Goal: Task Accomplishment & Management: Complete application form

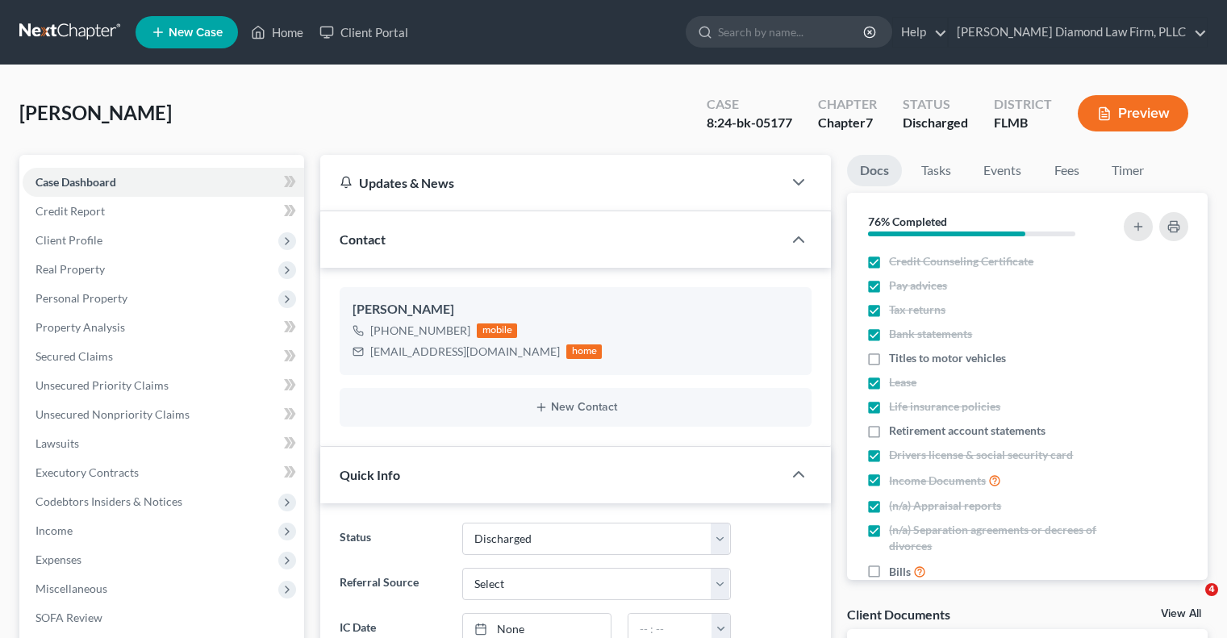
select select "0"
click at [800, 37] on input "search" at bounding box center [792, 32] width 148 height 30
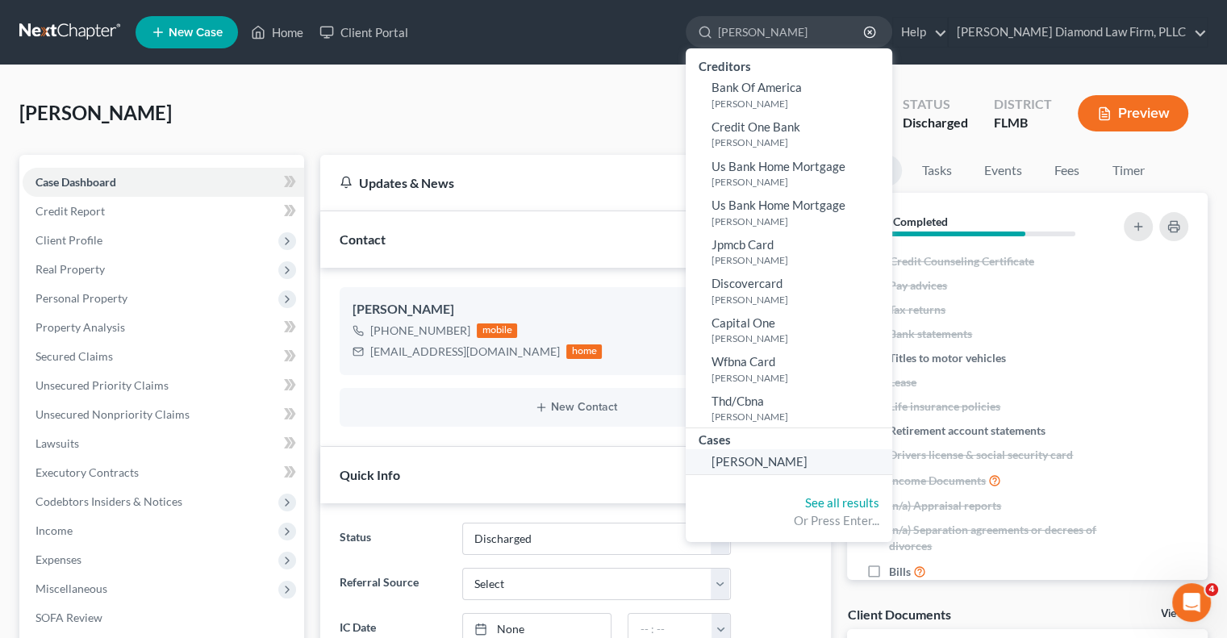
type input "Bagwell"
click at [807, 463] on span "[PERSON_NAME]" at bounding box center [759, 461] width 96 height 15
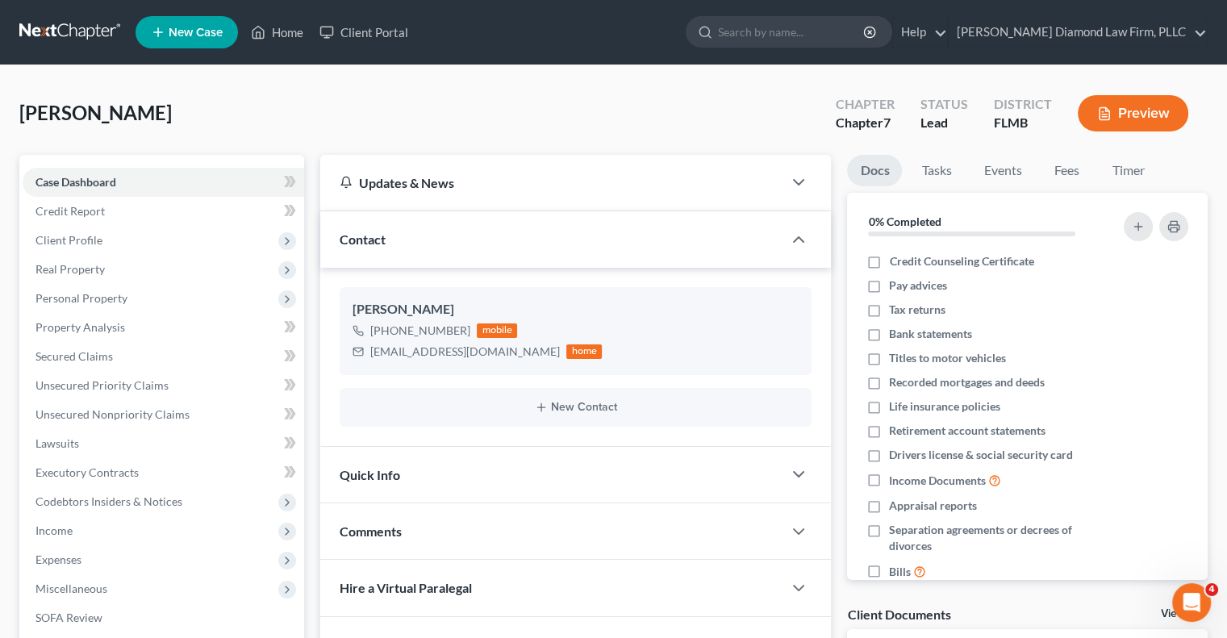
click at [616, 520] on div "Comments" at bounding box center [551, 531] width 462 height 56
click at [629, 123] on div "Bagwell, Kyle Upgraded Chapter Chapter 7 Status Lead District FLMB Preview" at bounding box center [613, 120] width 1188 height 70
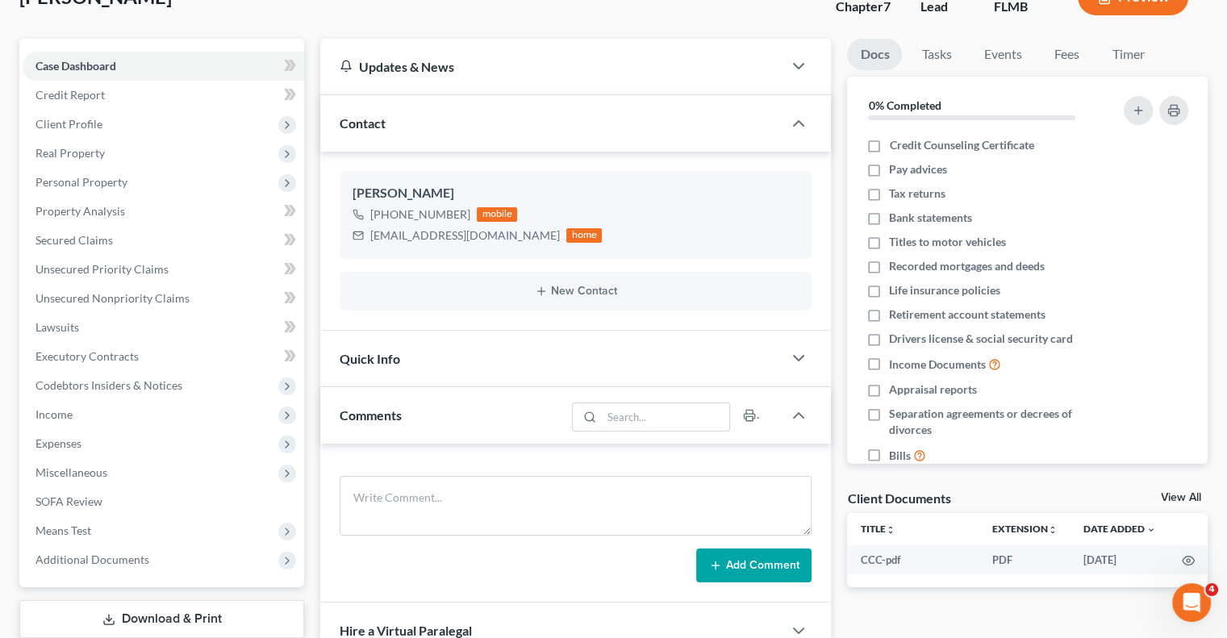
scroll to position [81, 0]
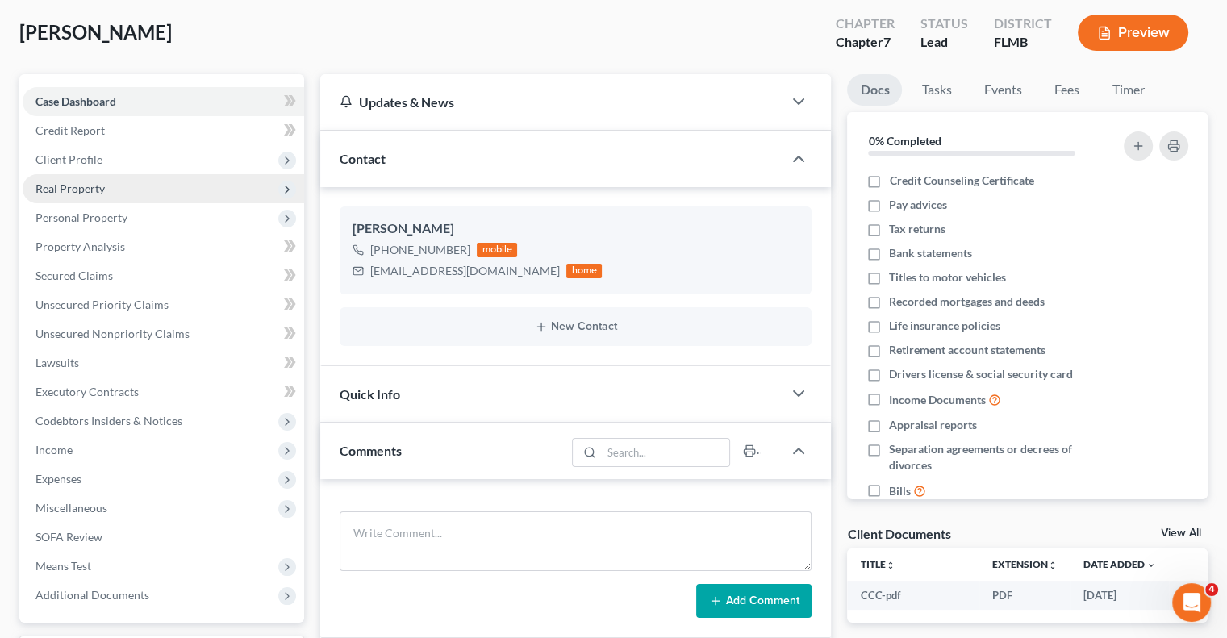
click at [45, 190] on span "Real Property" at bounding box center [69, 188] width 69 height 14
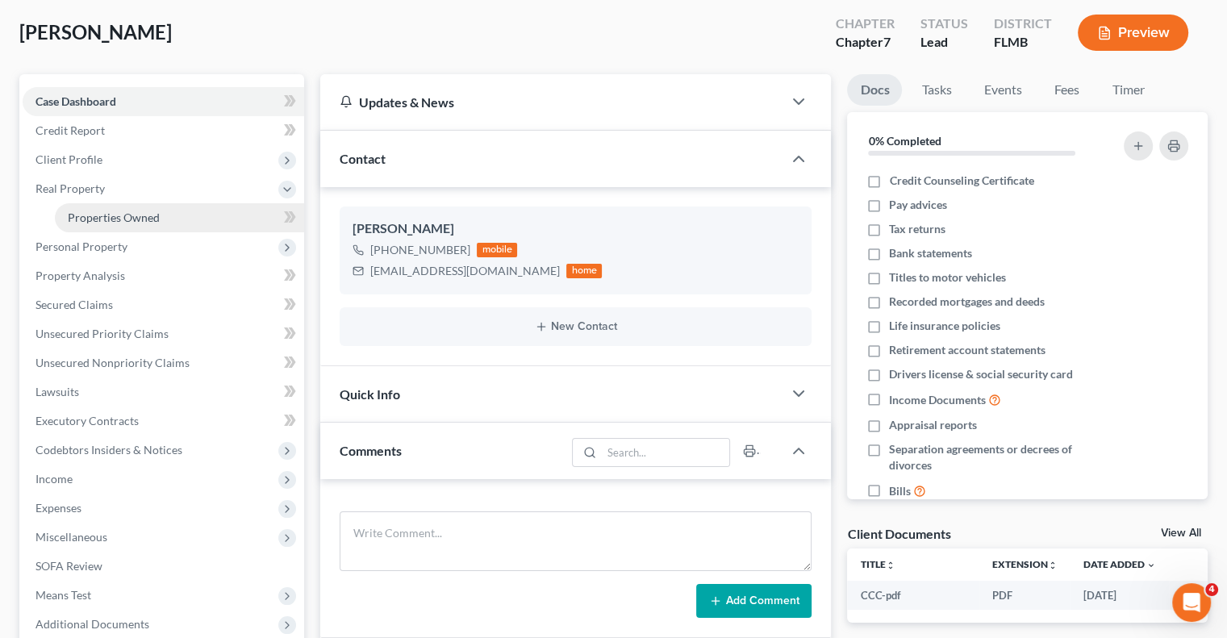
click at [80, 211] on span "Properties Owned" at bounding box center [114, 218] width 92 height 14
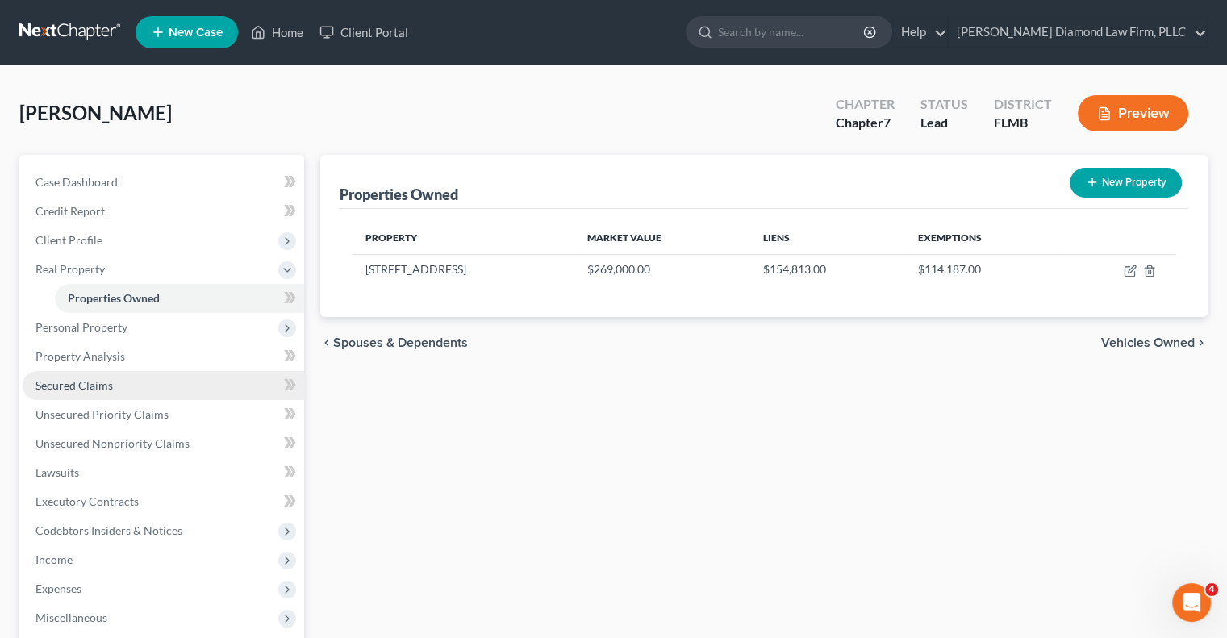
click at [60, 380] on span "Secured Claims" at bounding box center [73, 385] width 77 height 14
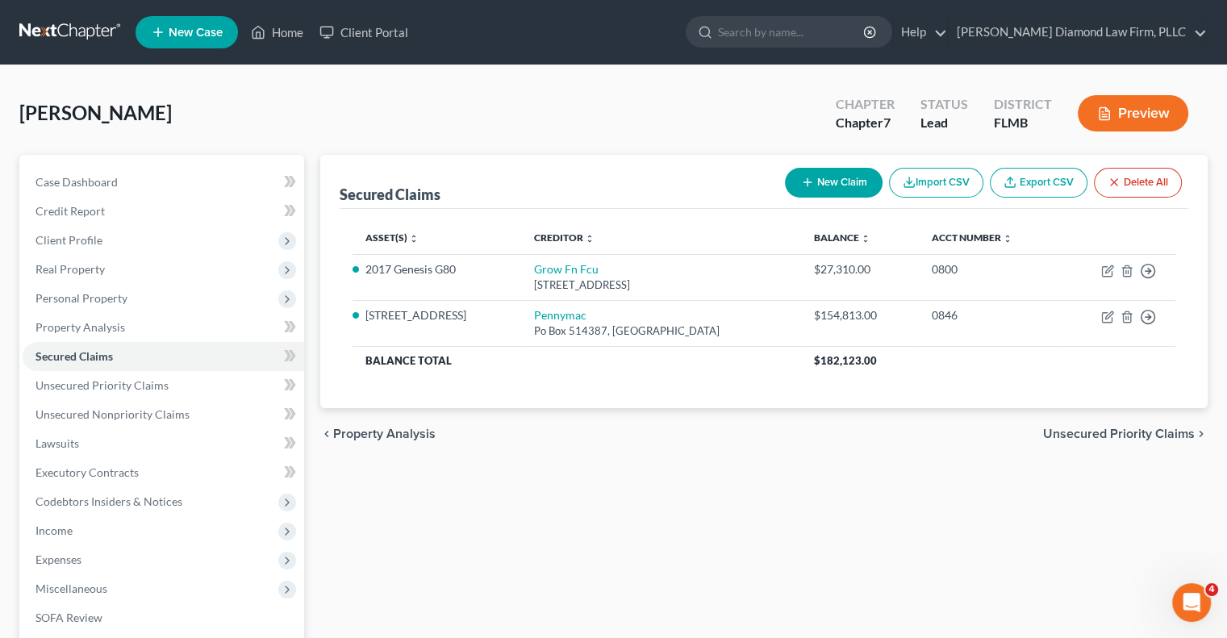
click at [636, 466] on div "Secured Claims New Claim Import CSV Export CSV Delete All Asset(s) expand_more …" at bounding box center [763, 475] width 903 height 641
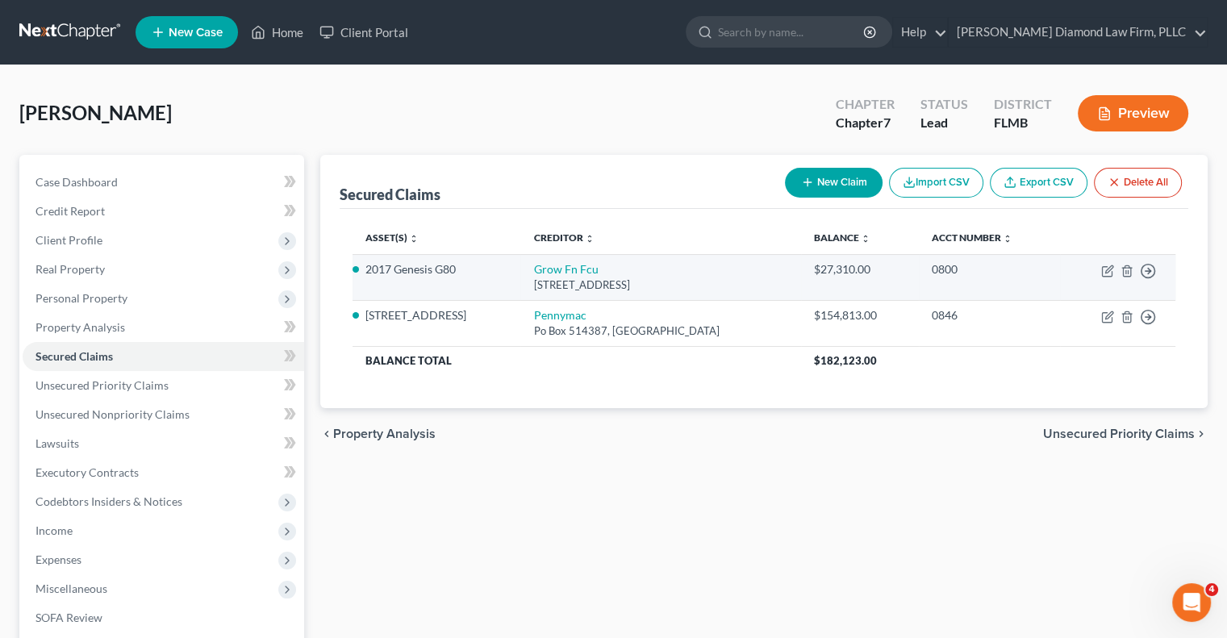
click at [465, 273] on li "2017 Genesis G80" at bounding box center [436, 269] width 142 height 16
drag, startPoint x: 458, startPoint y: 270, endPoint x: 369, endPoint y: 274, distance: 88.8
click at [369, 274] on li "2017 Genesis G80" at bounding box center [436, 269] width 142 height 16
click at [365, 286] on td "2017 Genesis G80" at bounding box center [436, 277] width 168 height 46
drag, startPoint x: 368, startPoint y: 266, endPoint x: 461, endPoint y: 262, distance: 93.6
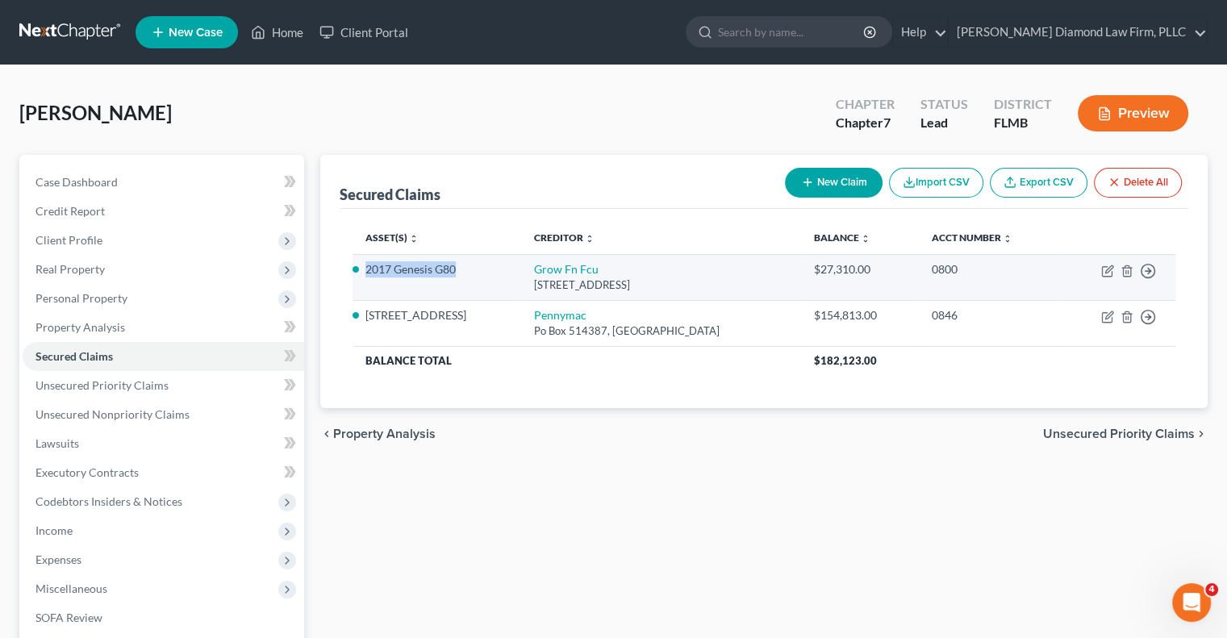
click at [461, 262] on li "2017 Genesis G80" at bounding box center [436, 269] width 142 height 16
copy li "2017 Genesis G80"
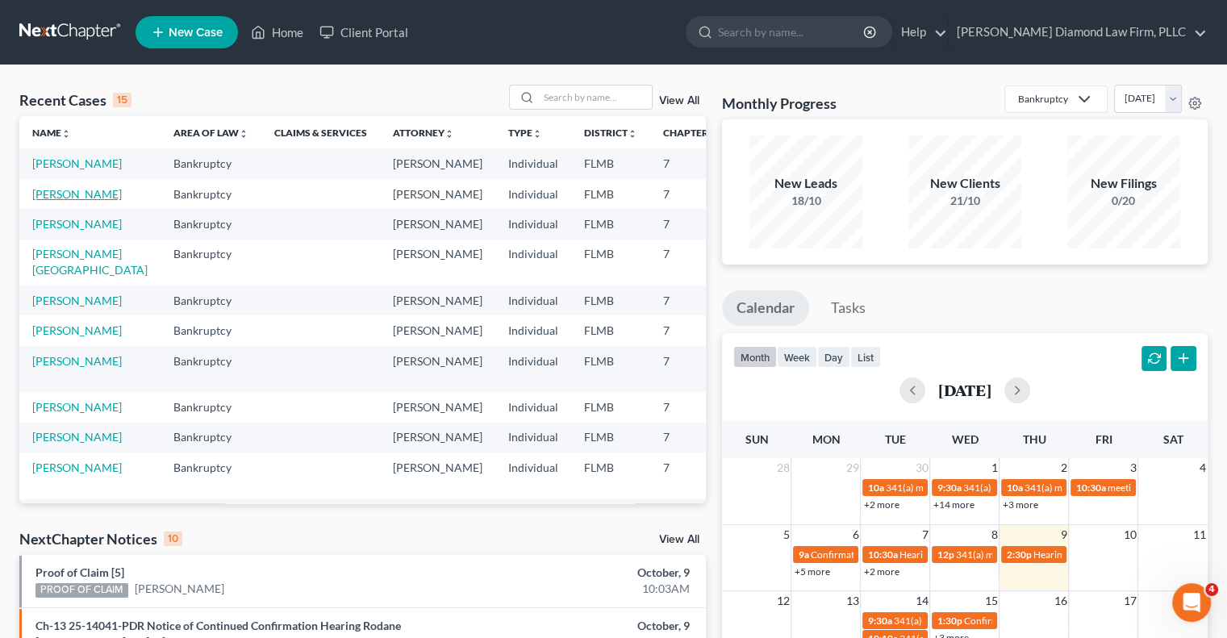
click at [61, 201] on link "Bagwell, Kyle" at bounding box center [77, 194] width 90 height 14
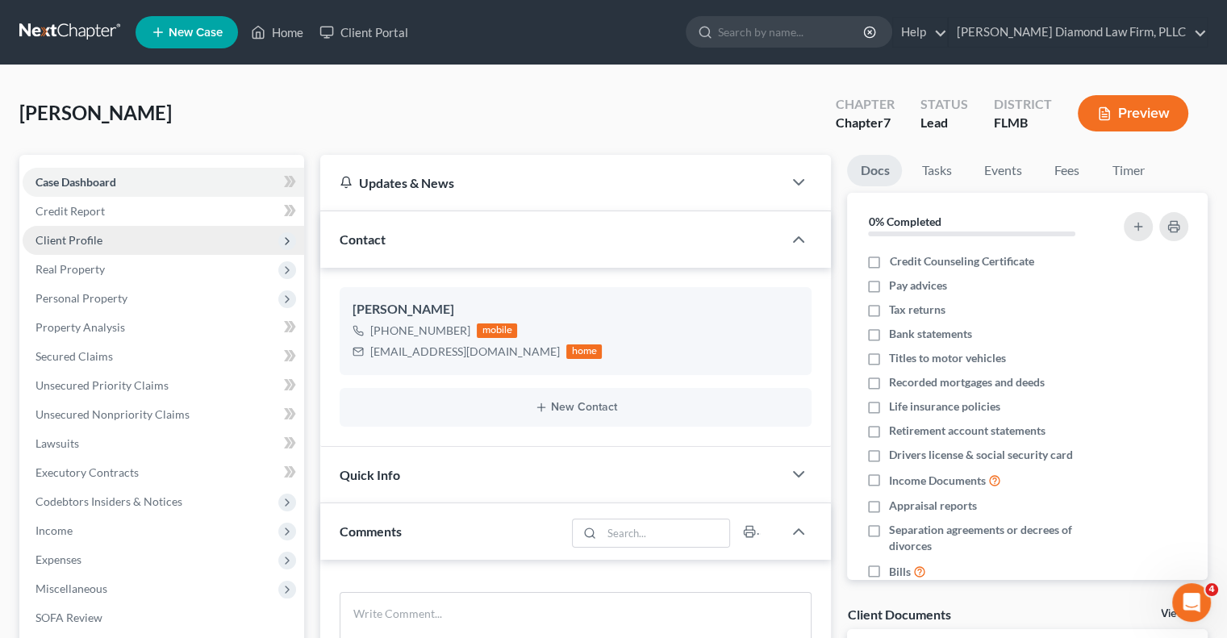
click at [87, 244] on span "Client Profile" at bounding box center [68, 240] width 67 height 14
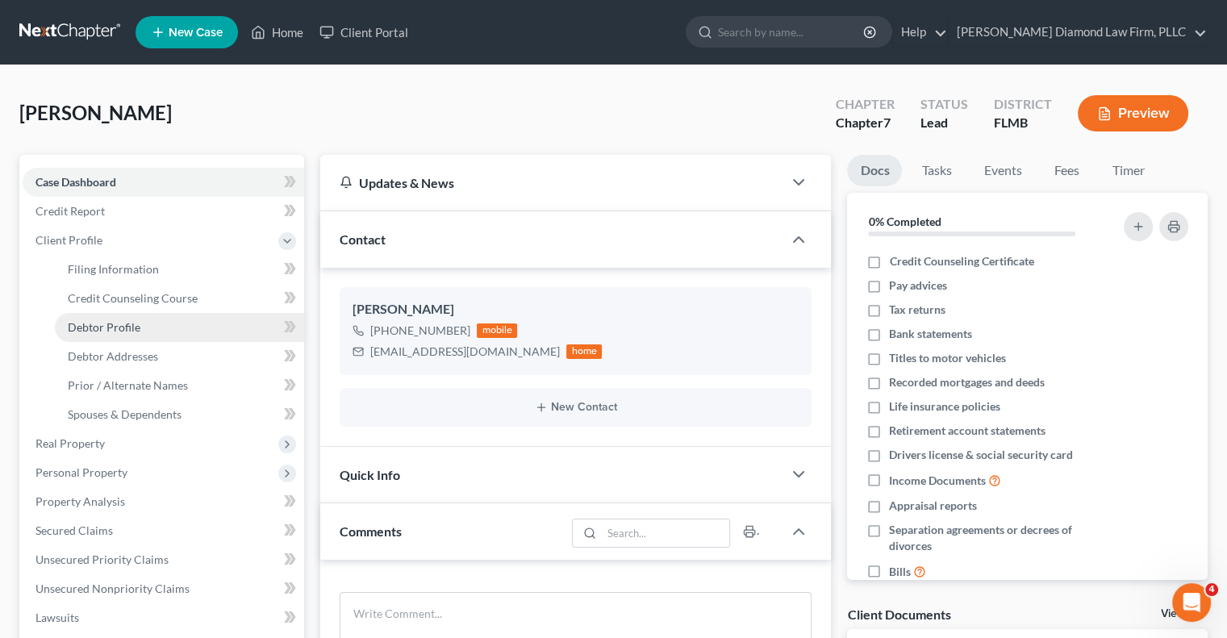
click at [104, 331] on span "Debtor Profile" at bounding box center [104, 327] width 73 height 14
select select "0"
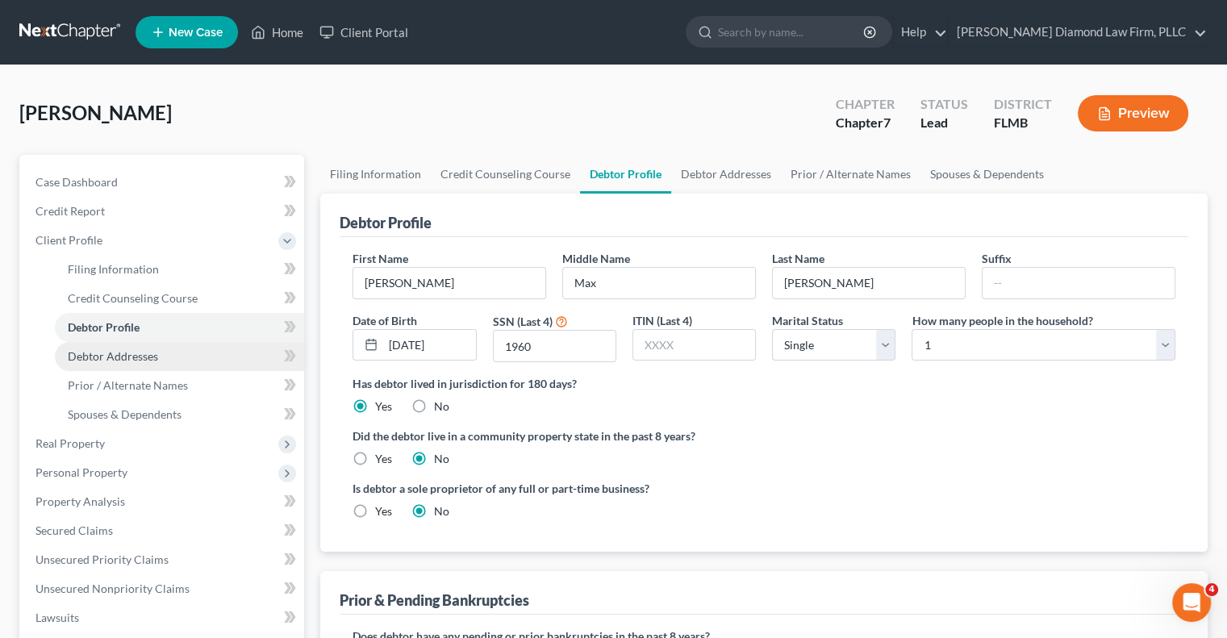
click at [98, 351] on span "Debtor Addresses" at bounding box center [113, 356] width 90 height 14
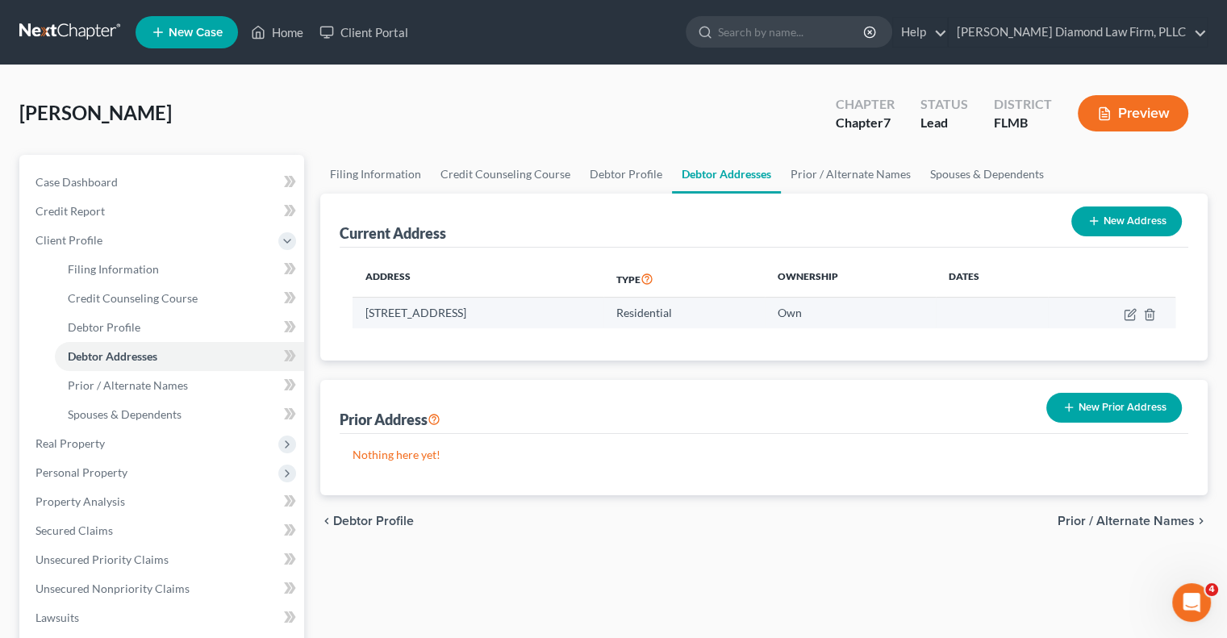
drag, startPoint x: 529, startPoint y: 315, endPoint x: 548, endPoint y: 315, distance: 19.4
click at [561, 316] on td "8890 67th St N, Pinellas Park, FL 33782" at bounding box center [477, 313] width 251 height 31
copy td "33782"
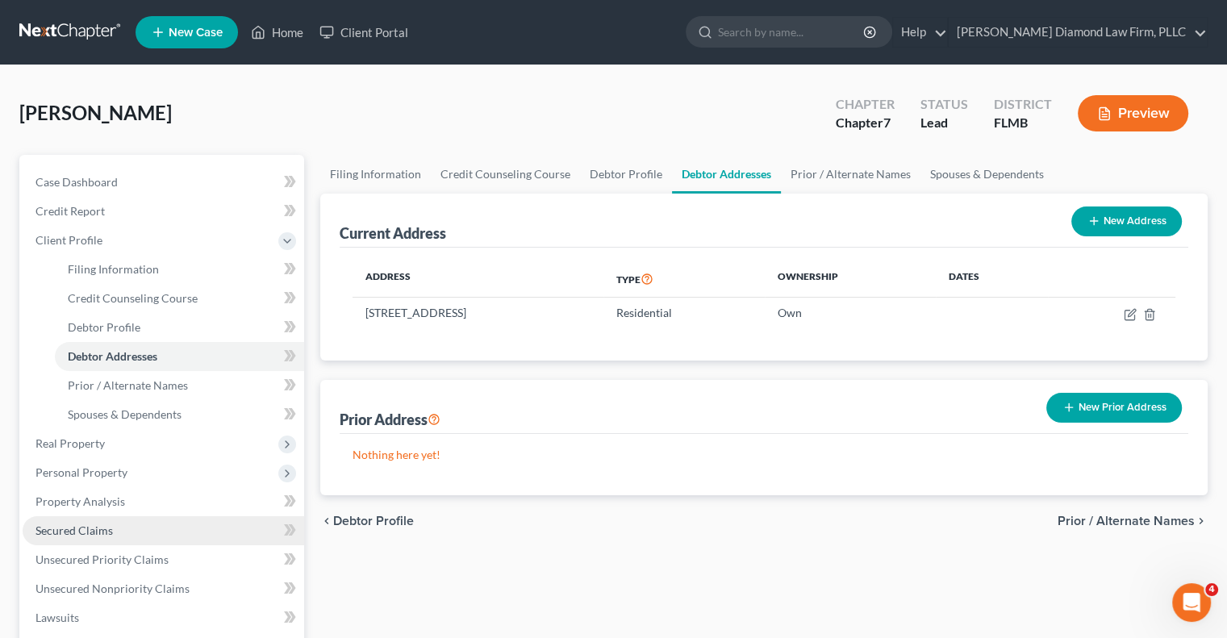
click at [104, 533] on span "Secured Claims" at bounding box center [73, 530] width 77 height 14
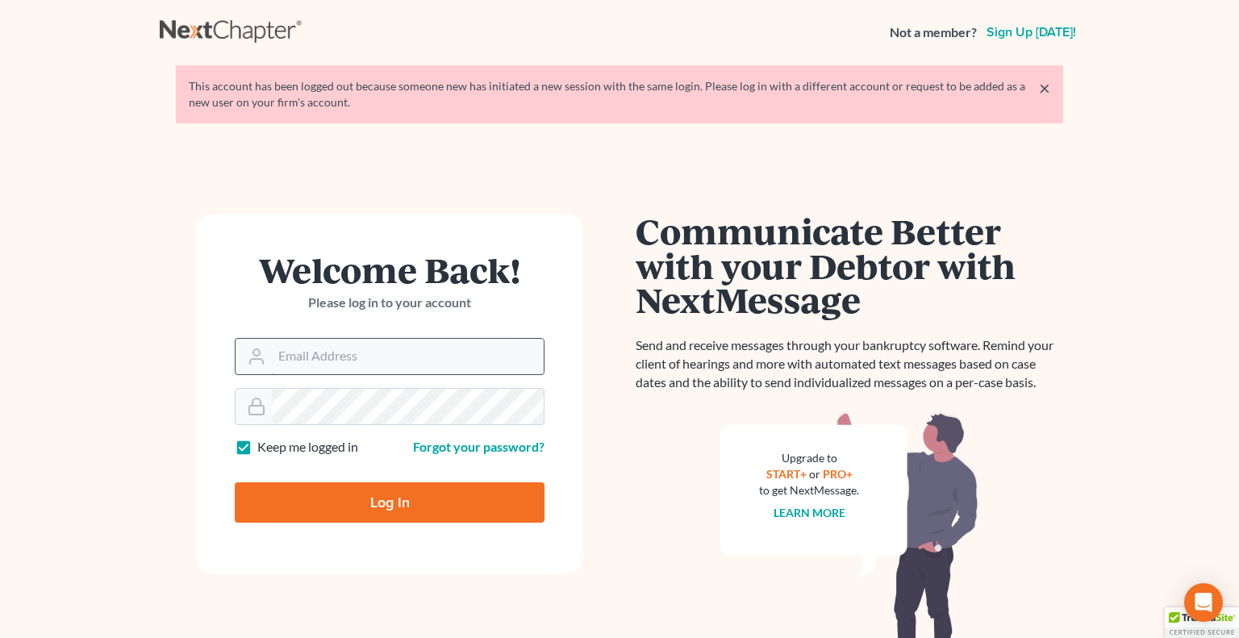
click at [316, 358] on input "Email Address" at bounding box center [408, 356] width 272 height 35
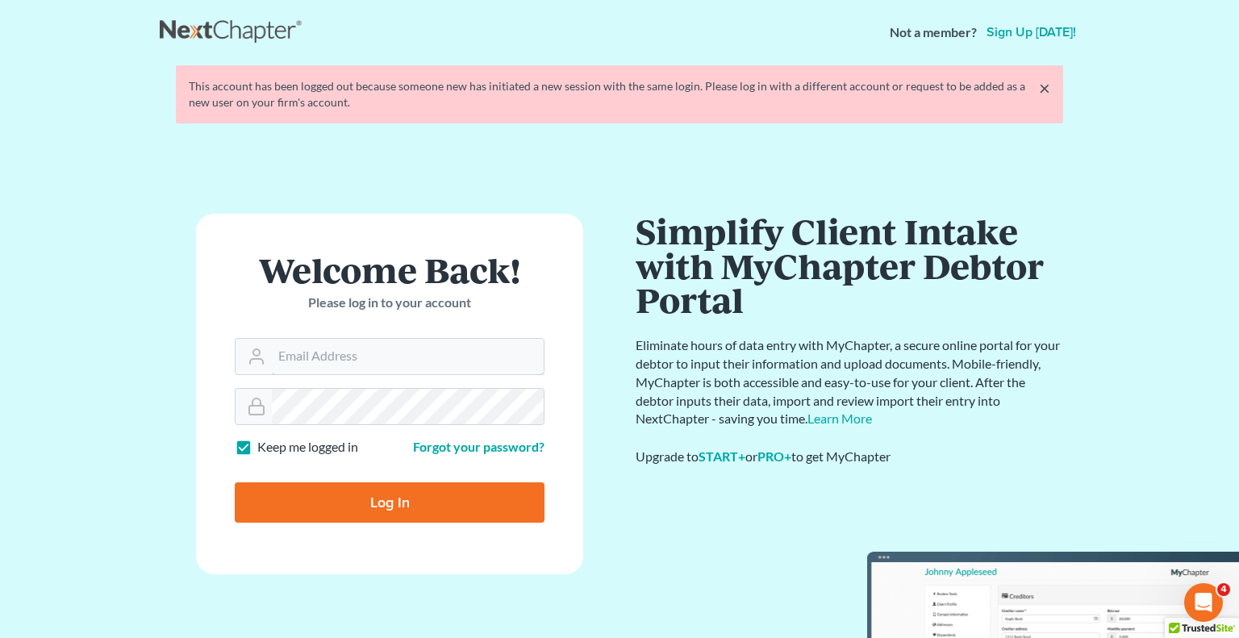
type input "[EMAIL_ADDRESS][DOMAIN_NAME]"
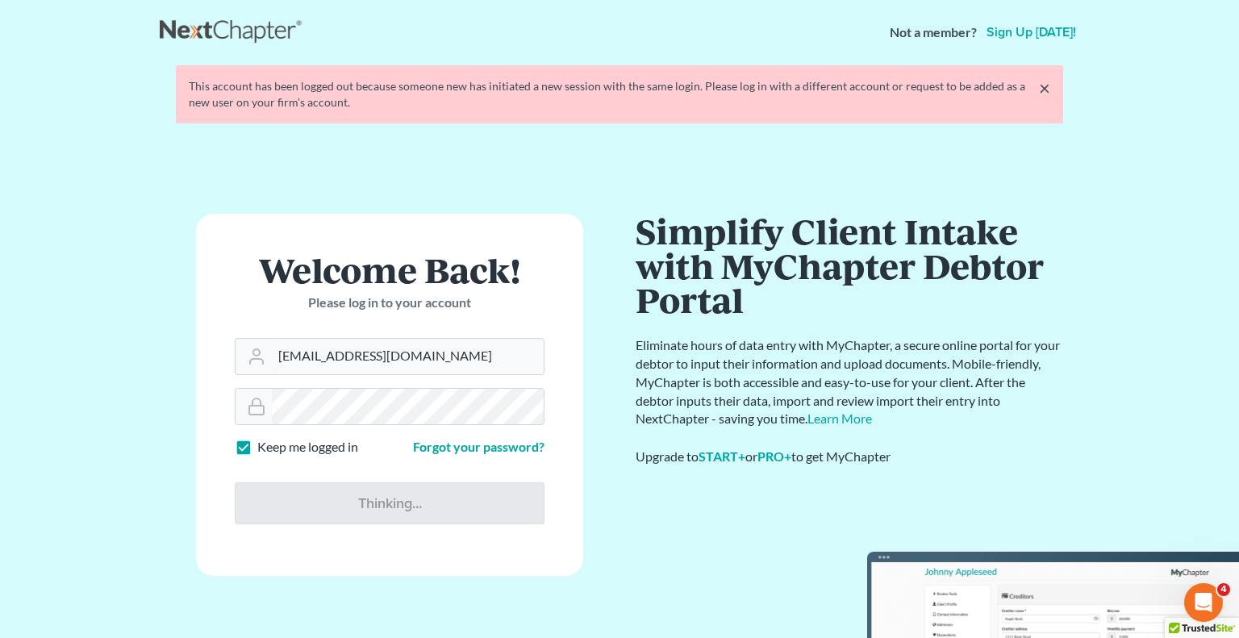
type input "Thinking..."
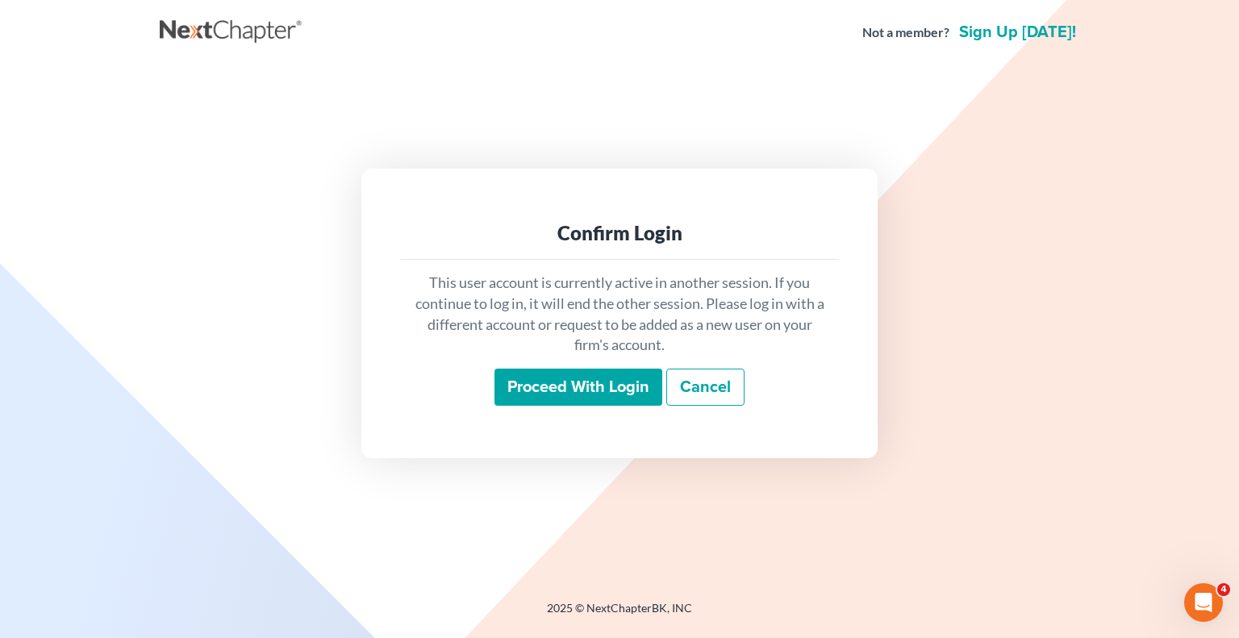
click at [634, 374] on input "Proceed with login" at bounding box center [578, 387] width 168 height 37
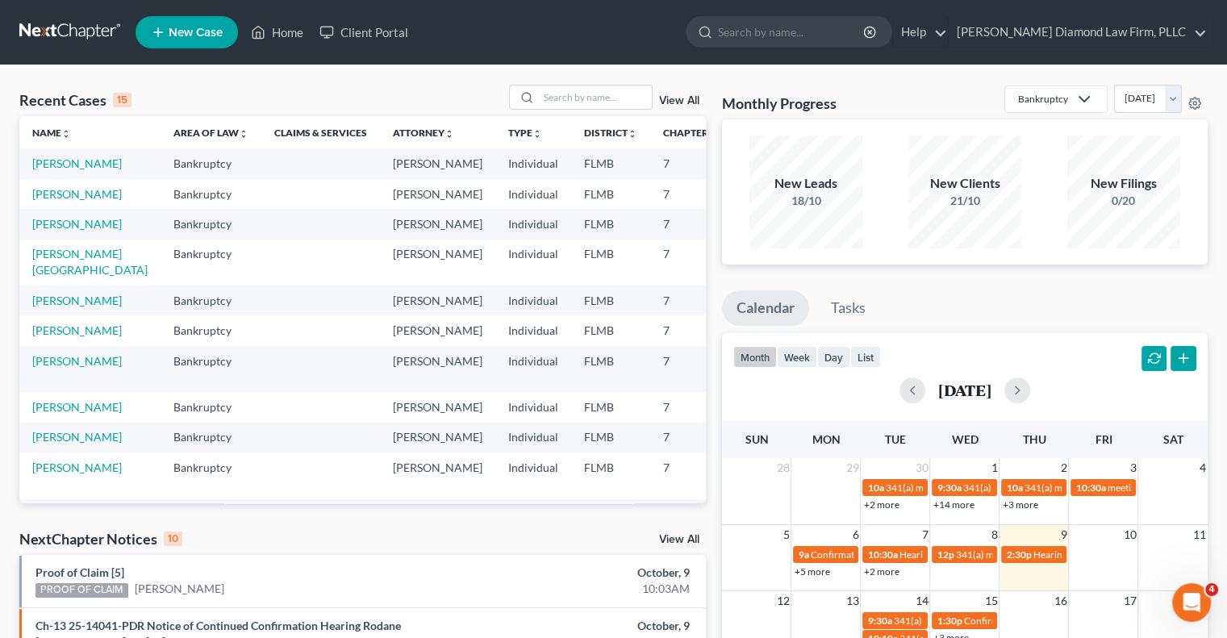
click at [160, 169] on td "Bankruptcy" at bounding box center [210, 163] width 101 height 30
click at [380, 176] on td "[PERSON_NAME]" at bounding box center [437, 163] width 115 height 30
click at [50, 160] on link "[PERSON_NAME]" at bounding box center [77, 163] width 90 height 14
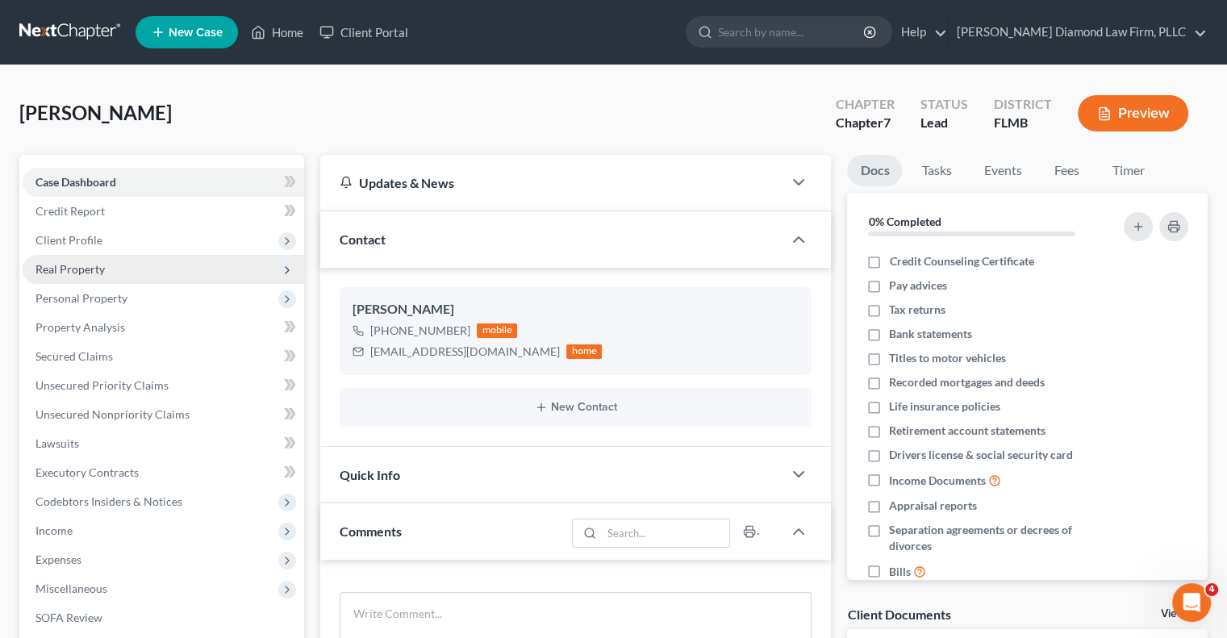
click at [55, 274] on span "Real Property" at bounding box center [69, 269] width 69 height 14
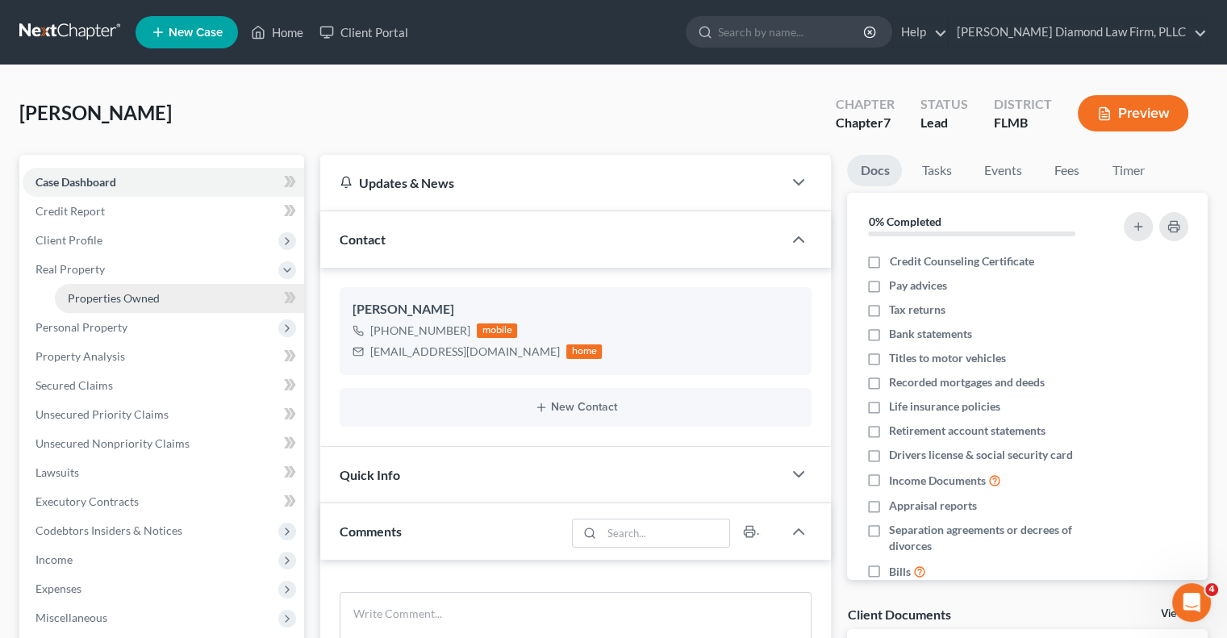
click at [77, 296] on span "Properties Owned" at bounding box center [114, 298] width 92 height 14
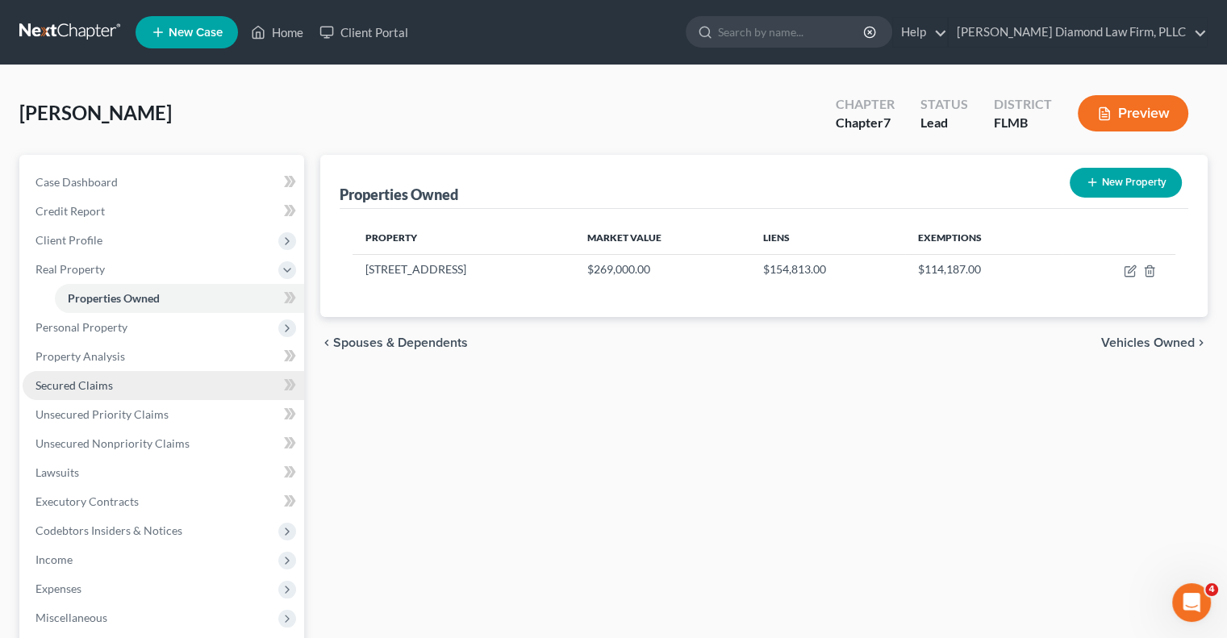
click at [102, 390] on span "Secured Claims" at bounding box center [73, 385] width 77 height 14
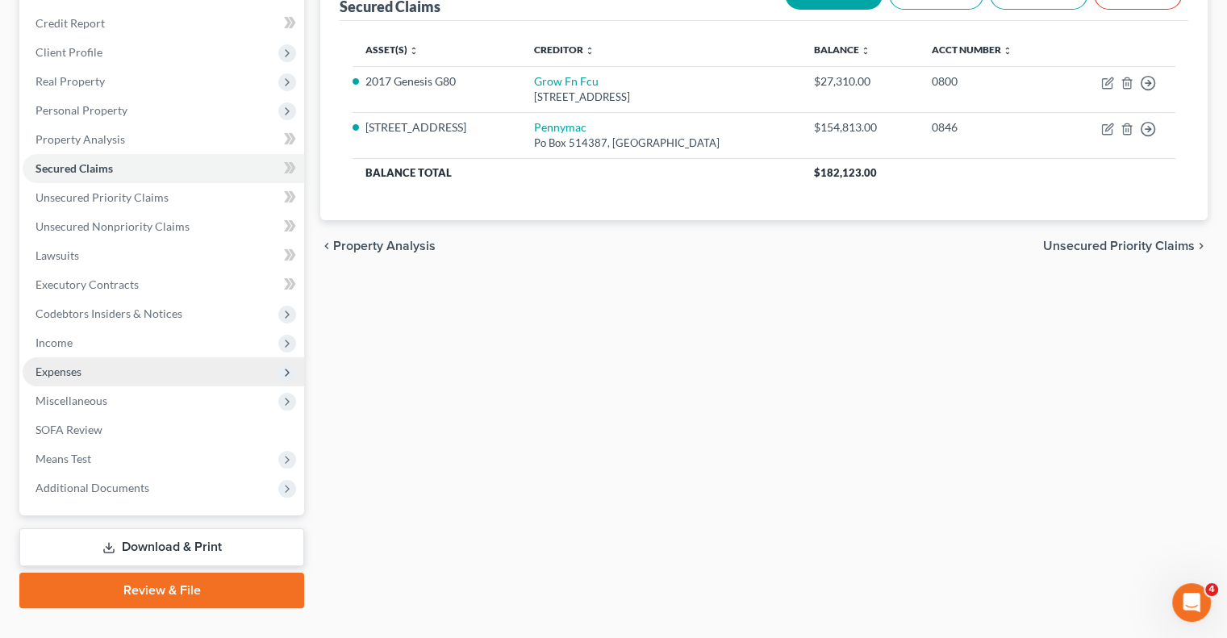
scroll to position [137, 0]
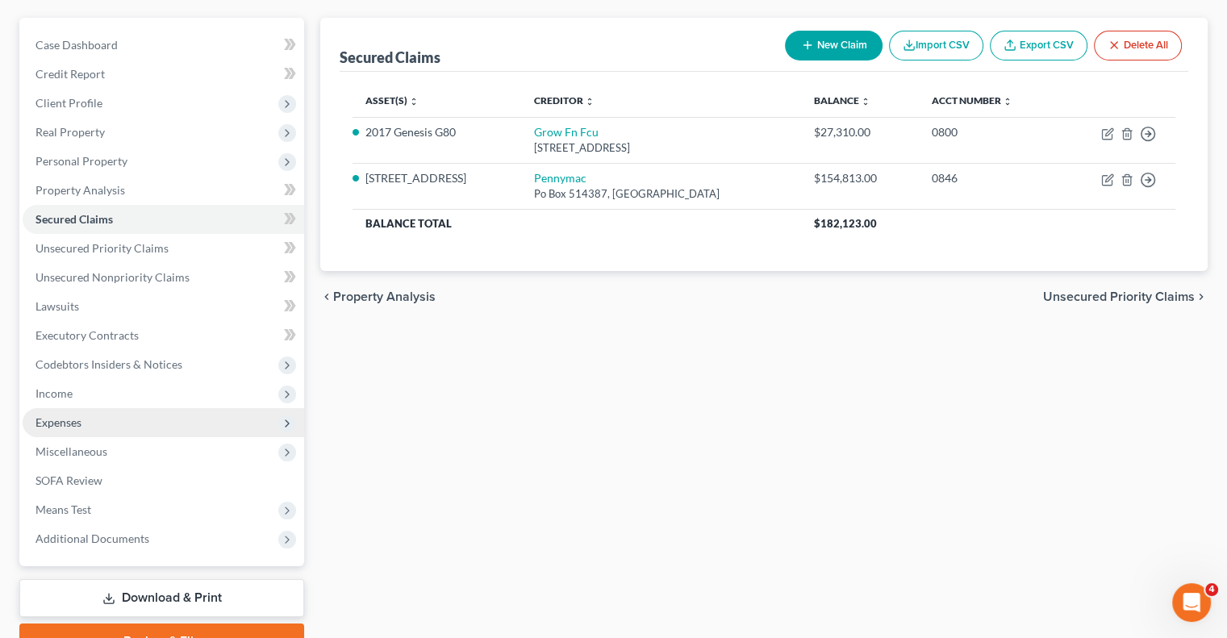
click at [123, 419] on span "Expenses" at bounding box center [163, 422] width 281 height 29
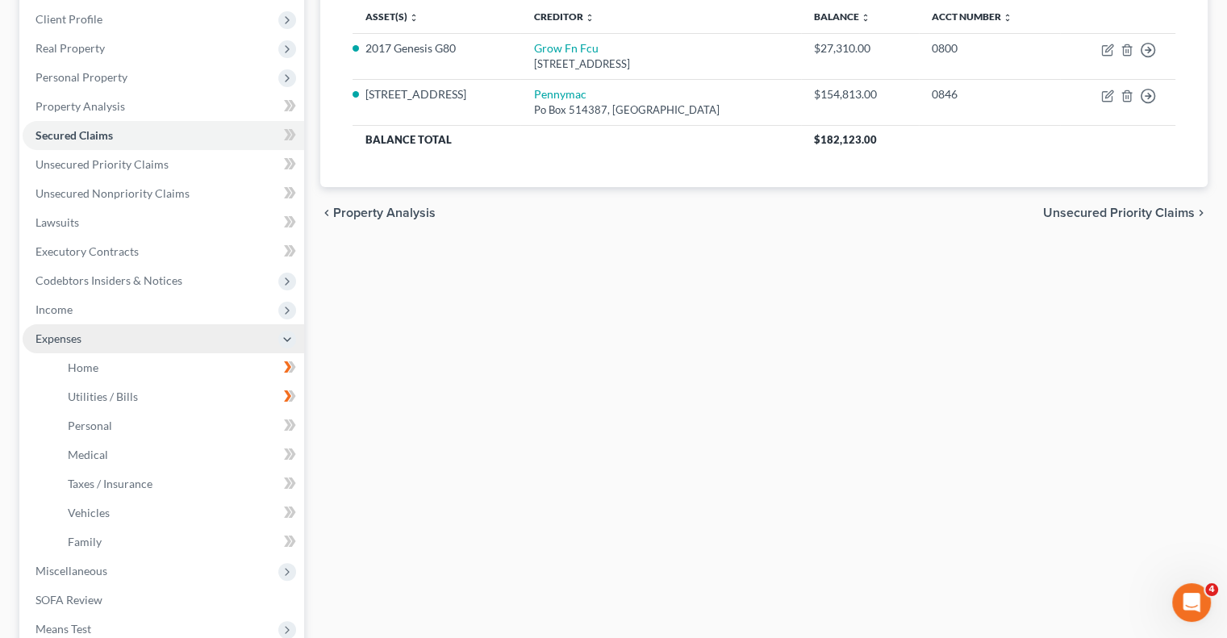
scroll to position [218, 0]
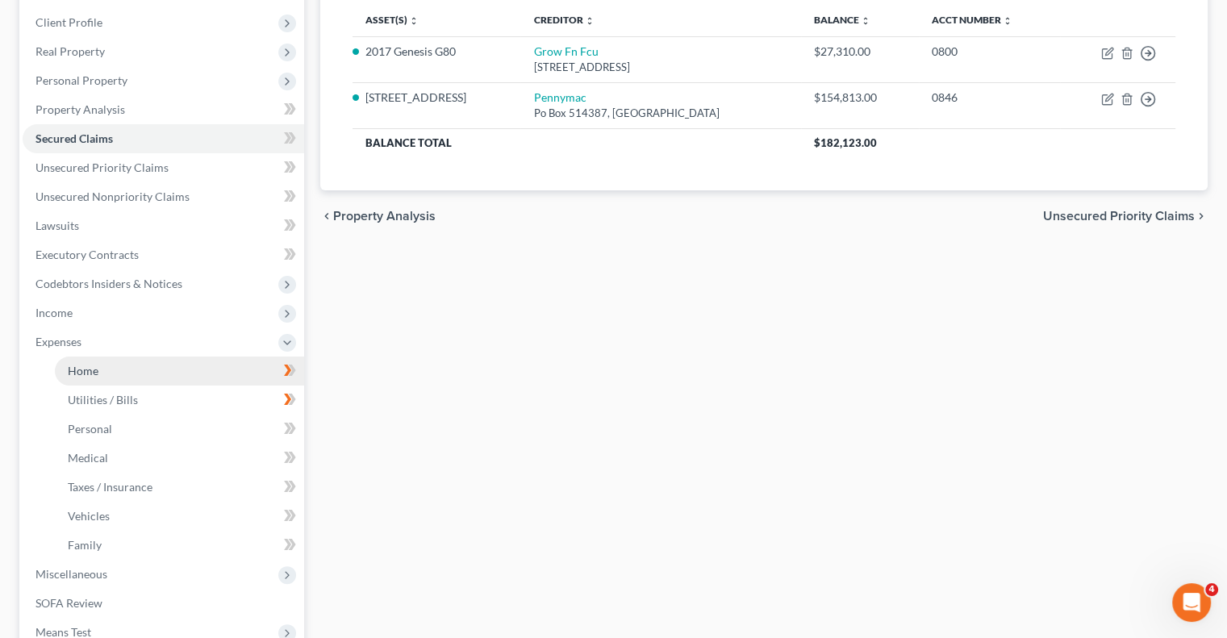
click at [126, 369] on link "Home" at bounding box center [179, 370] width 249 height 29
click at [231, 377] on link "Home" at bounding box center [179, 370] width 249 height 29
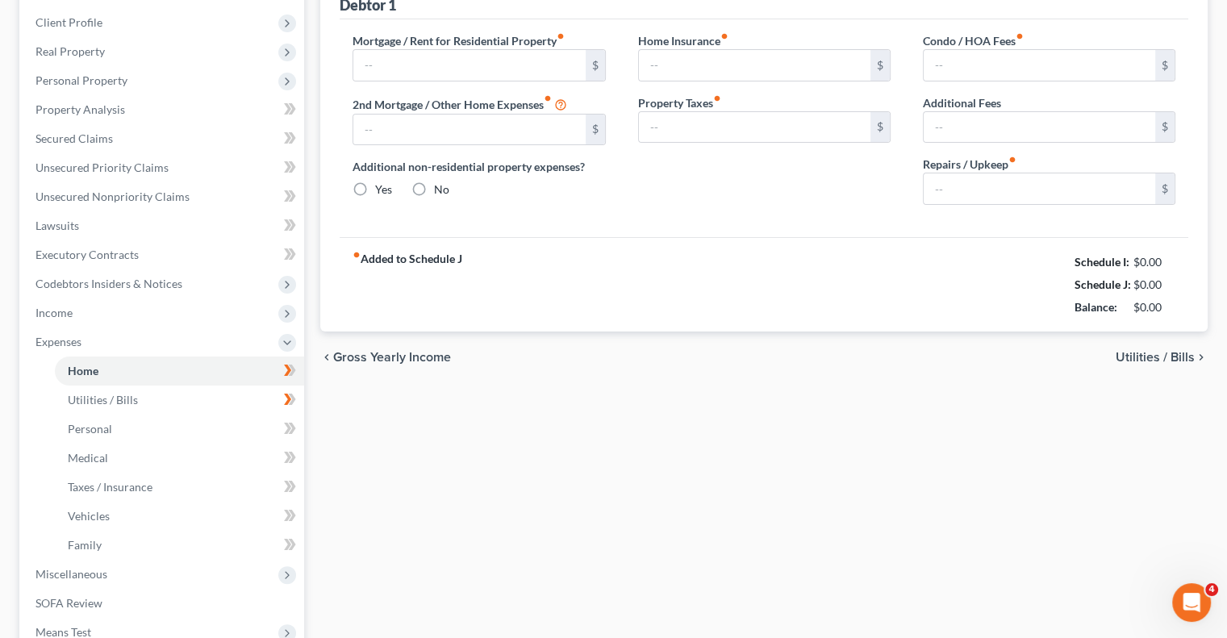
type input "1,182.78"
type input "0.00"
radio input "true"
type input "0.00"
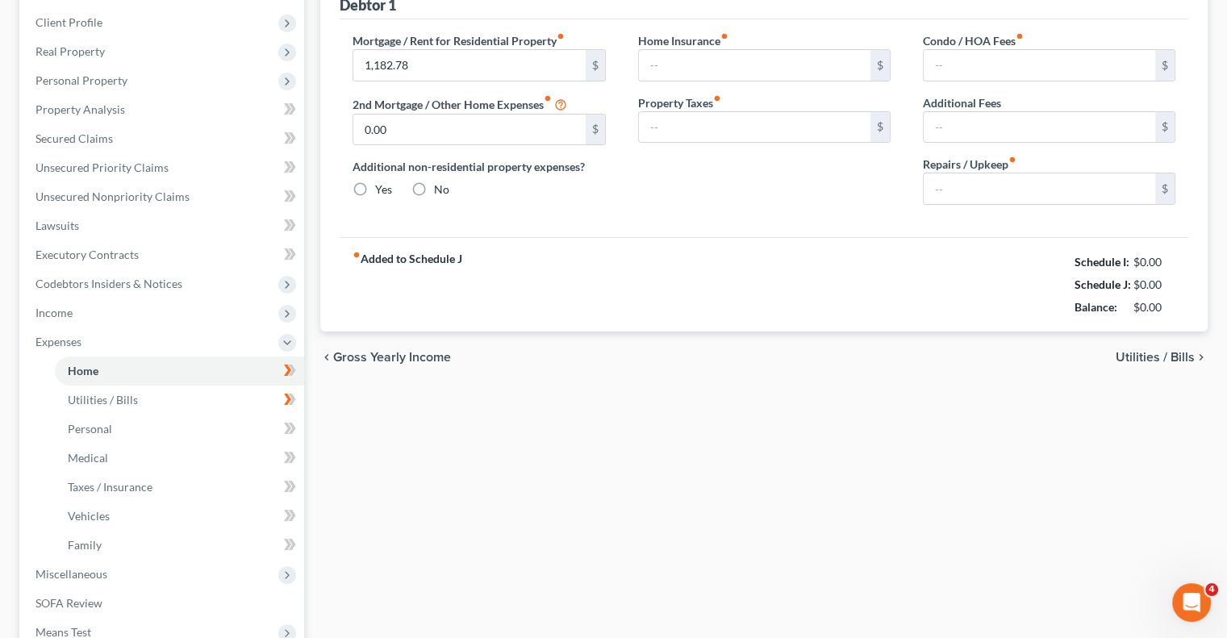
type input "0.00"
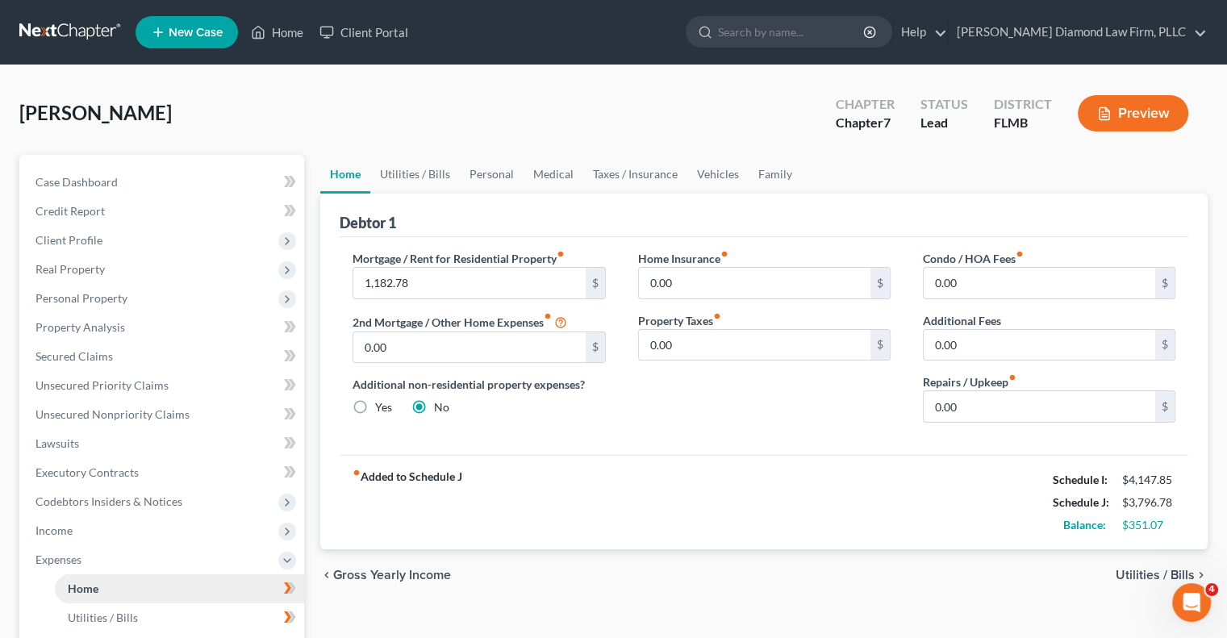
click at [97, 587] on span "Home" at bounding box center [83, 589] width 31 height 14
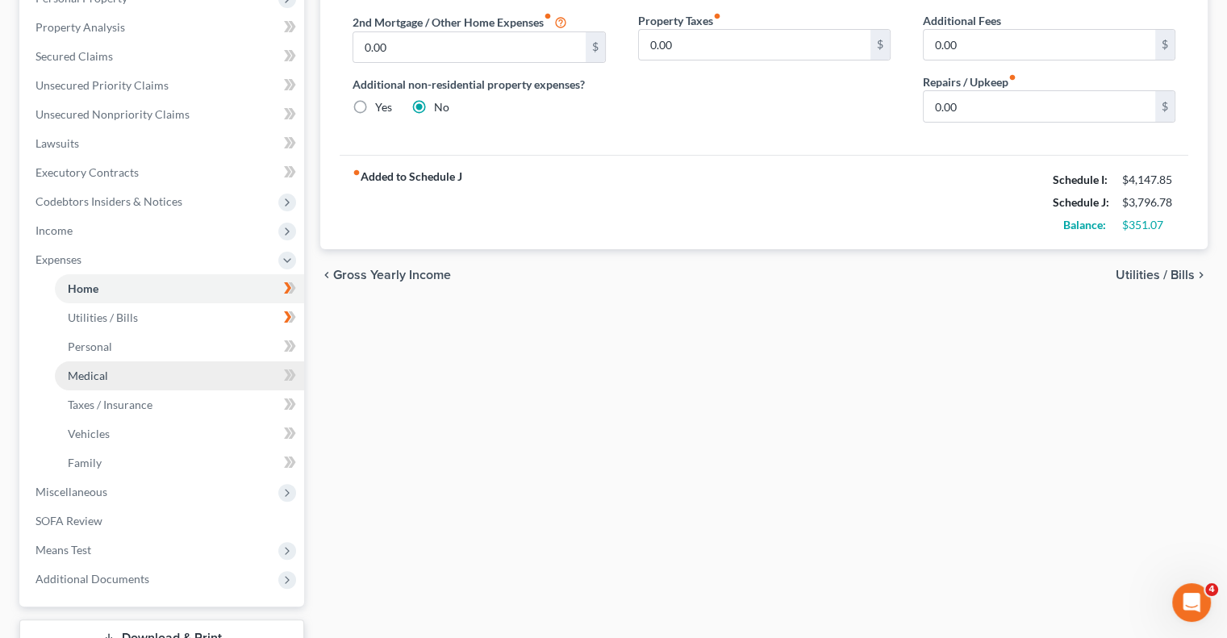
scroll to position [421, 0]
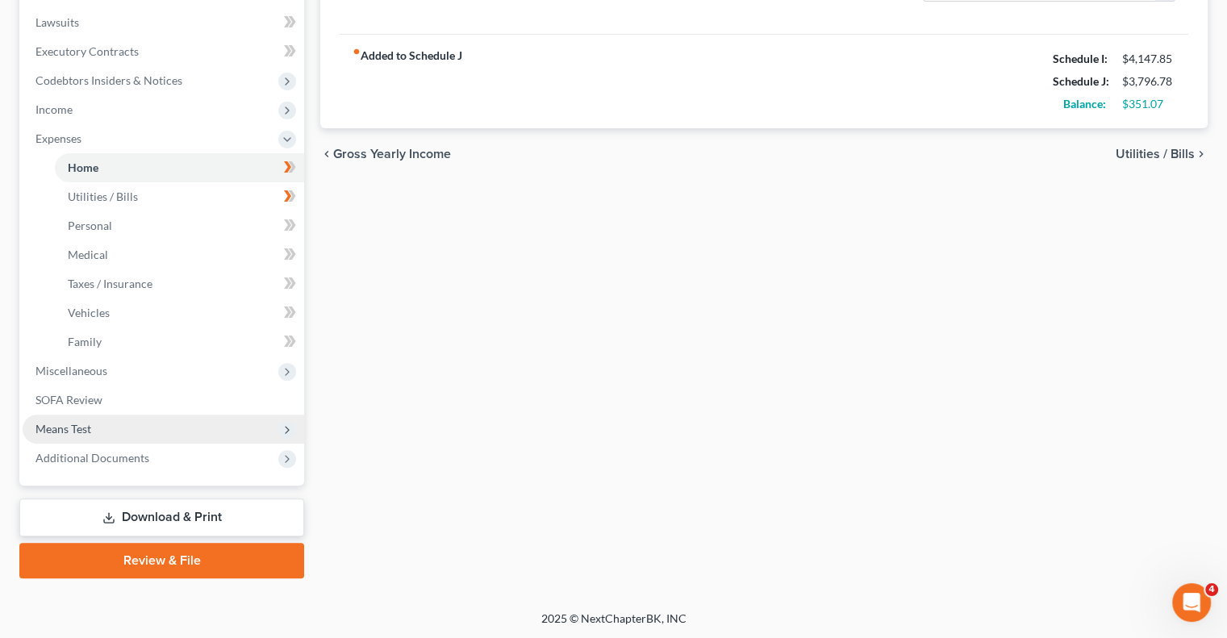
click at [112, 427] on span "Means Test" at bounding box center [163, 429] width 281 height 29
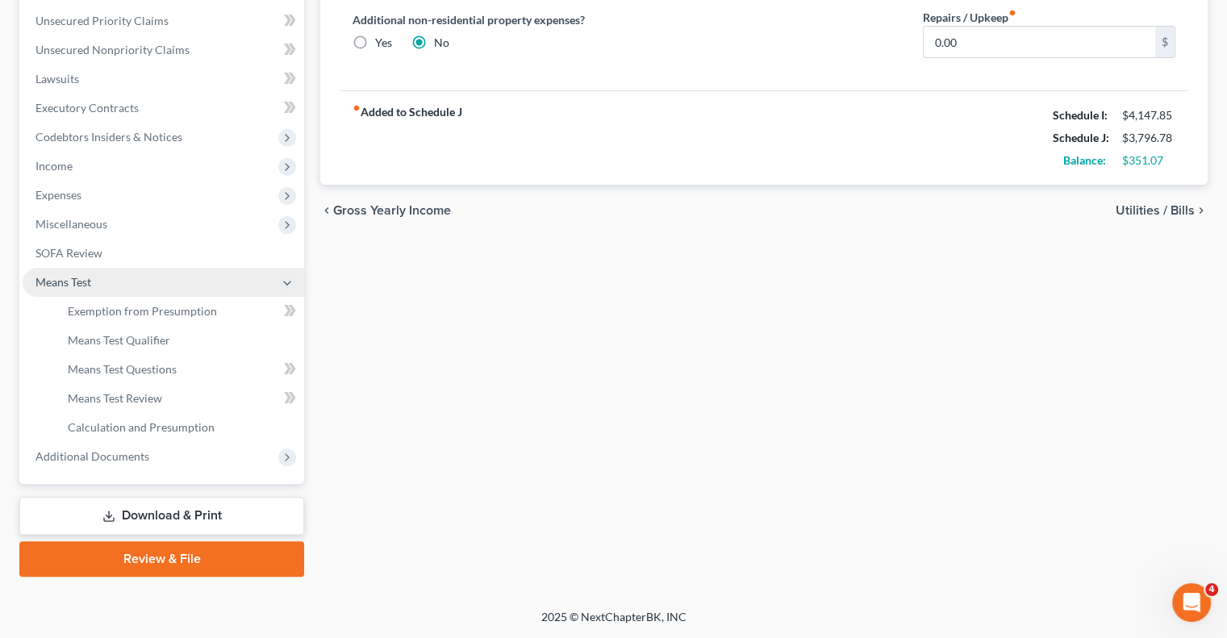
scroll to position [363, 0]
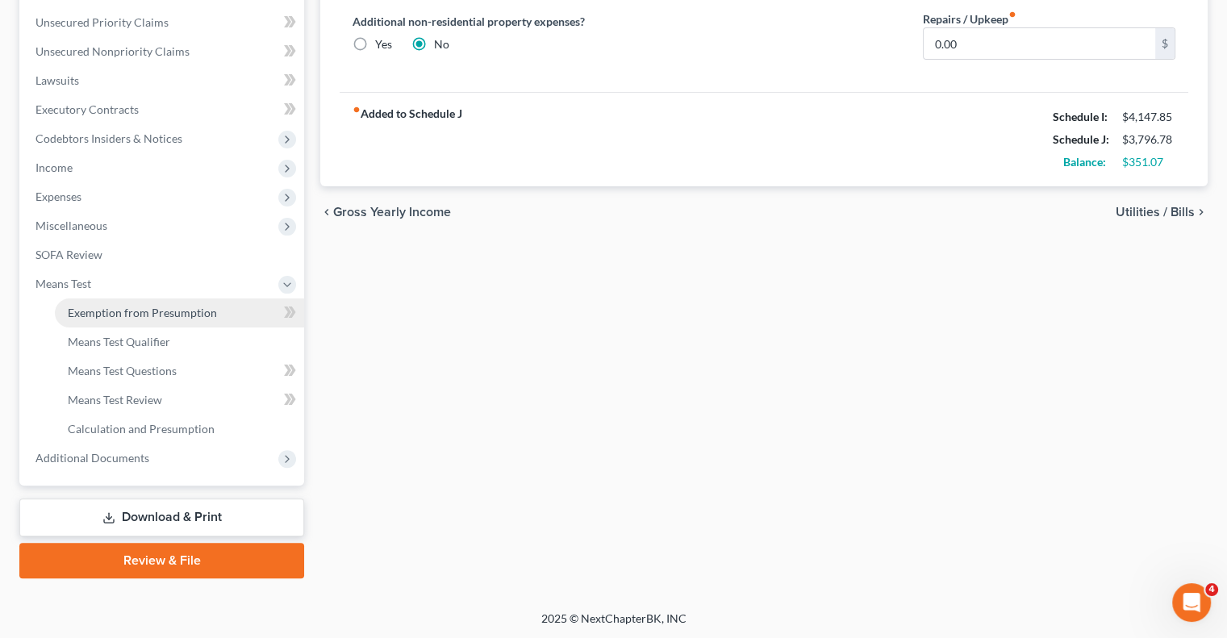
click at [159, 316] on span "Exemption from Presumption" at bounding box center [142, 313] width 149 height 14
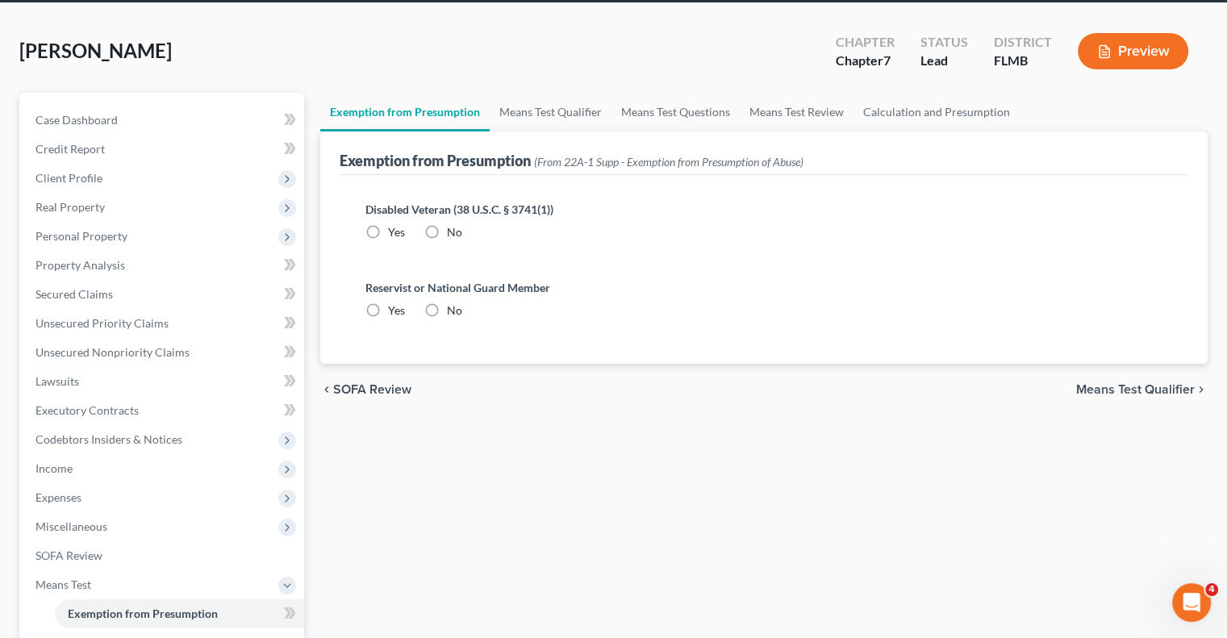
scroll to position [161, 0]
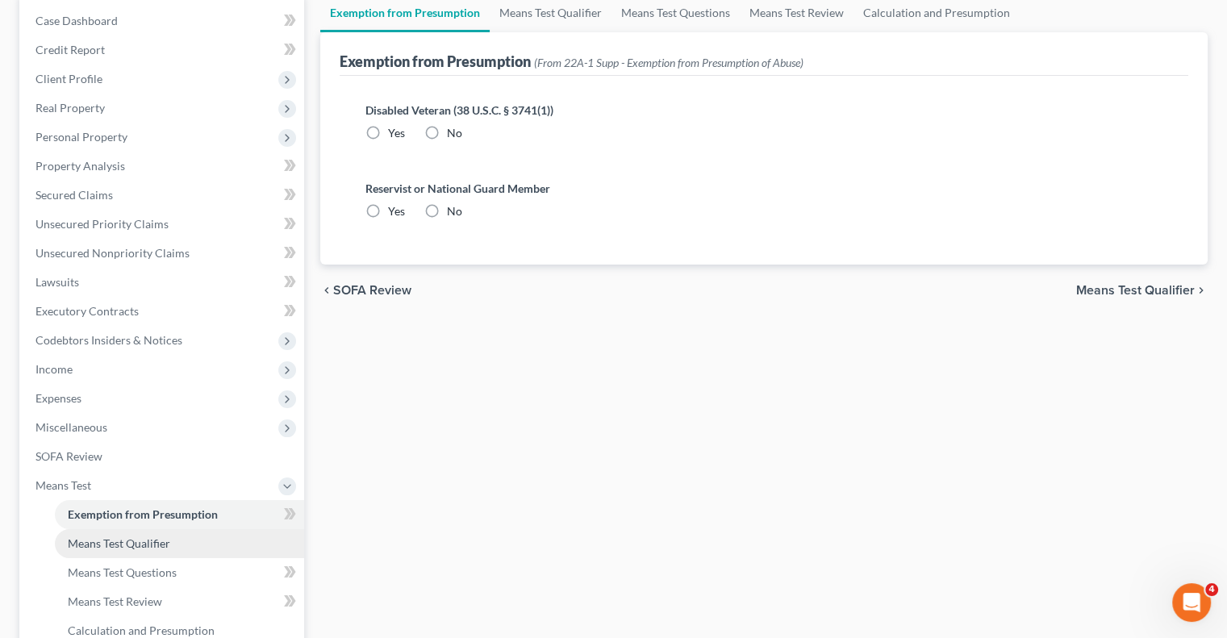
click at [94, 544] on span "Means Test Qualifier" at bounding box center [119, 543] width 102 height 14
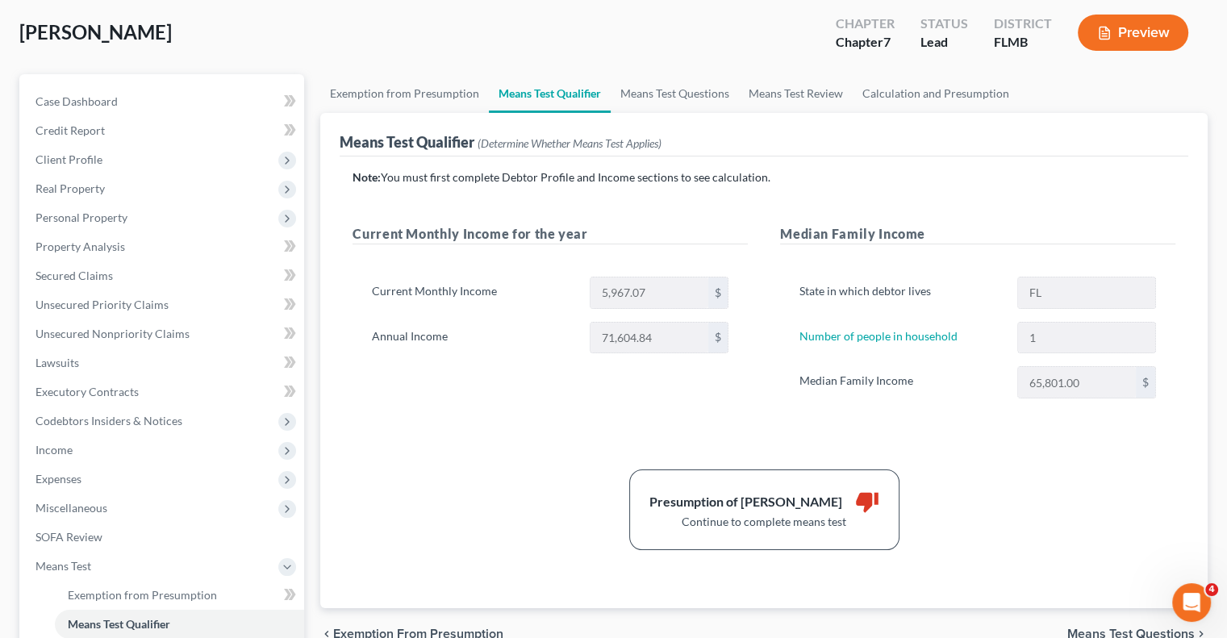
scroll to position [161, 0]
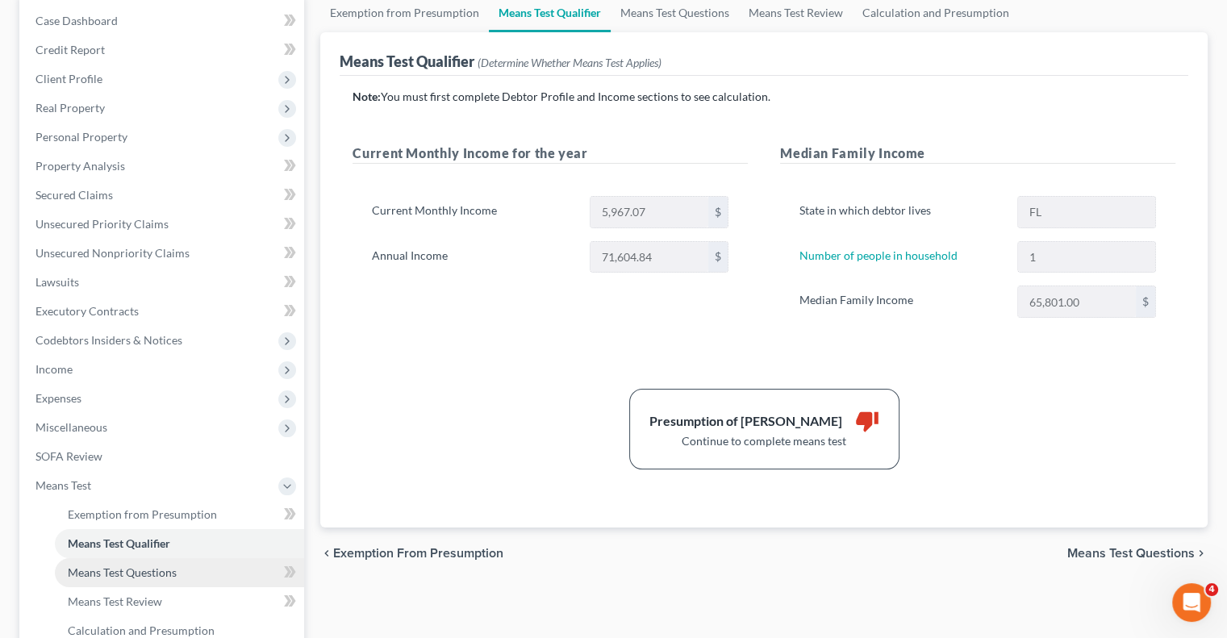
click at [109, 574] on span "Means Test Questions" at bounding box center [122, 572] width 109 height 14
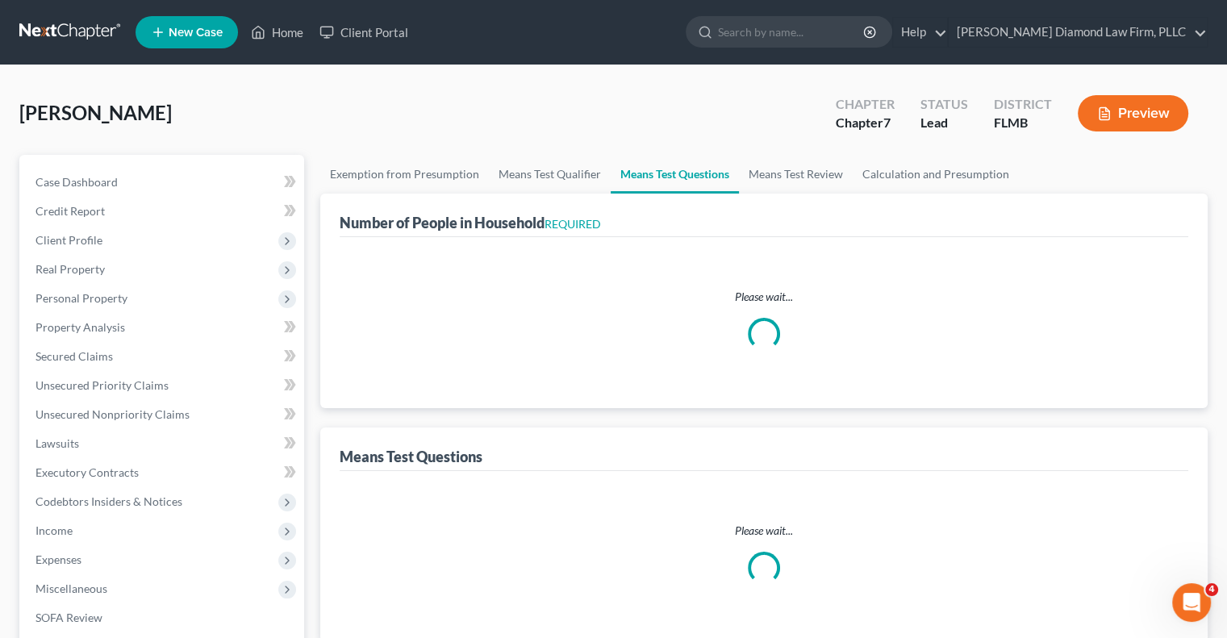
select select "0"
select select "60"
select select "1"
select select "60"
select select "1"
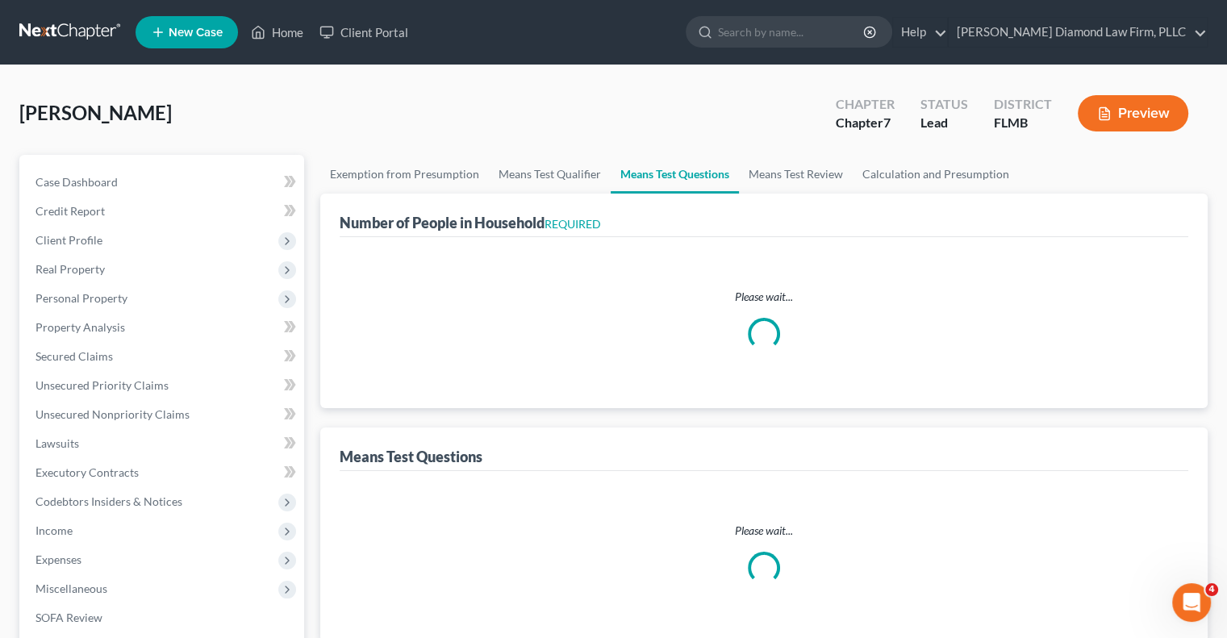
select select "1"
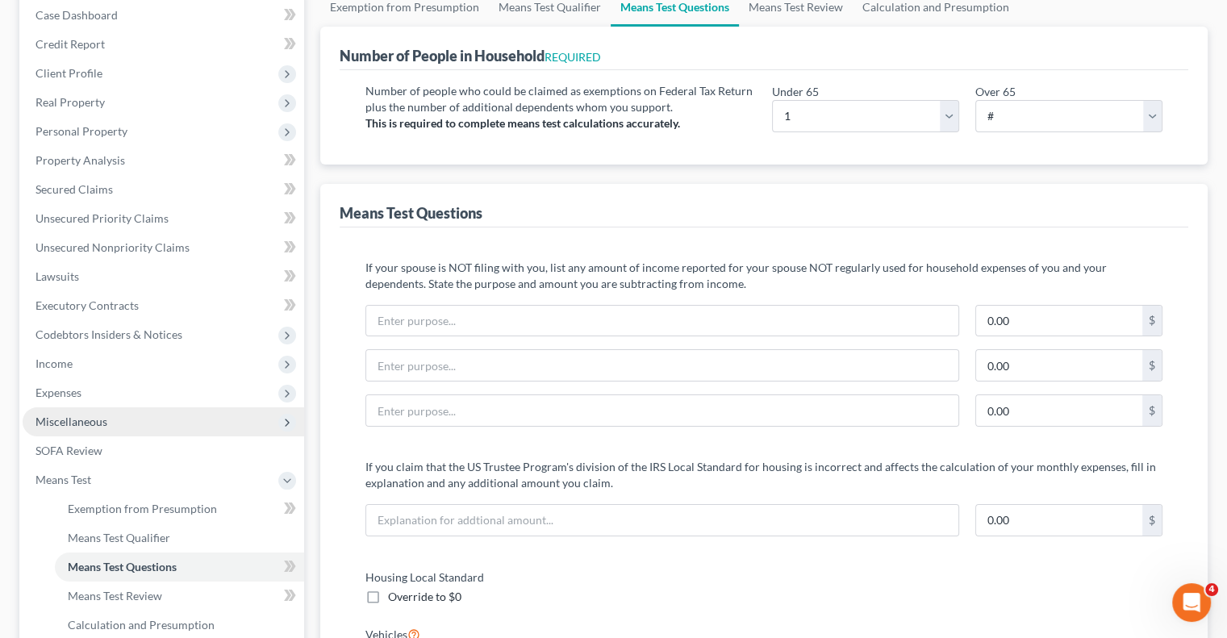
scroll to position [81, 0]
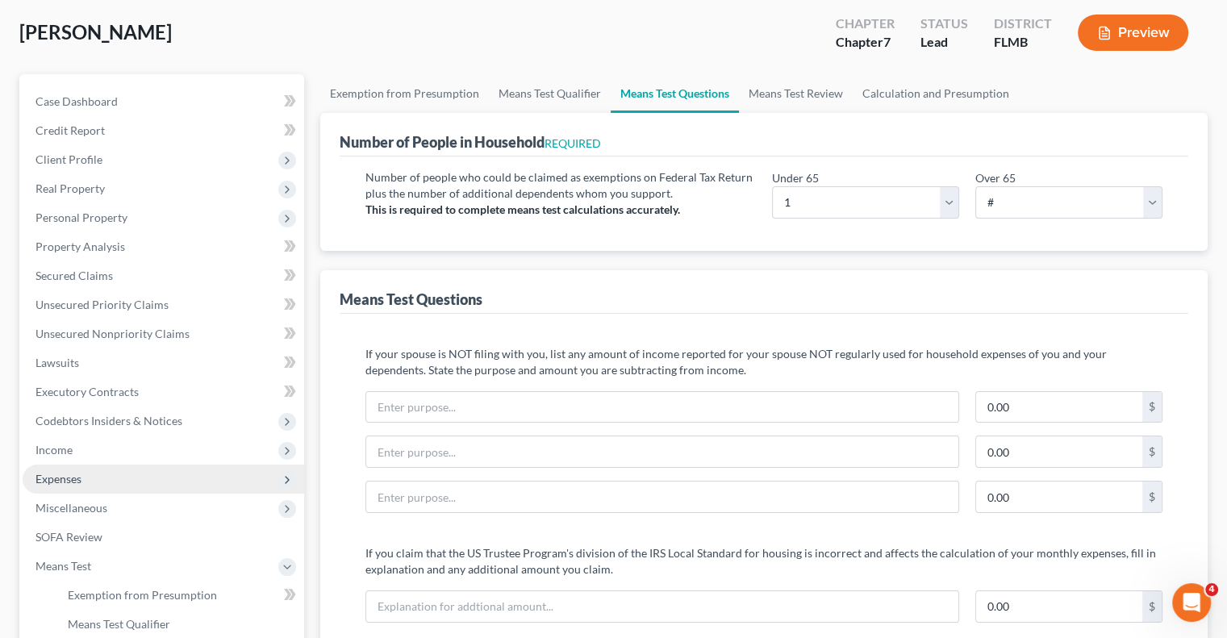
click at [81, 478] on span "Expenses" at bounding box center [58, 479] width 46 height 14
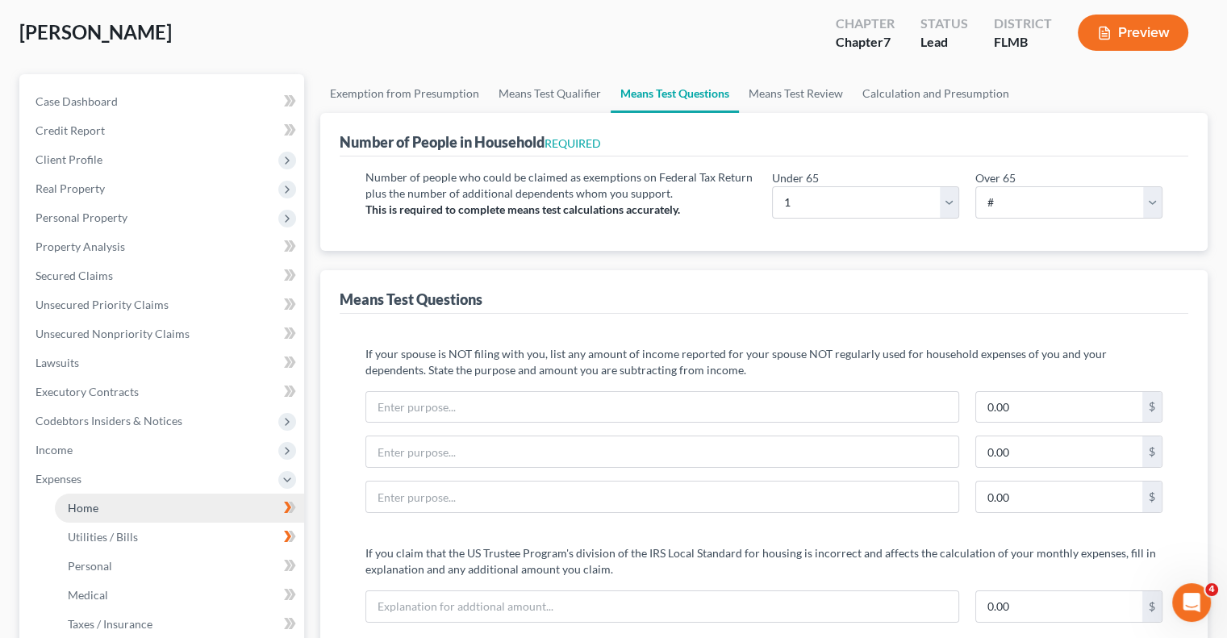
click at [201, 509] on link "Home" at bounding box center [179, 508] width 249 height 29
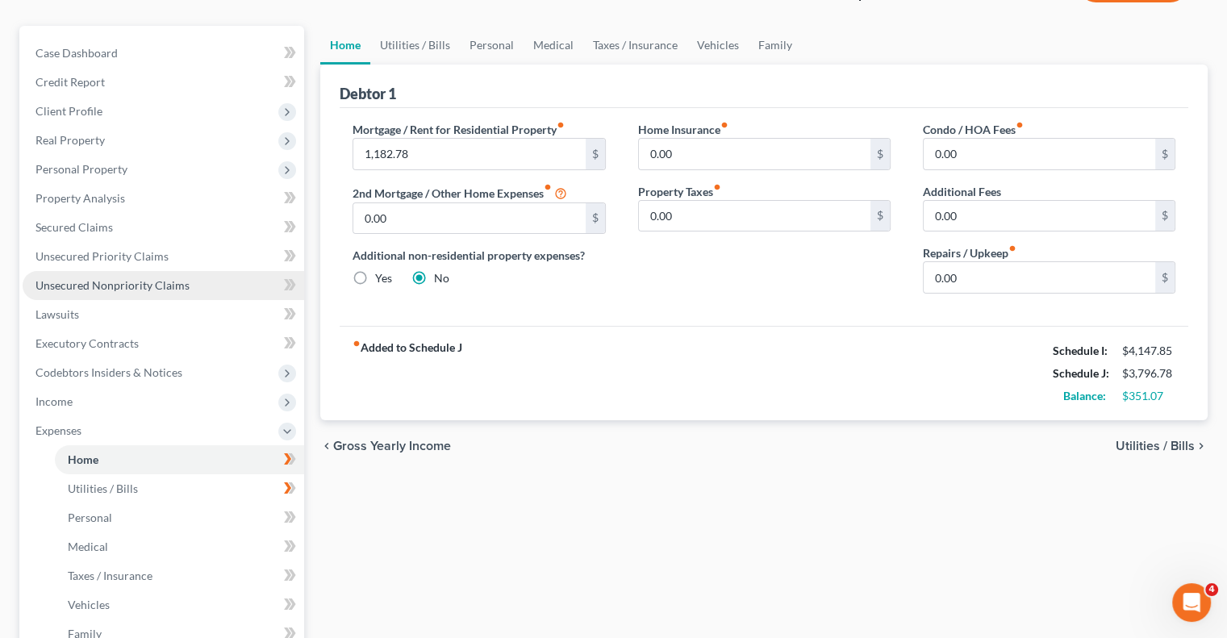
scroll to position [242, 0]
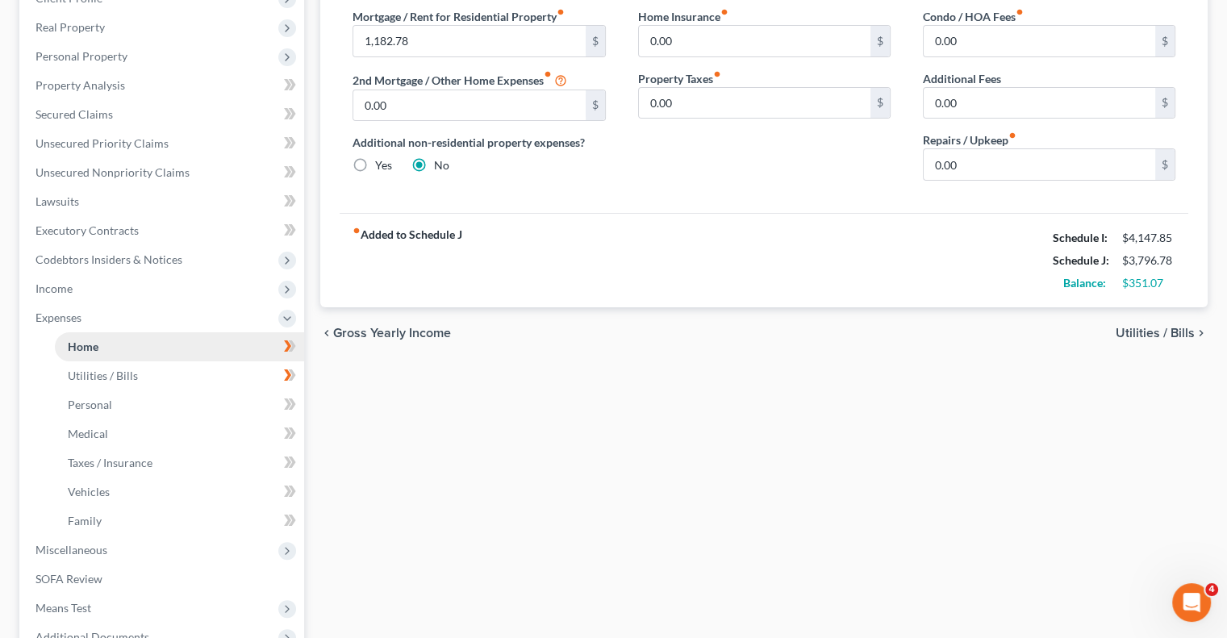
click at [169, 348] on link "Home" at bounding box center [179, 346] width 249 height 29
click at [283, 348] on span at bounding box center [290, 348] width 28 height 24
click at [261, 341] on link "Home" at bounding box center [179, 346] width 249 height 29
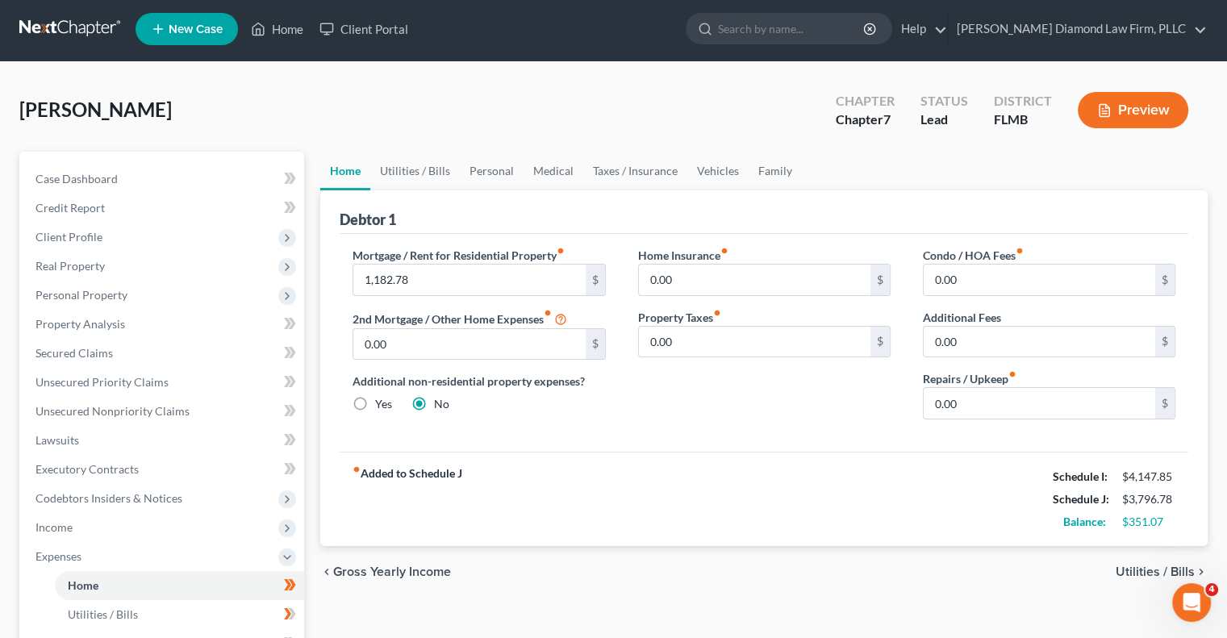
scroll to position [0, 0]
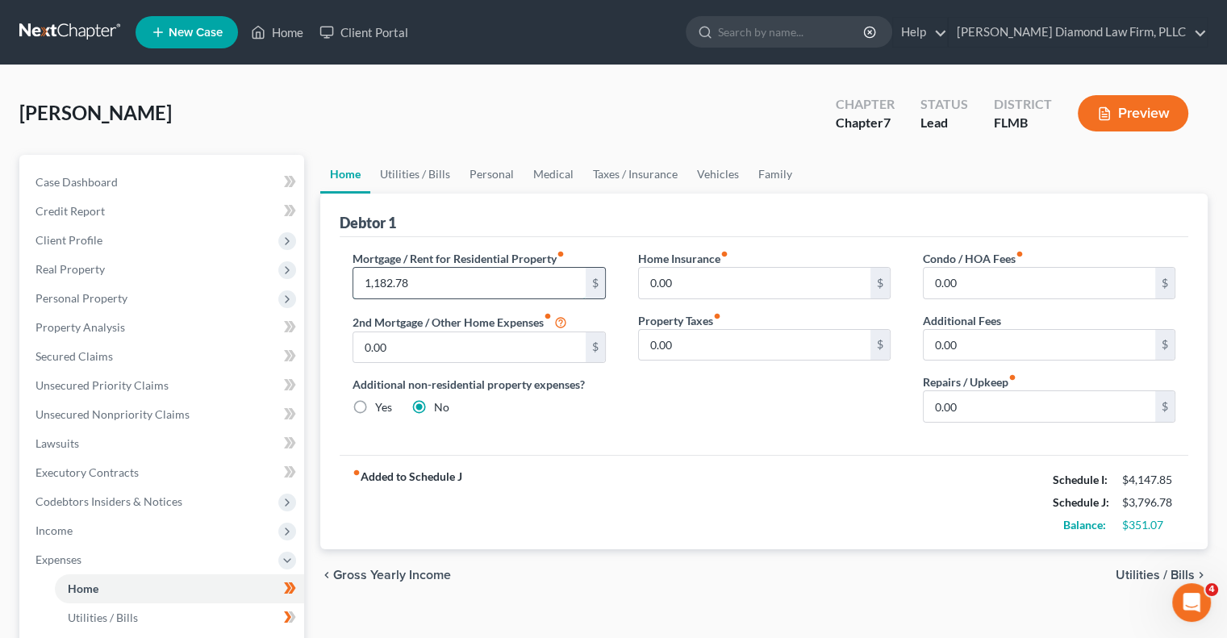
click at [452, 279] on input "1,182.78" at bounding box center [468, 283] width 231 height 31
type input "0"
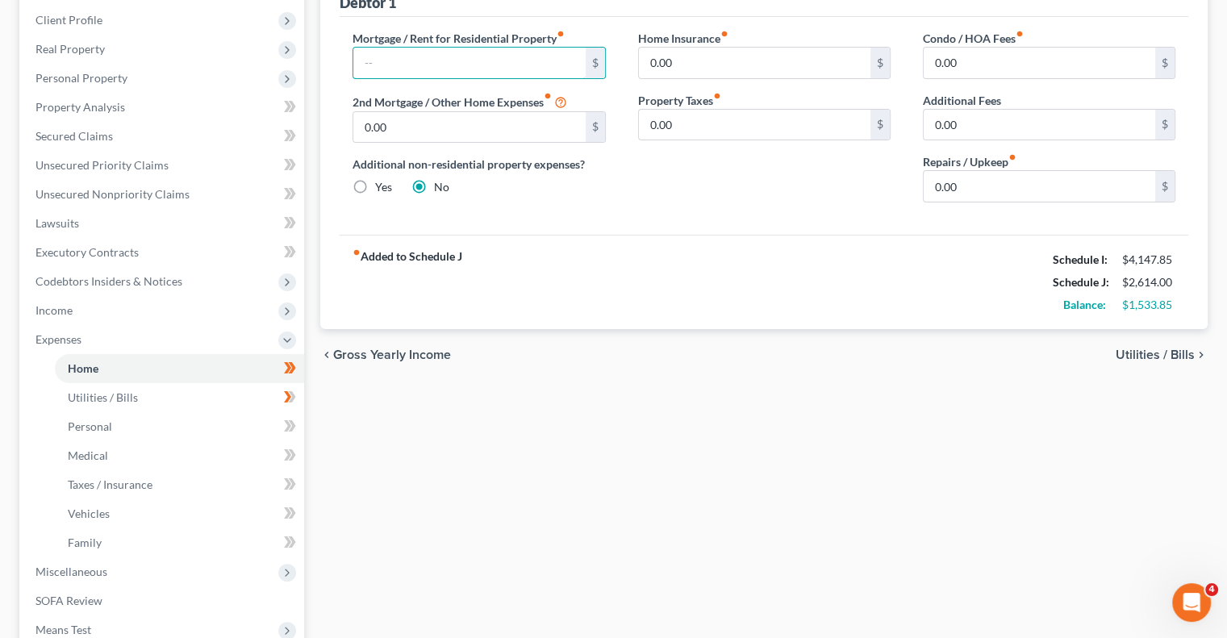
scroll to position [403, 0]
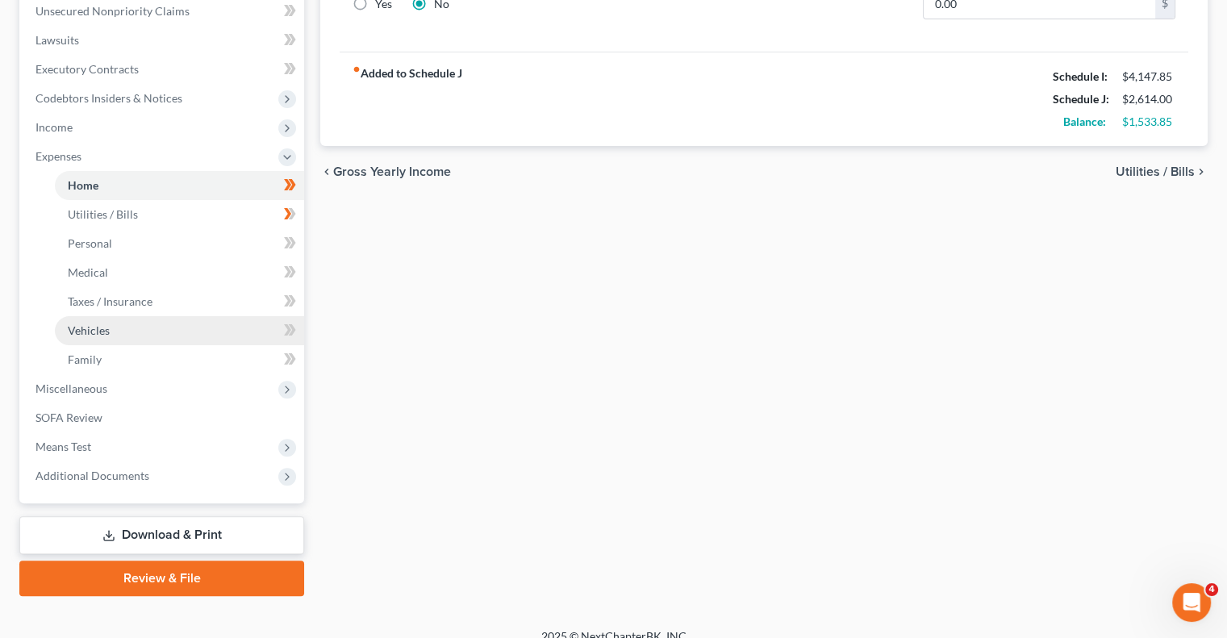
click at [71, 331] on span "Vehicles" at bounding box center [89, 330] width 42 height 14
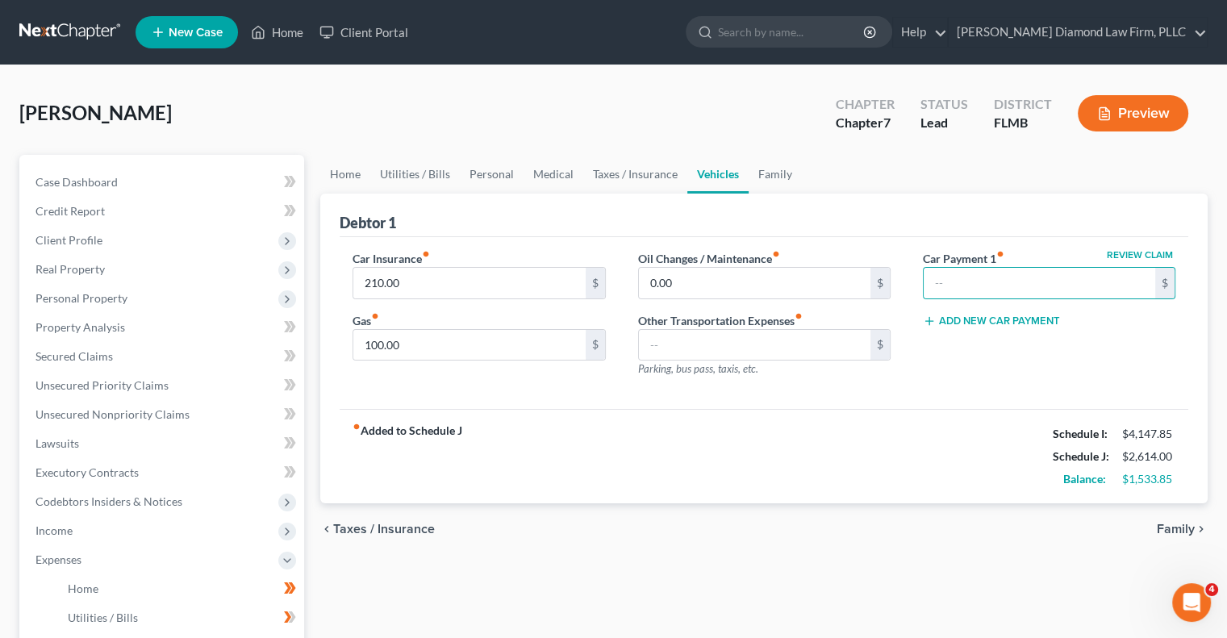
click at [793, 498] on div "fiber_manual_record Added to Schedule J Schedule I: $4,147.85 Schedule J: $2,61…" at bounding box center [764, 456] width 848 height 94
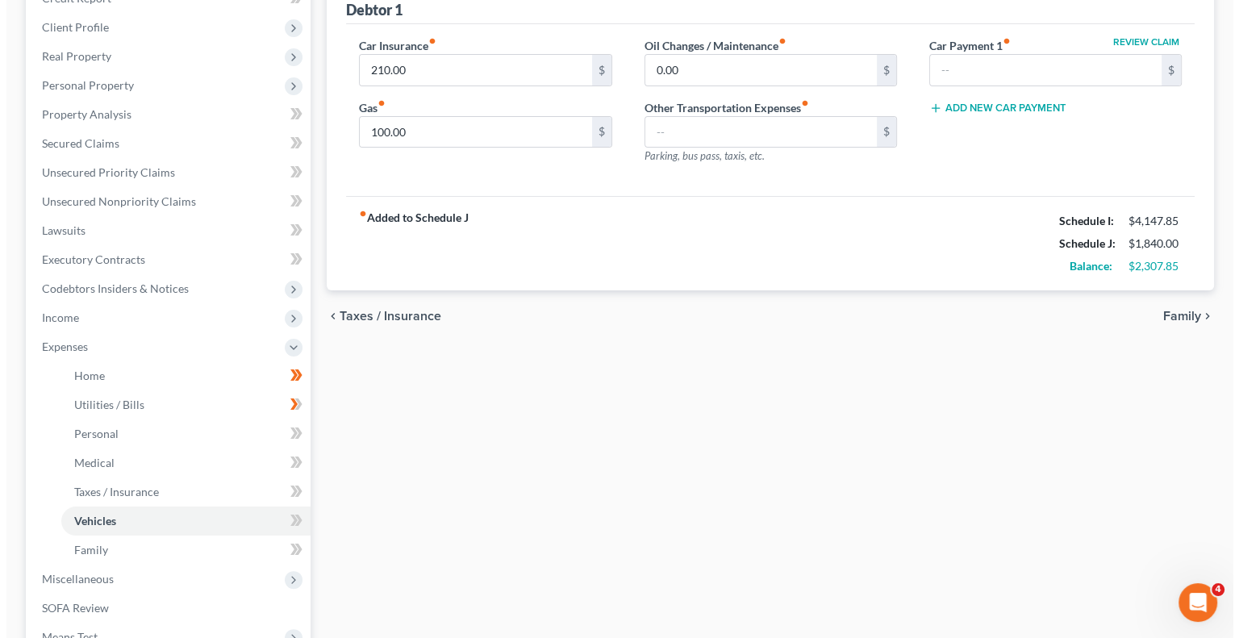
scroll to position [323, 0]
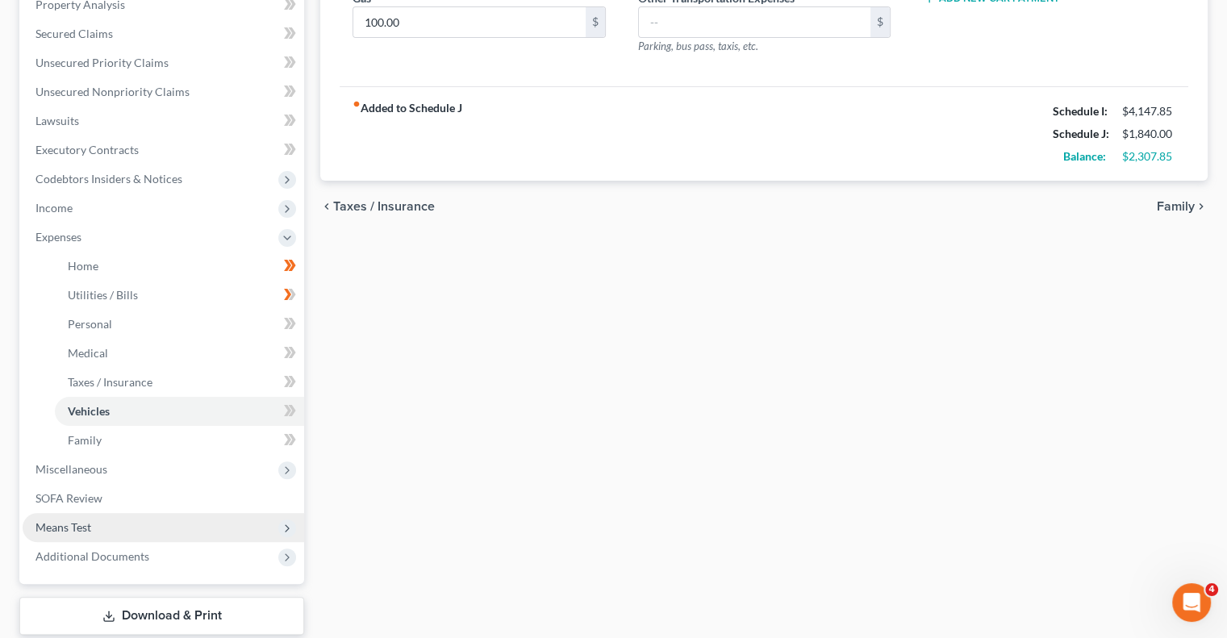
click at [77, 519] on span "Means Test" at bounding box center [163, 527] width 281 height 29
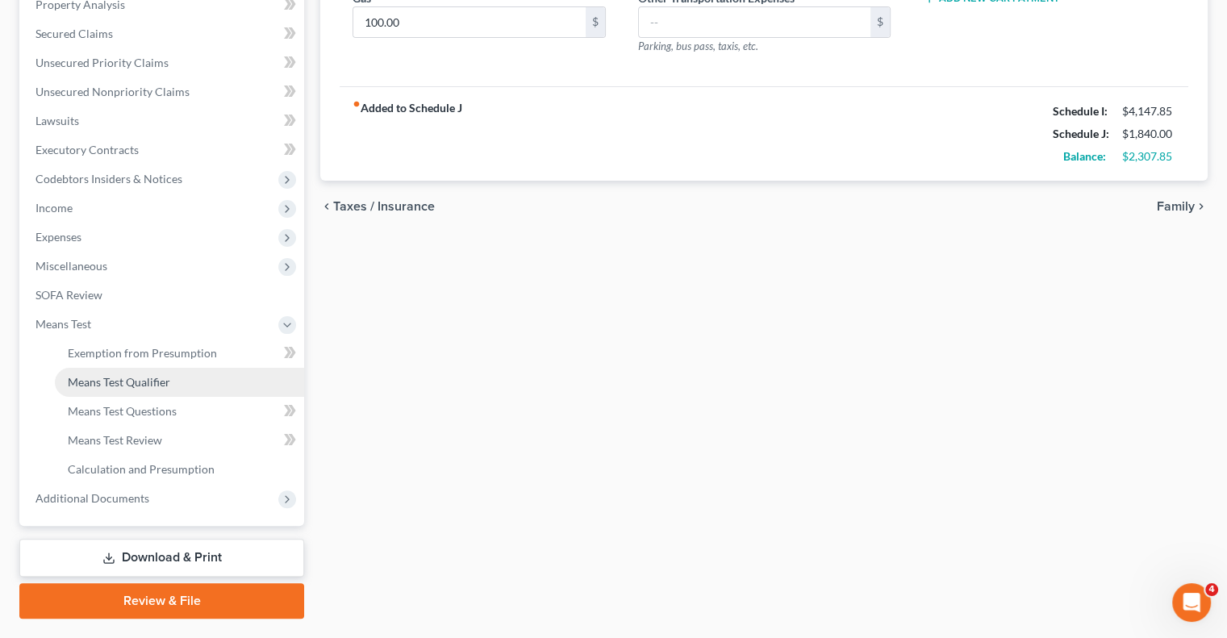
click at [142, 386] on span "Means Test Qualifier" at bounding box center [119, 382] width 102 height 14
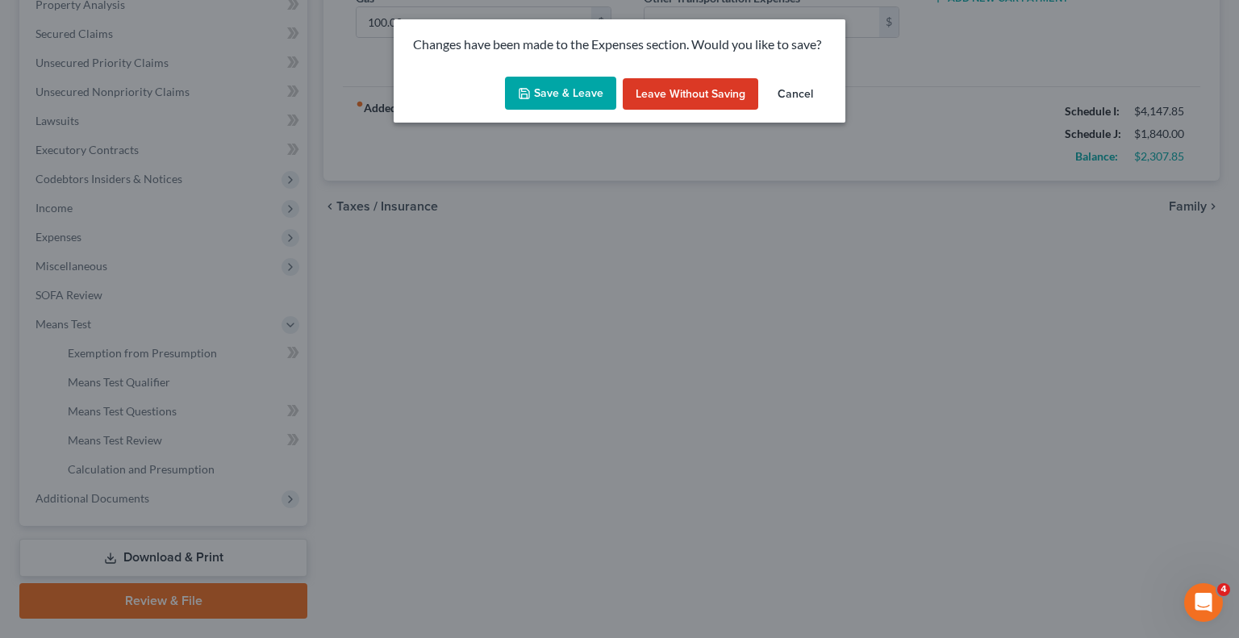
click at [560, 84] on button "Save & Leave" at bounding box center [560, 94] width 111 height 34
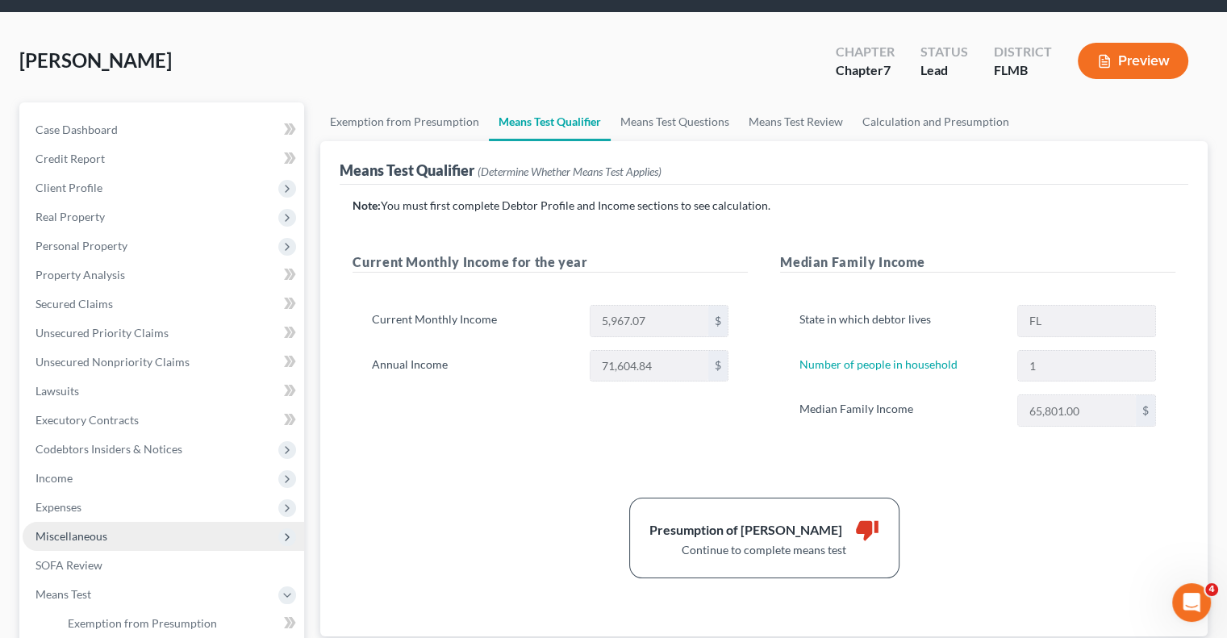
scroll to position [81, 0]
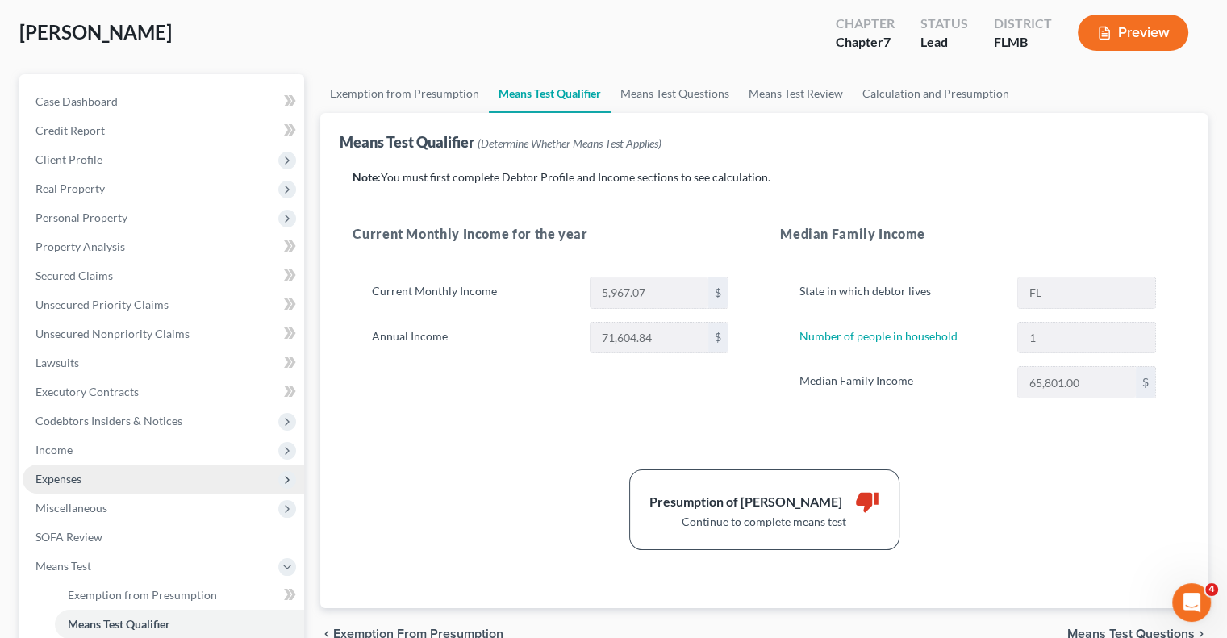
click at [74, 486] on span "Expenses" at bounding box center [163, 479] width 281 height 29
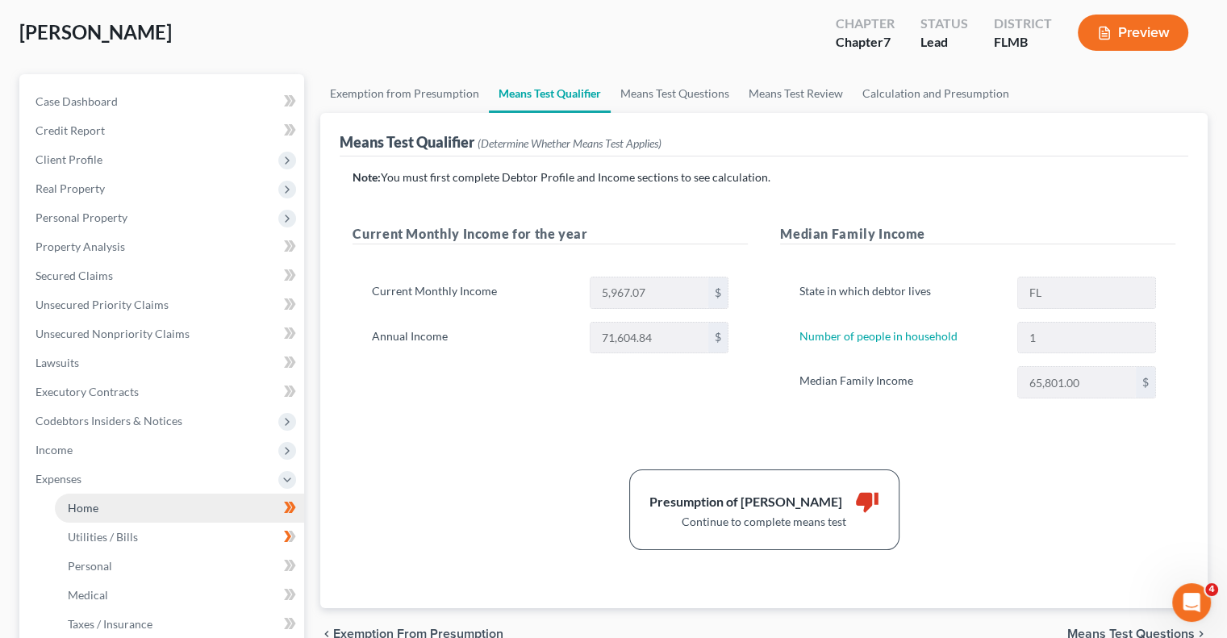
click at [100, 508] on link "Home" at bounding box center [179, 508] width 249 height 29
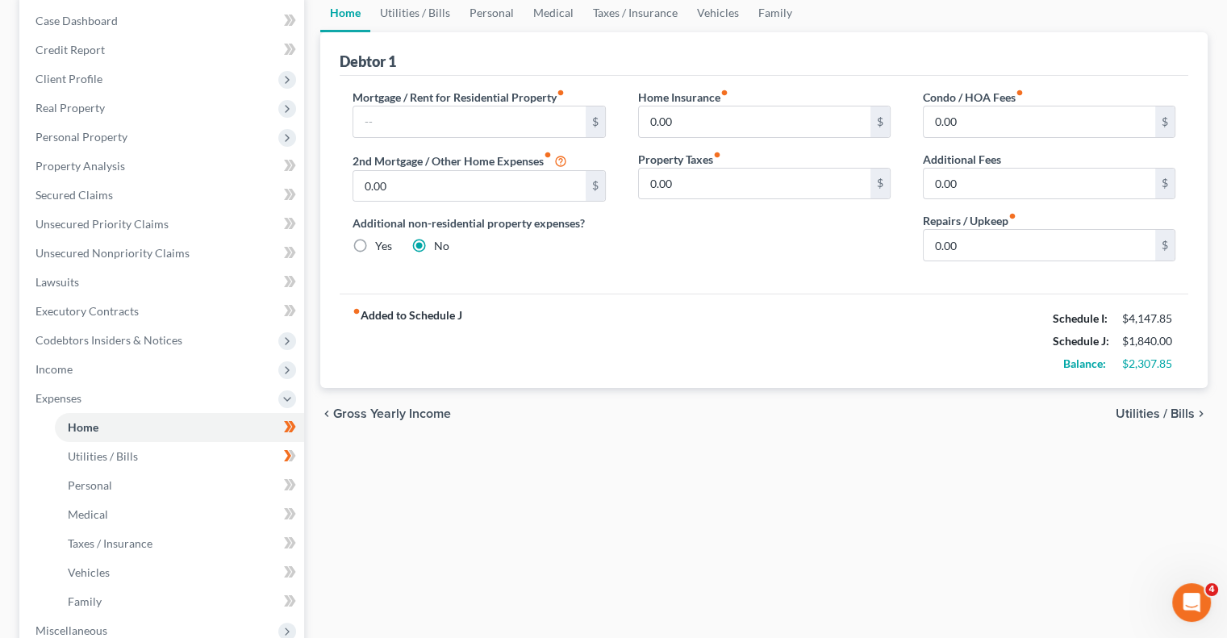
scroll to position [242, 0]
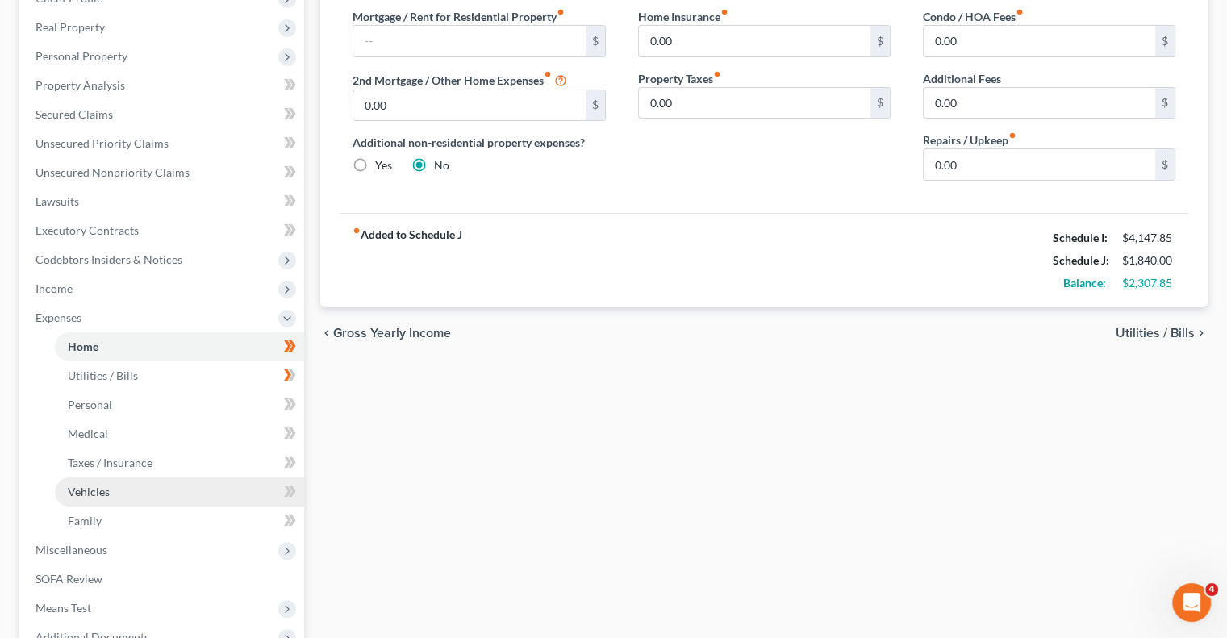
click at [108, 489] on link "Vehicles" at bounding box center [179, 491] width 249 height 29
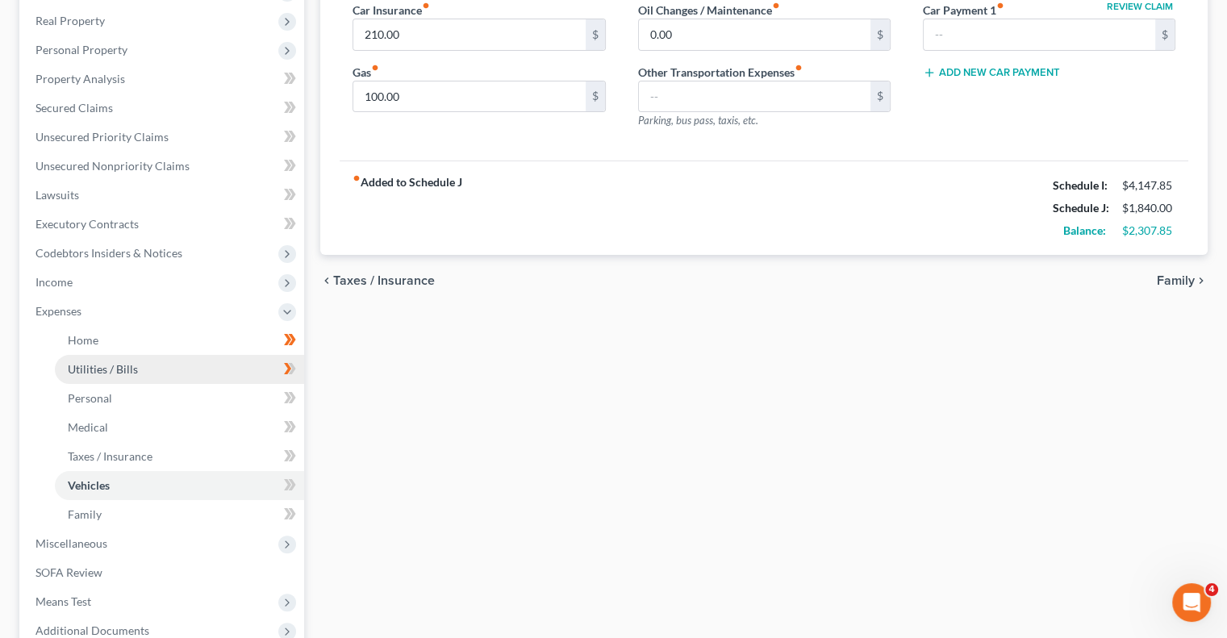
scroll to position [161, 0]
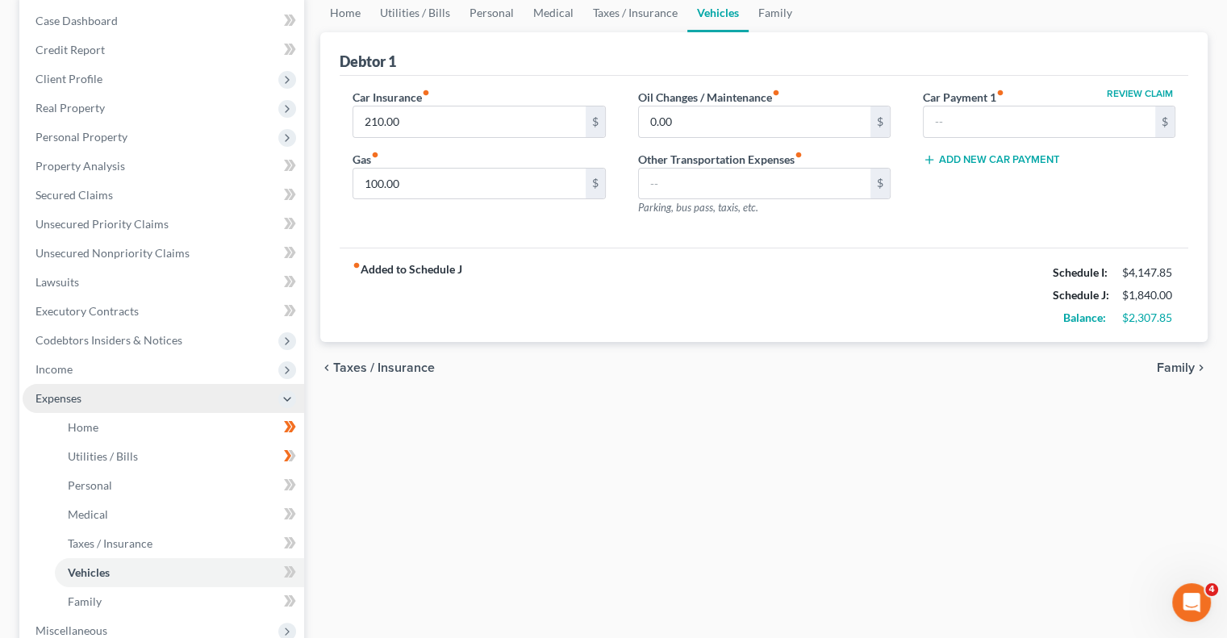
click at [151, 397] on span "Expenses" at bounding box center [163, 398] width 281 height 29
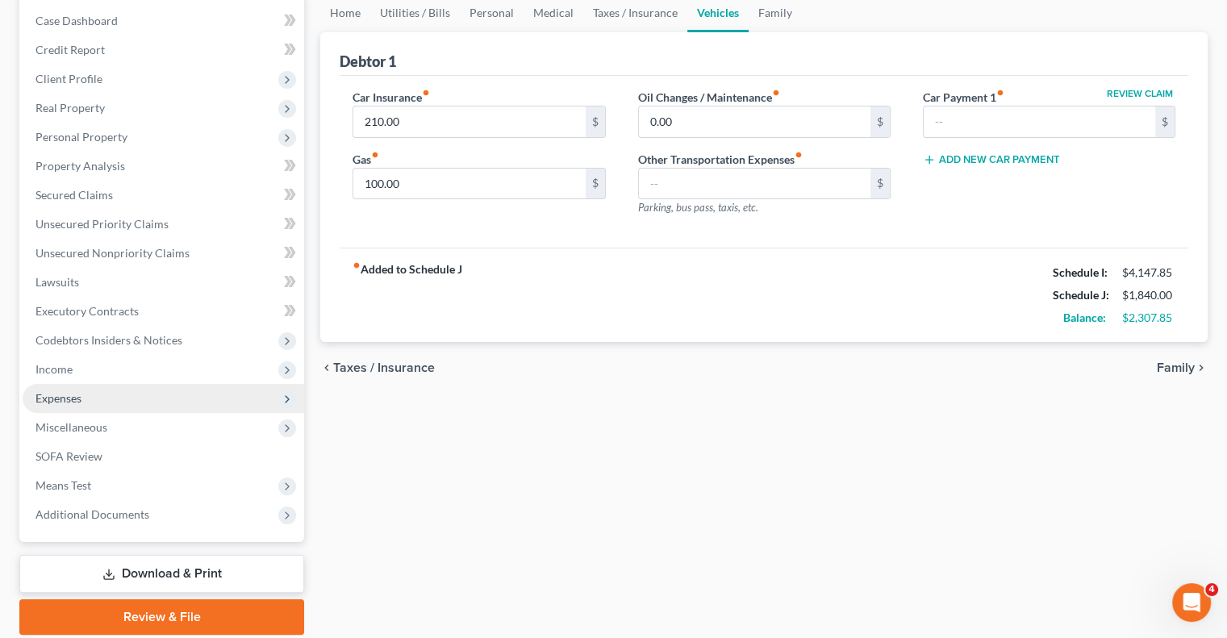
click at [131, 396] on span "Expenses" at bounding box center [163, 398] width 281 height 29
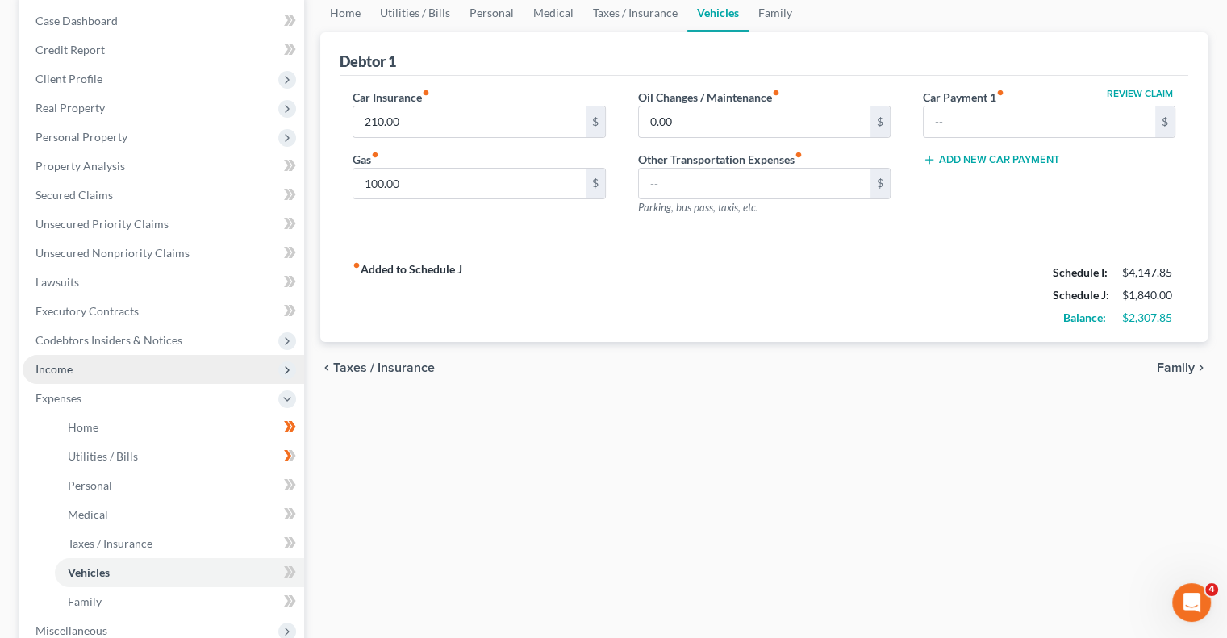
click at [47, 378] on span "Income" at bounding box center [163, 369] width 281 height 29
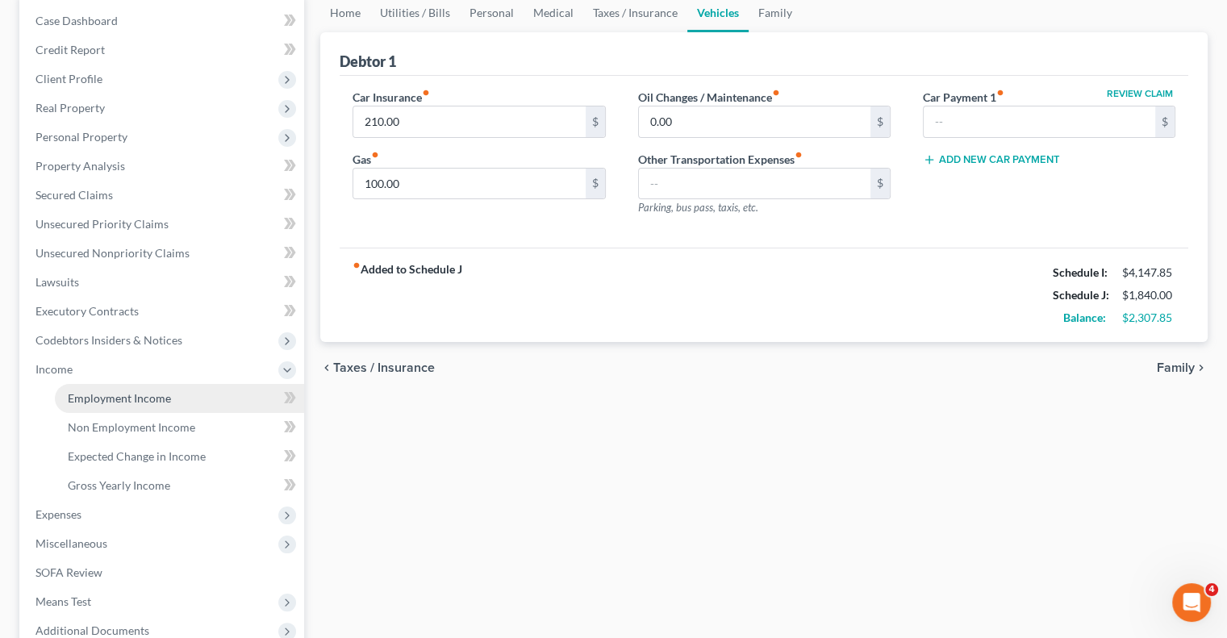
click at [98, 399] on span "Employment Income" at bounding box center [119, 398] width 103 height 14
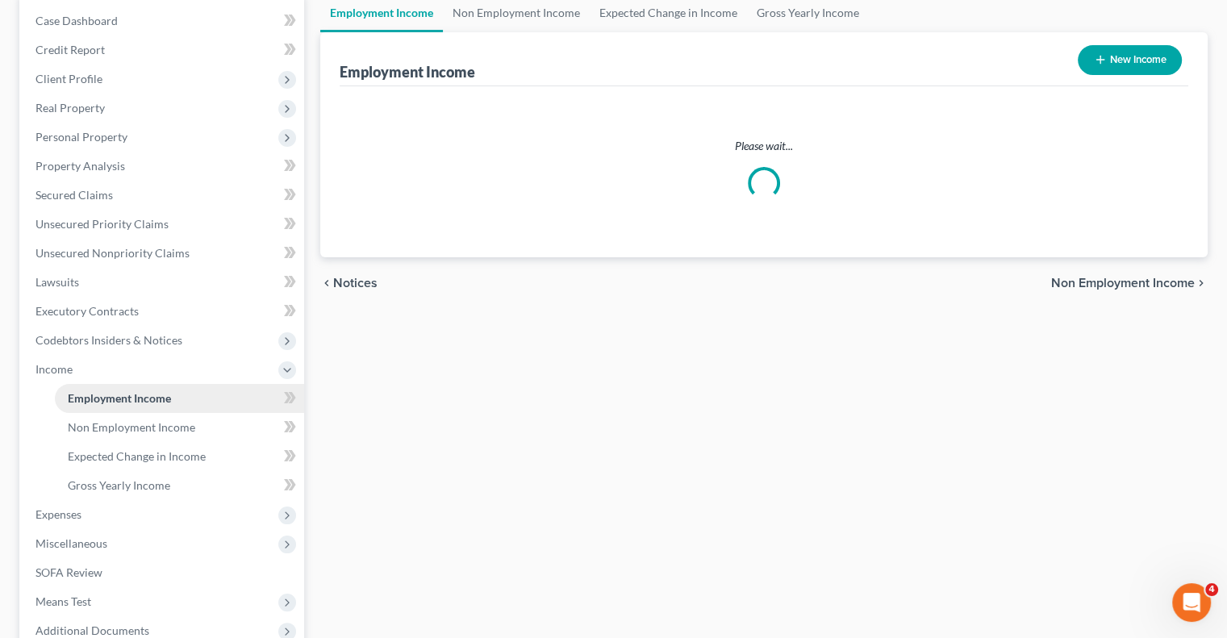
scroll to position [3, 0]
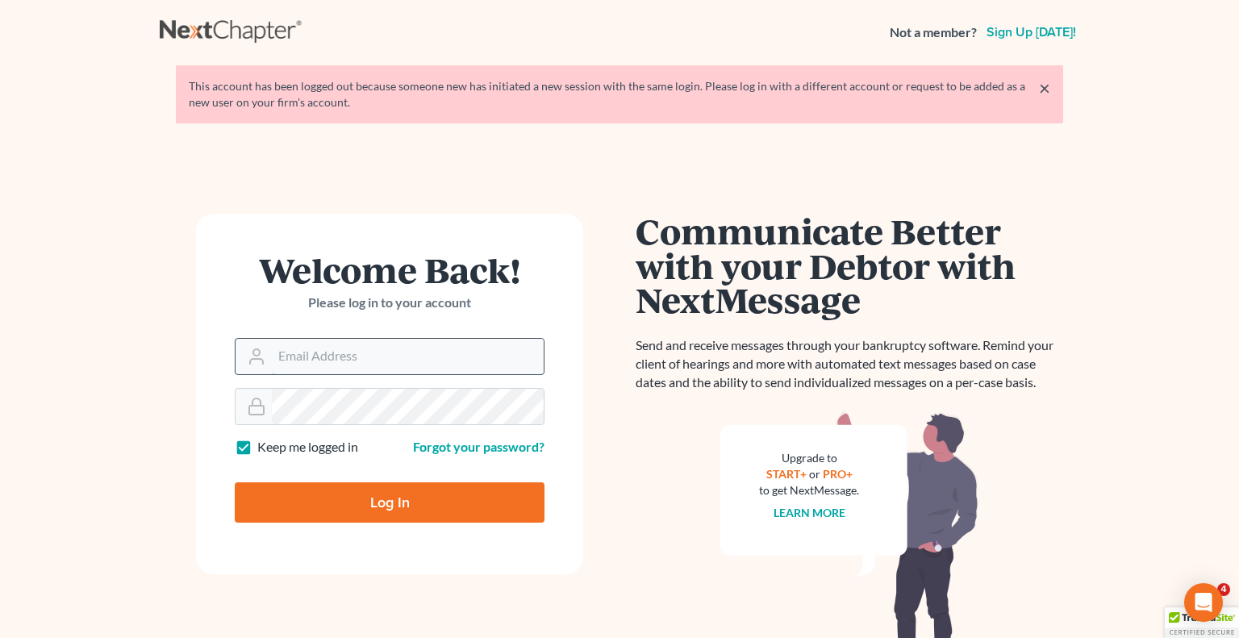
click at [377, 364] on input "Email Address" at bounding box center [408, 356] width 272 height 35
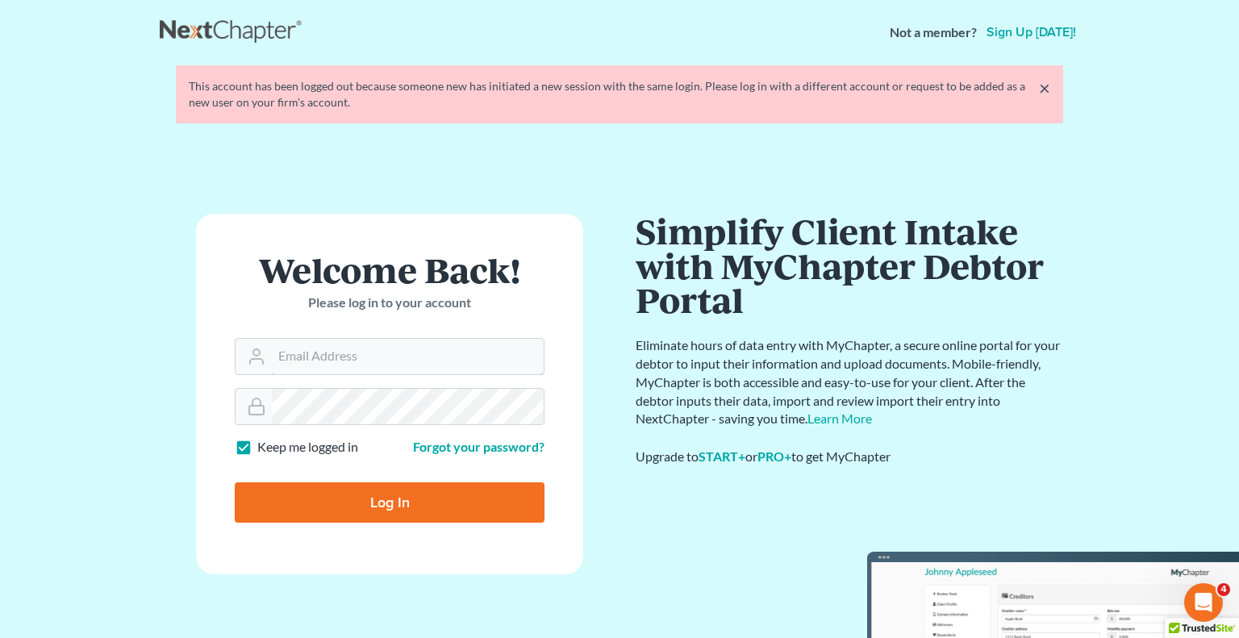
type input "[EMAIL_ADDRESS][DOMAIN_NAME]"
type input "Thinking..."
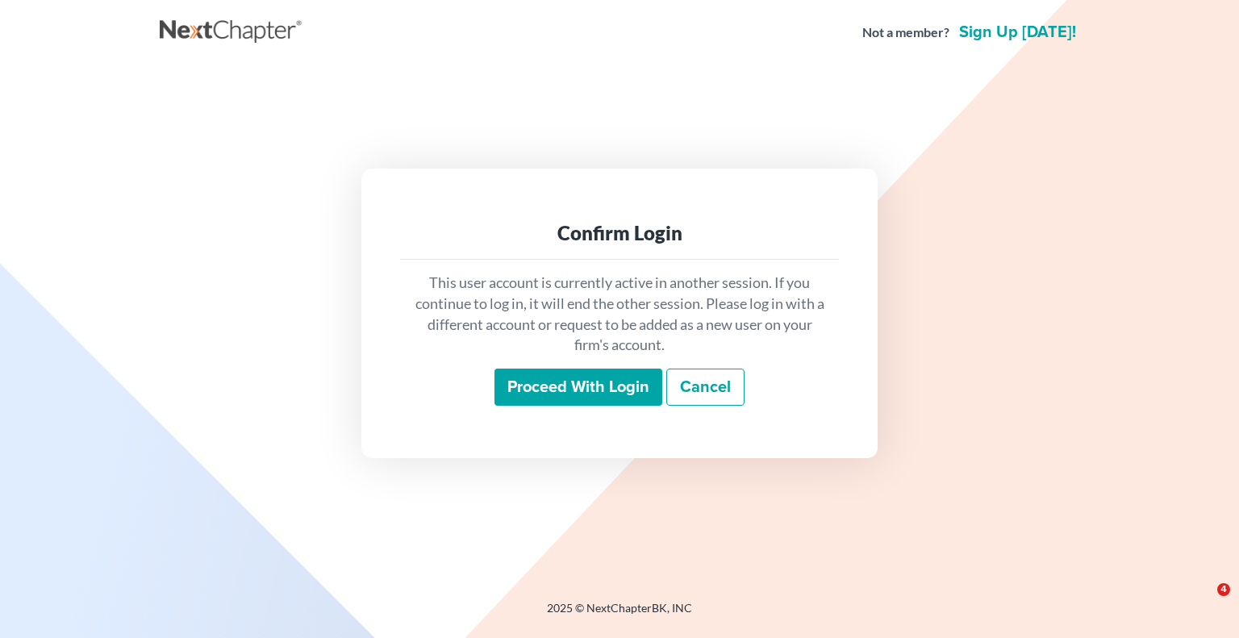
click at [594, 390] on input "Proceed with login" at bounding box center [578, 387] width 168 height 37
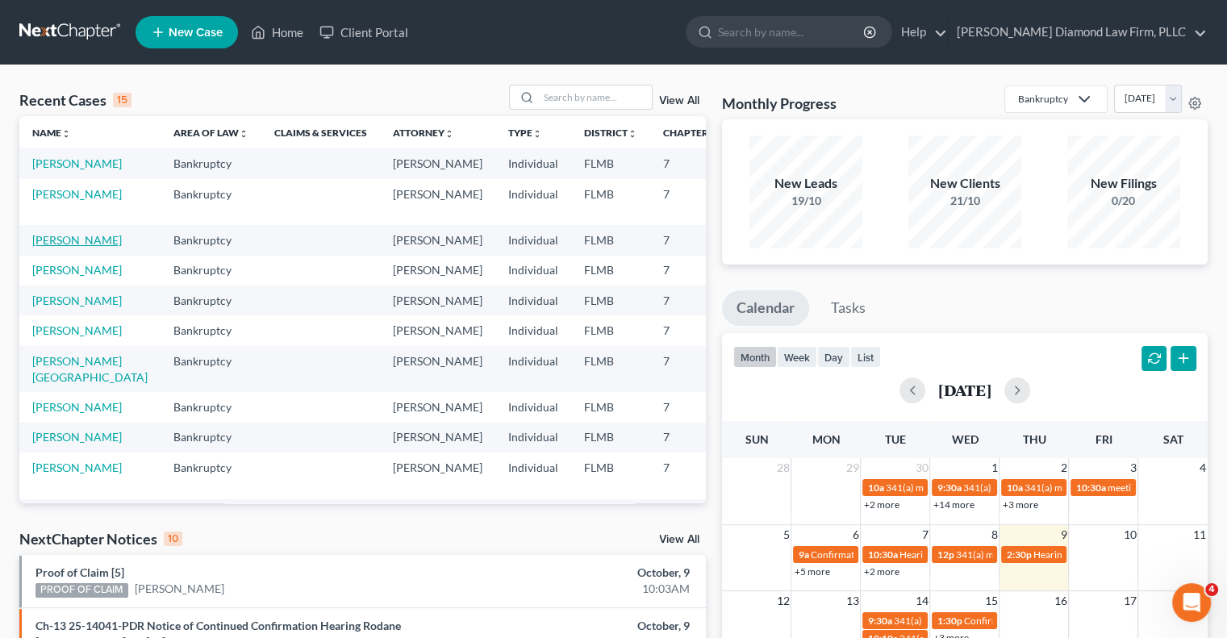
click at [45, 247] on link "[PERSON_NAME]" at bounding box center [77, 240] width 90 height 14
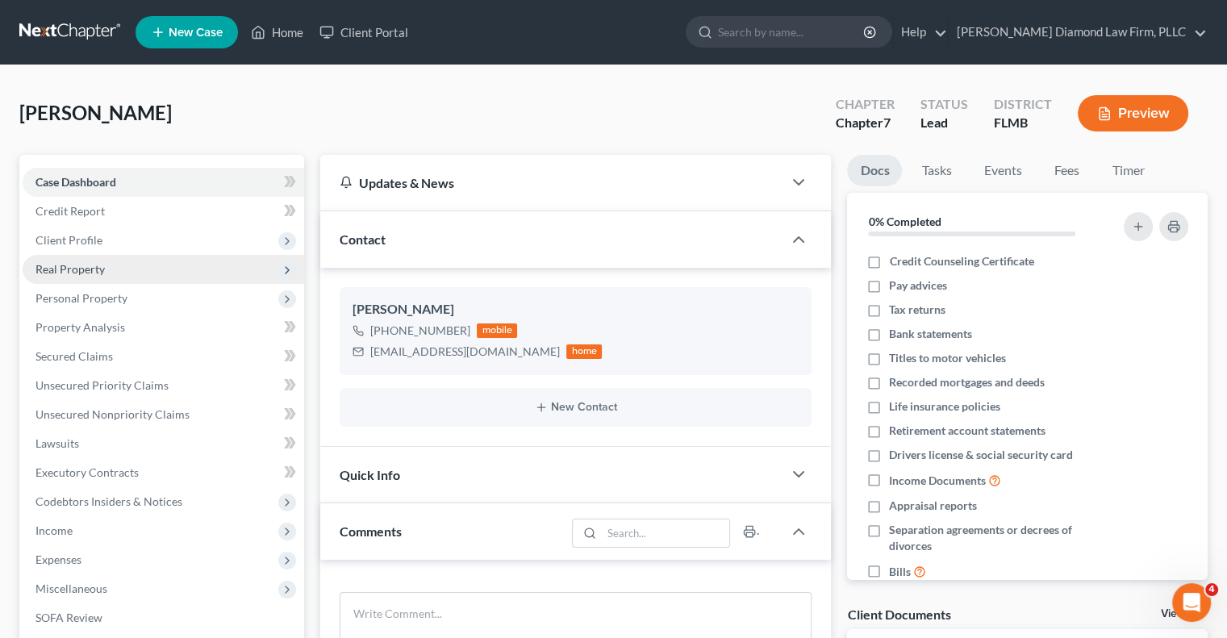
scroll to position [161, 0]
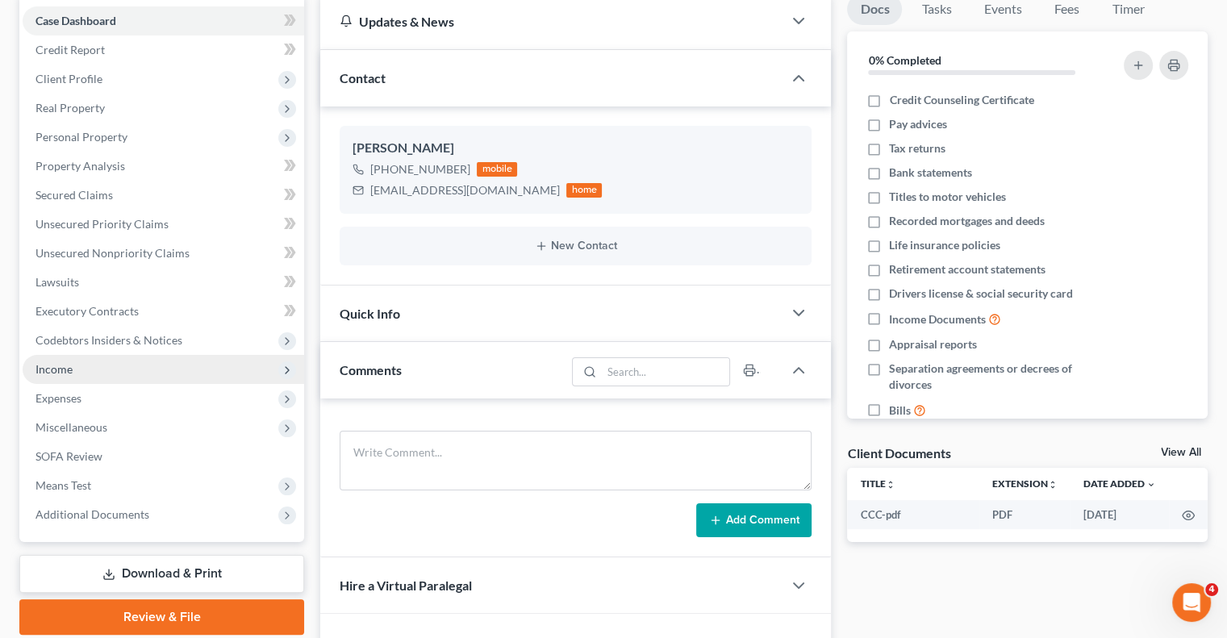
click at [43, 375] on span "Income" at bounding box center [53, 369] width 37 height 14
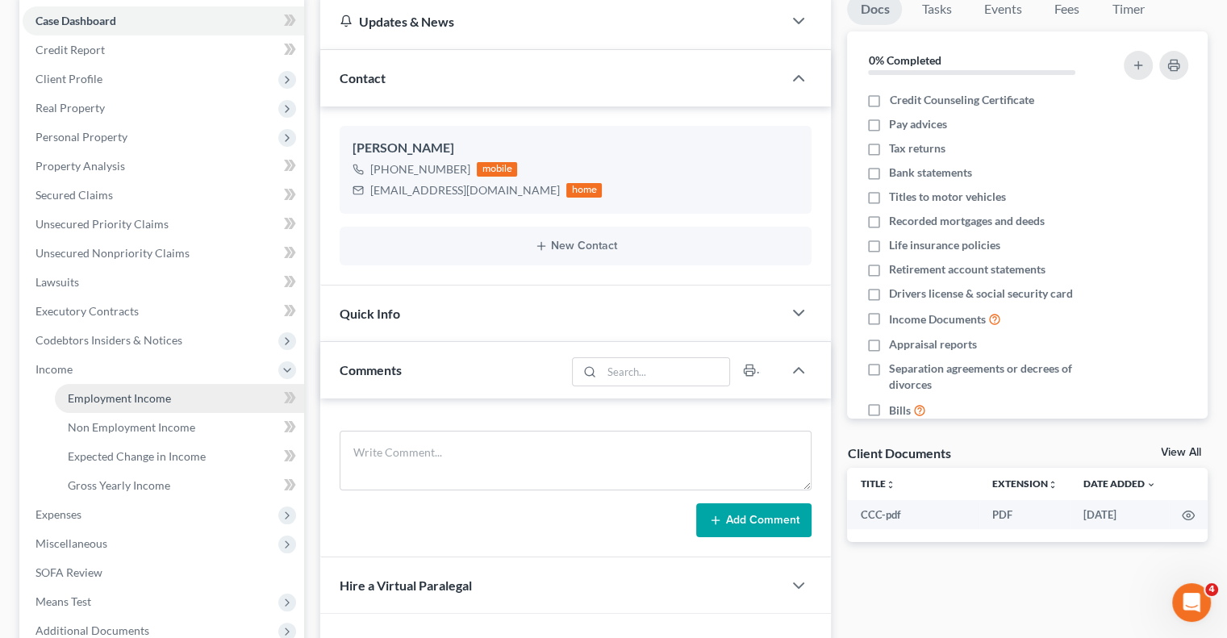
click at [84, 394] on span "Employment Income" at bounding box center [119, 398] width 103 height 14
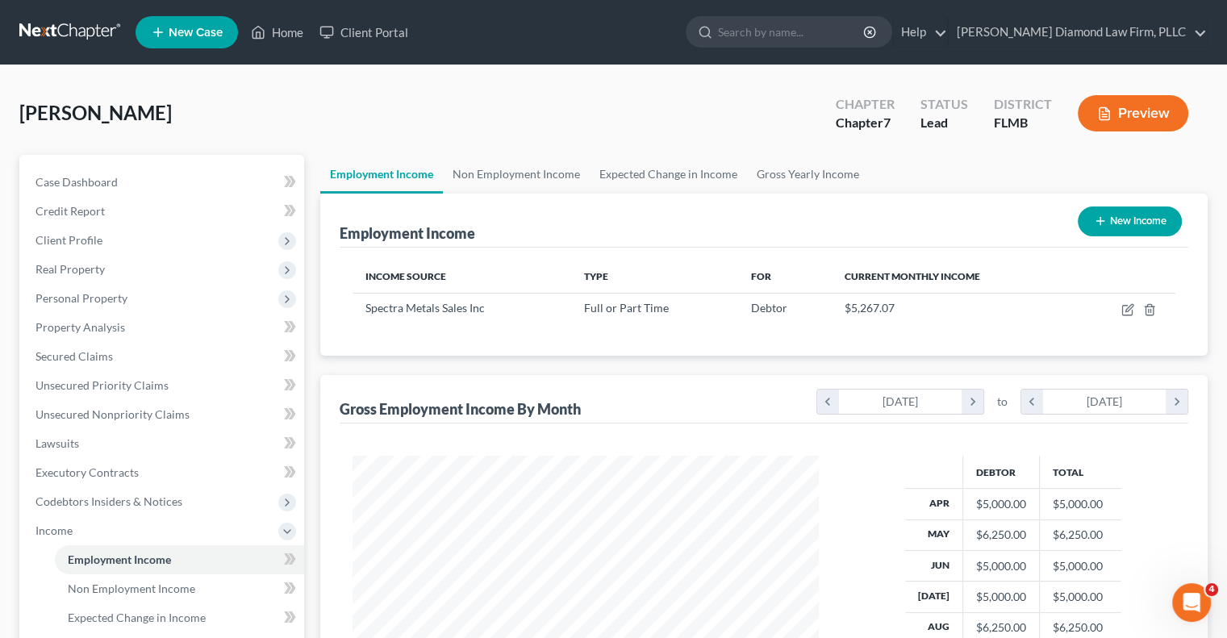
scroll to position [81, 0]
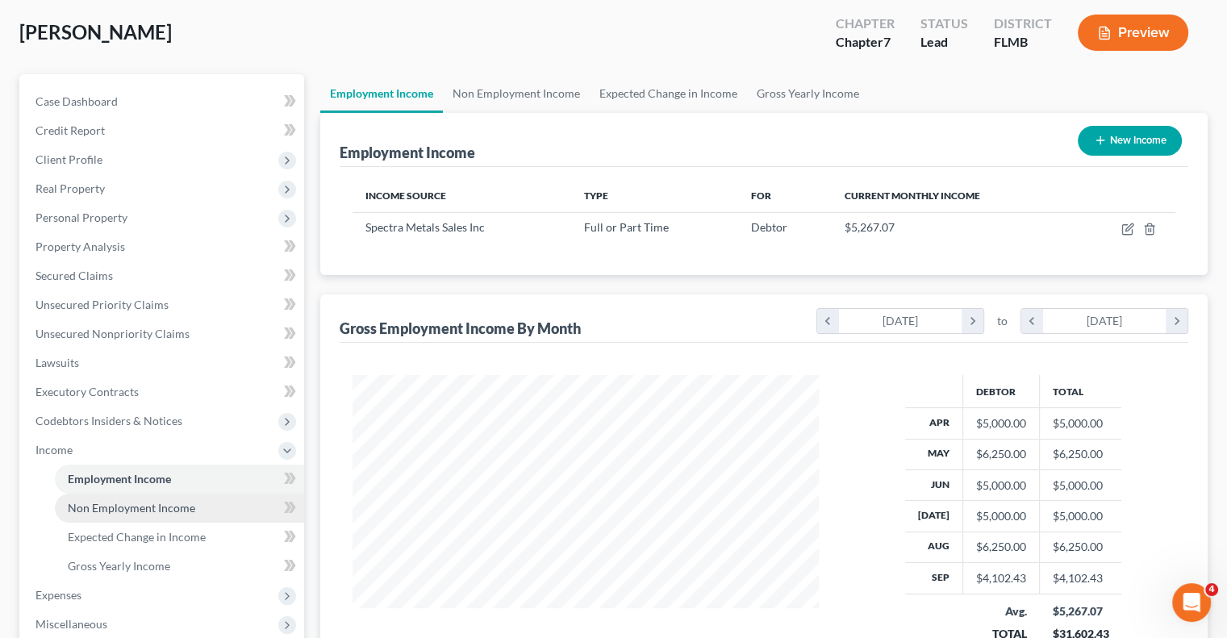
click at [194, 509] on link "Non Employment Income" at bounding box center [179, 508] width 249 height 29
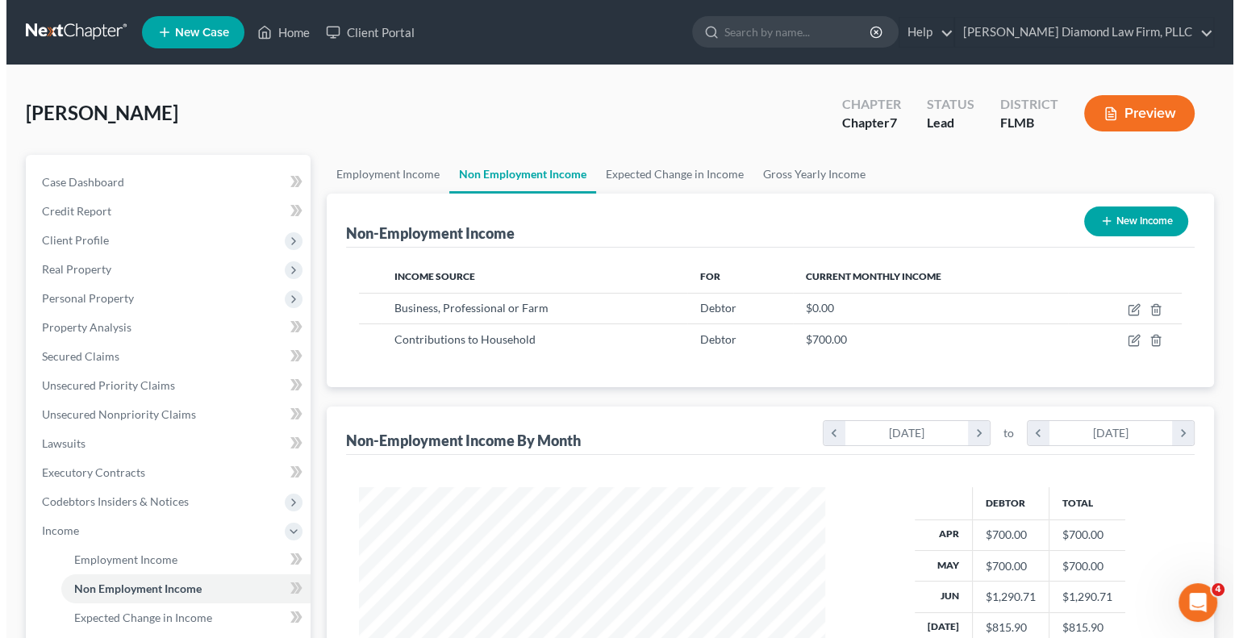
scroll to position [287, 498]
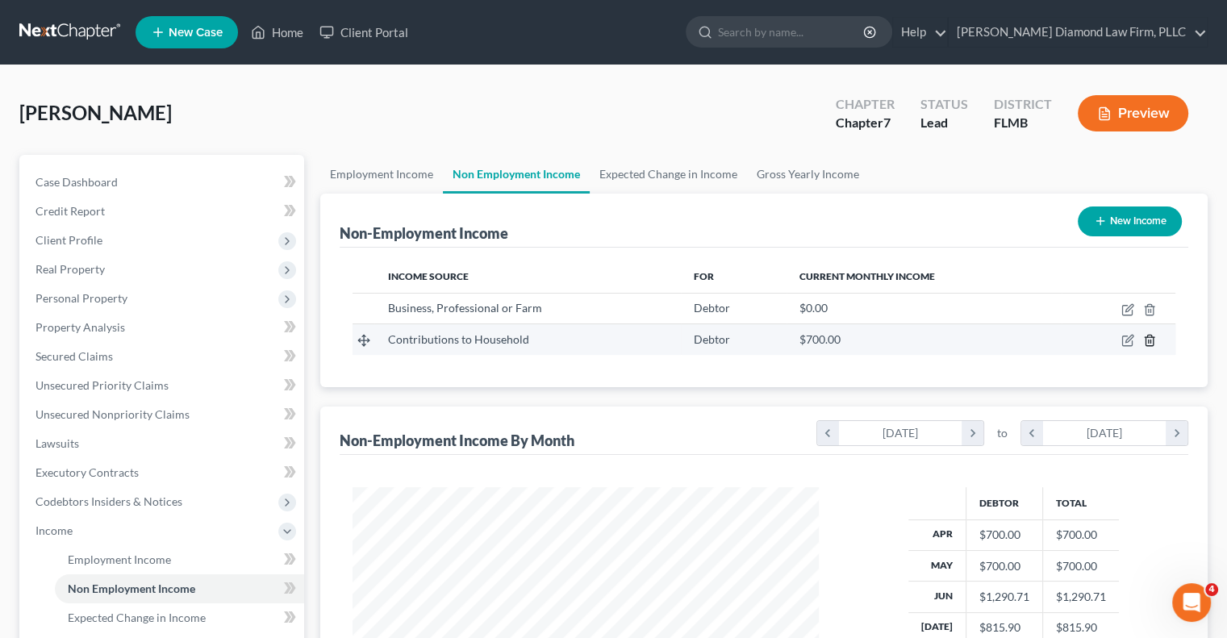
click at [1150, 341] on line "button" at bounding box center [1150, 341] width 0 height 3
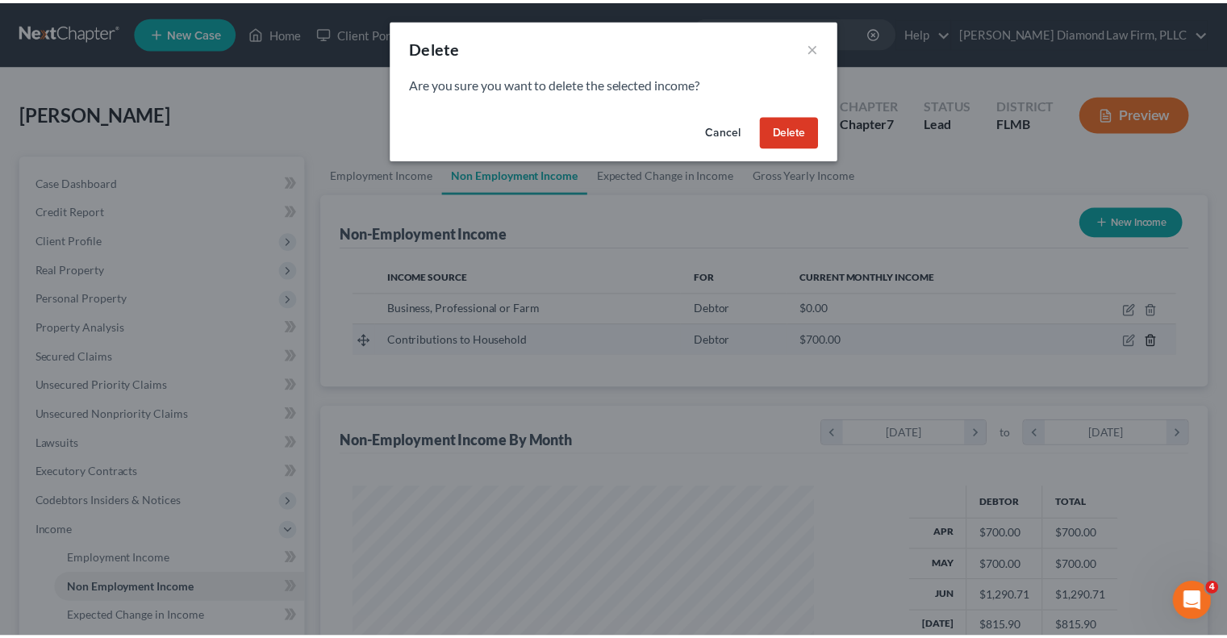
scroll to position [287, 503]
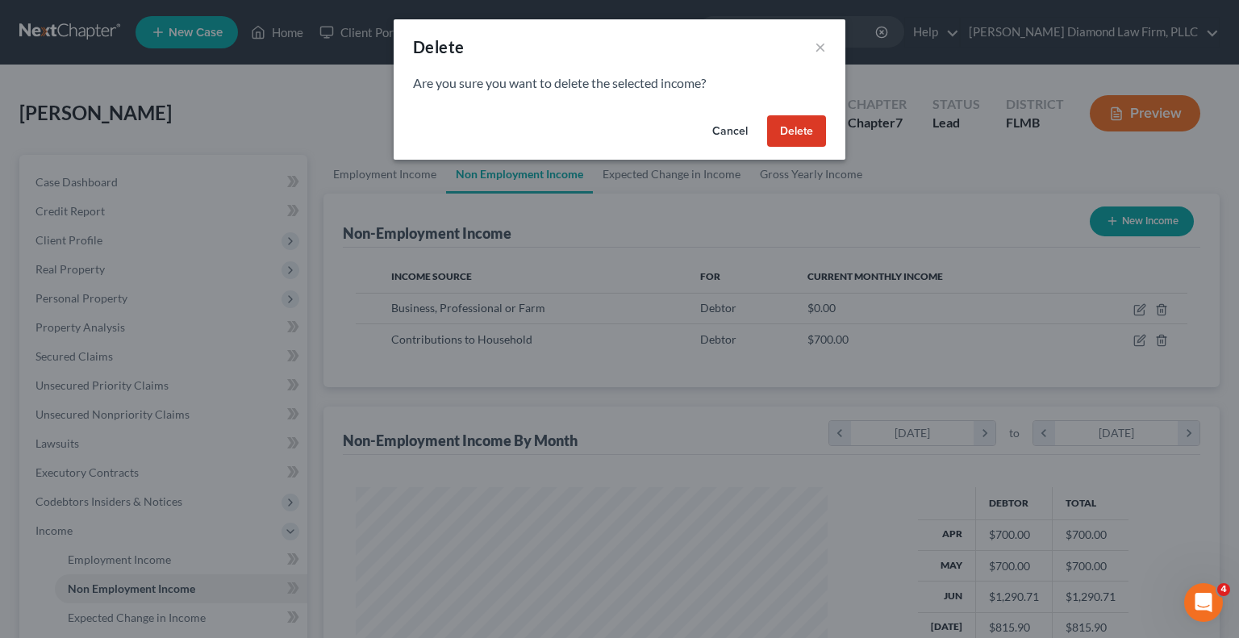
click at [784, 131] on button "Delete" at bounding box center [796, 131] width 59 height 32
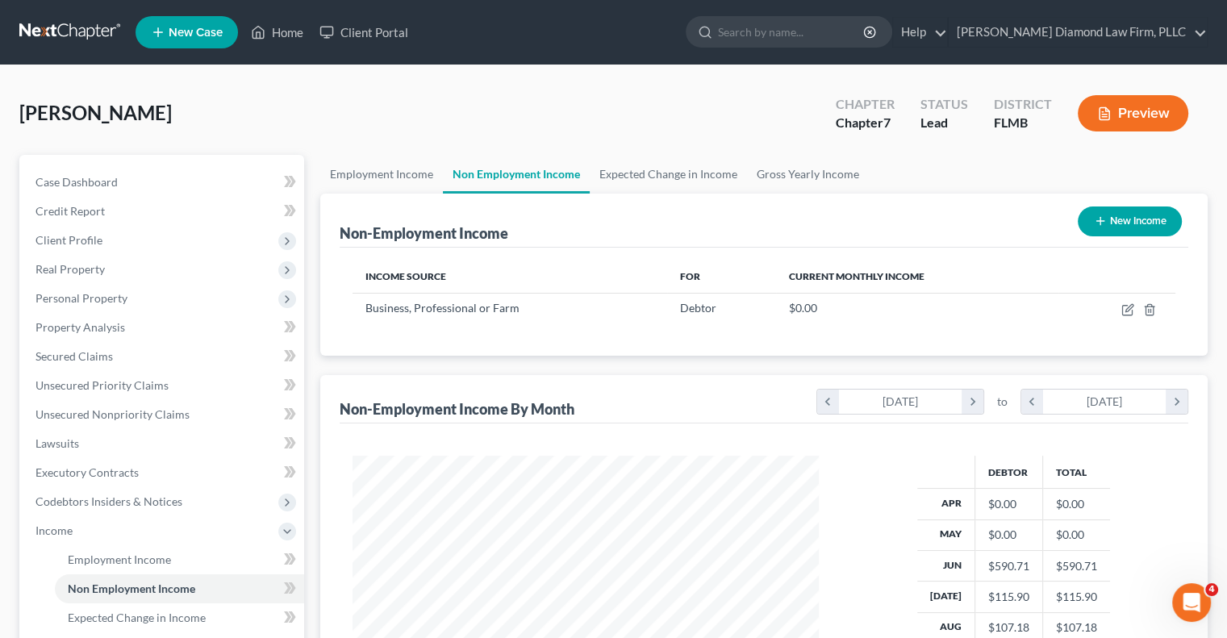
scroll to position [81, 0]
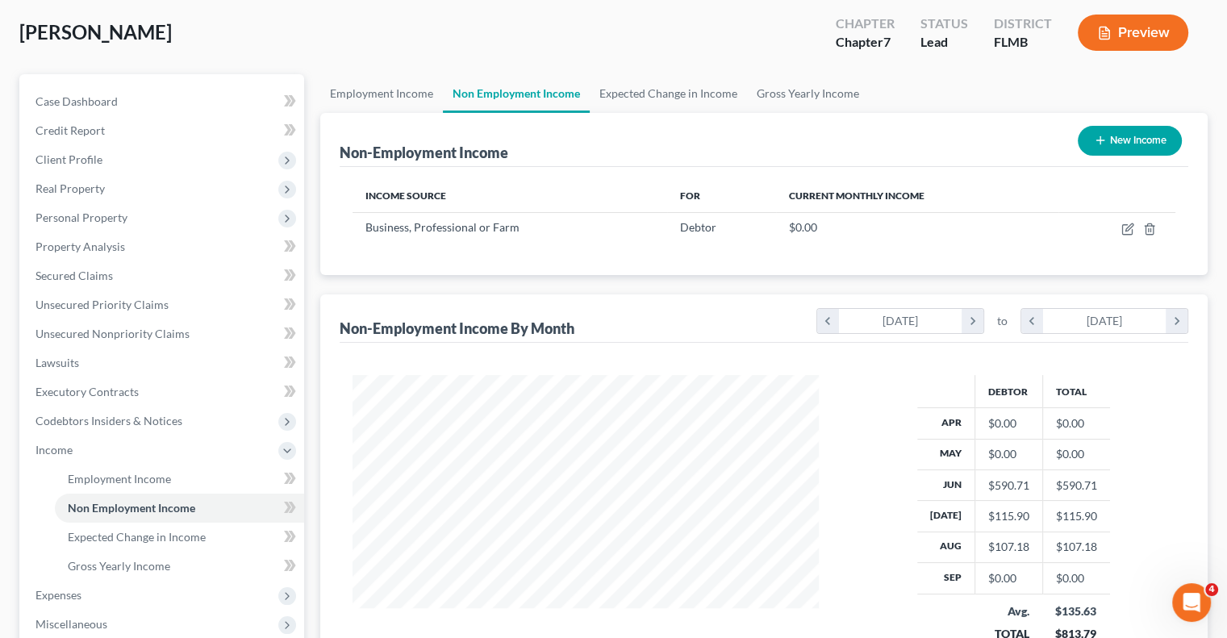
click at [1155, 401] on div "Debtor Total Apr $0.00 $0.00 May $0.00 $0.00 Jun $590.71 $590.71 [DATE] $115.90…" at bounding box center [1013, 519] width 356 height 289
click at [331, 329] on div "Non-Employment Income By Month chevron_left [DATE] chevron_right to chevron_lef…" at bounding box center [763, 498] width 887 height 408
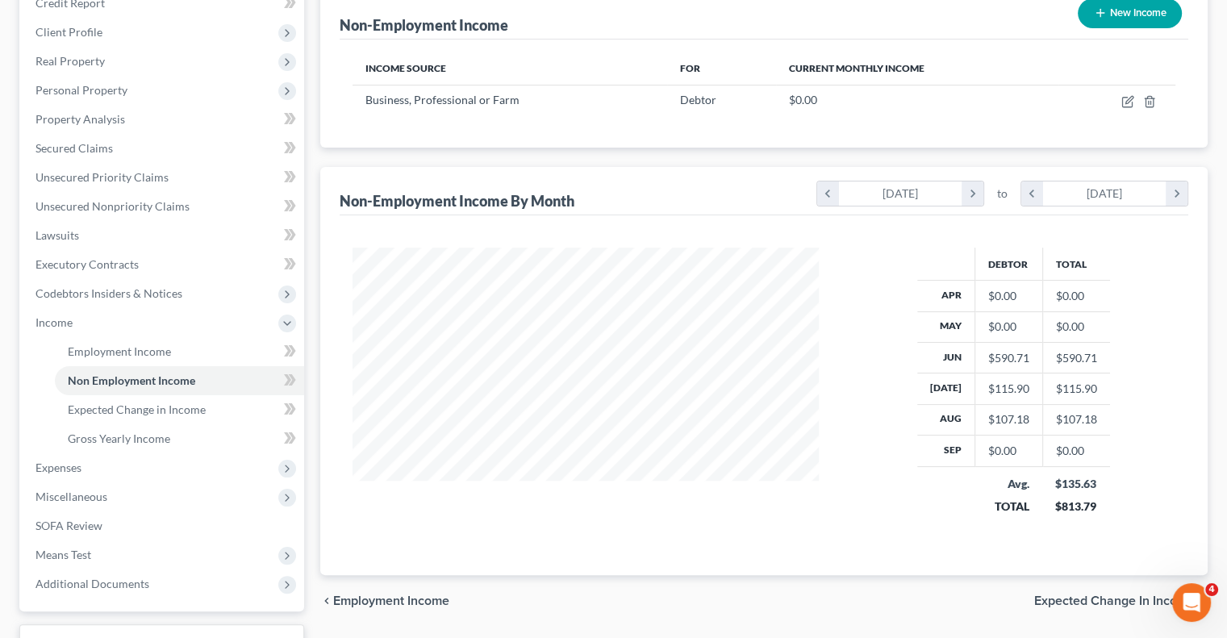
scroll to position [334, 0]
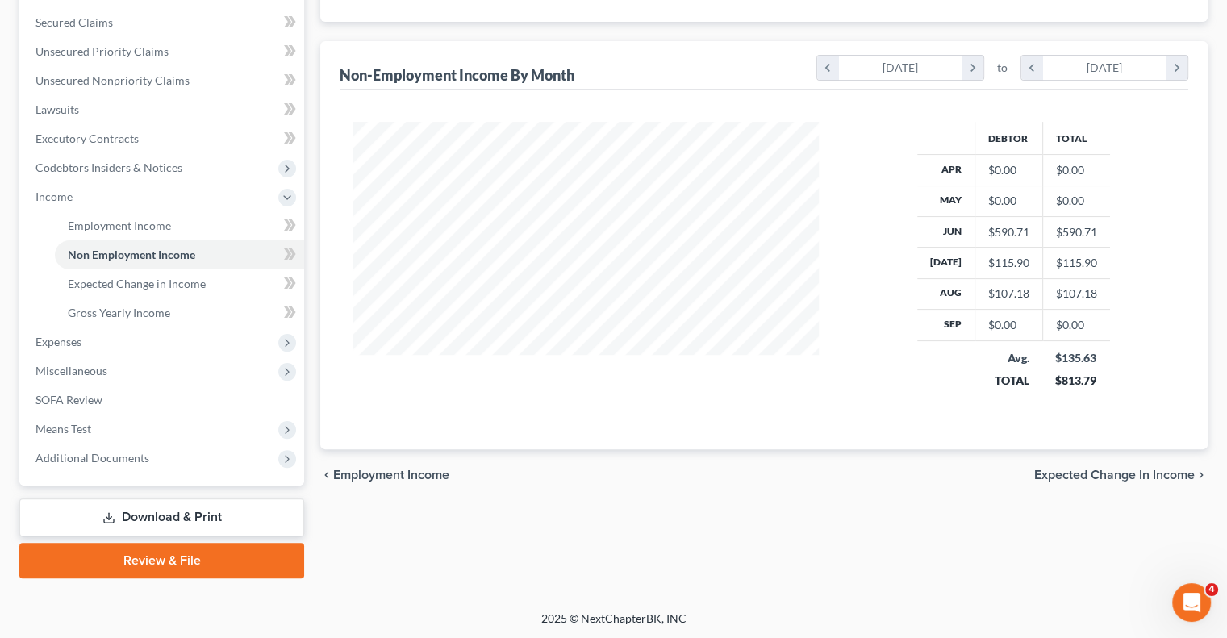
click at [1065, 406] on div "Debtor Total Apr $0.00 $0.00 May $0.00 $0.00 Jun $590.71 $590.71 [DATE] $115.90…" at bounding box center [1013, 266] width 193 height 289
drag, startPoint x: 900, startPoint y: 331, endPoint x: 860, endPoint y: 358, distance: 48.3
click at [860, 358] on div "Debtor Total Apr $0.00 $0.00 May $0.00 $0.00 Jun $590.71 $590.71 [DATE] $115.90…" at bounding box center [1013, 266] width 356 height 289
click at [116, 248] on span "Non Employment Income" at bounding box center [131, 255] width 127 height 14
click at [113, 398] on link "SOFA Review" at bounding box center [163, 400] width 281 height 29
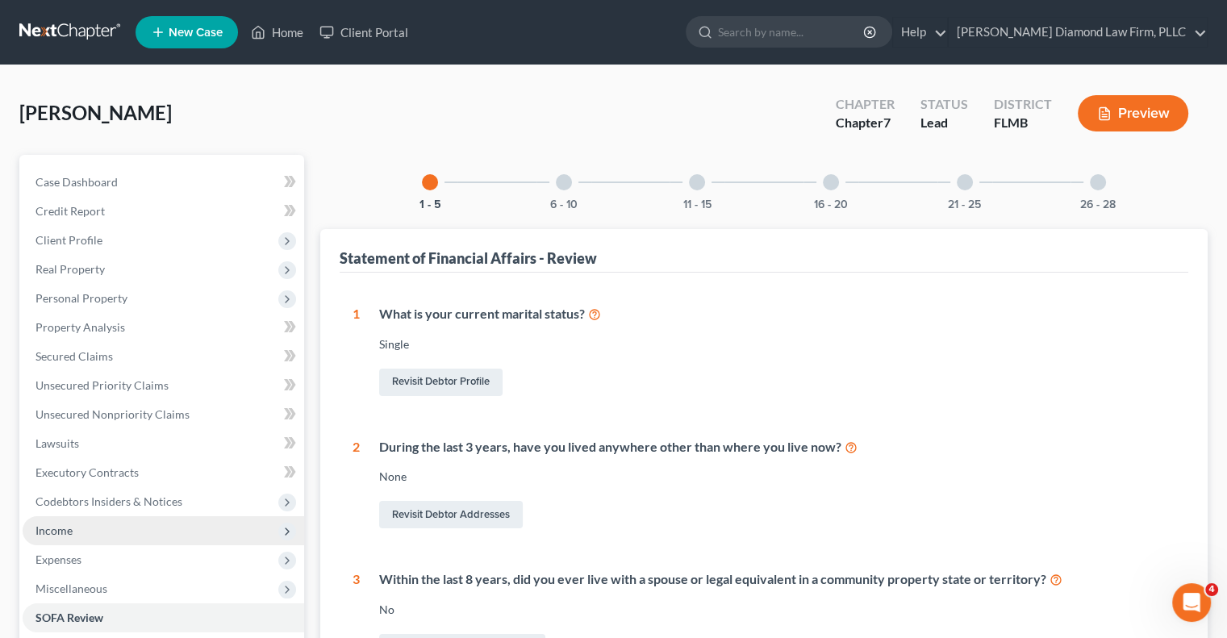
click at [81, 529] on span "Income" at bounding box center [163, 530] width 281 height 29
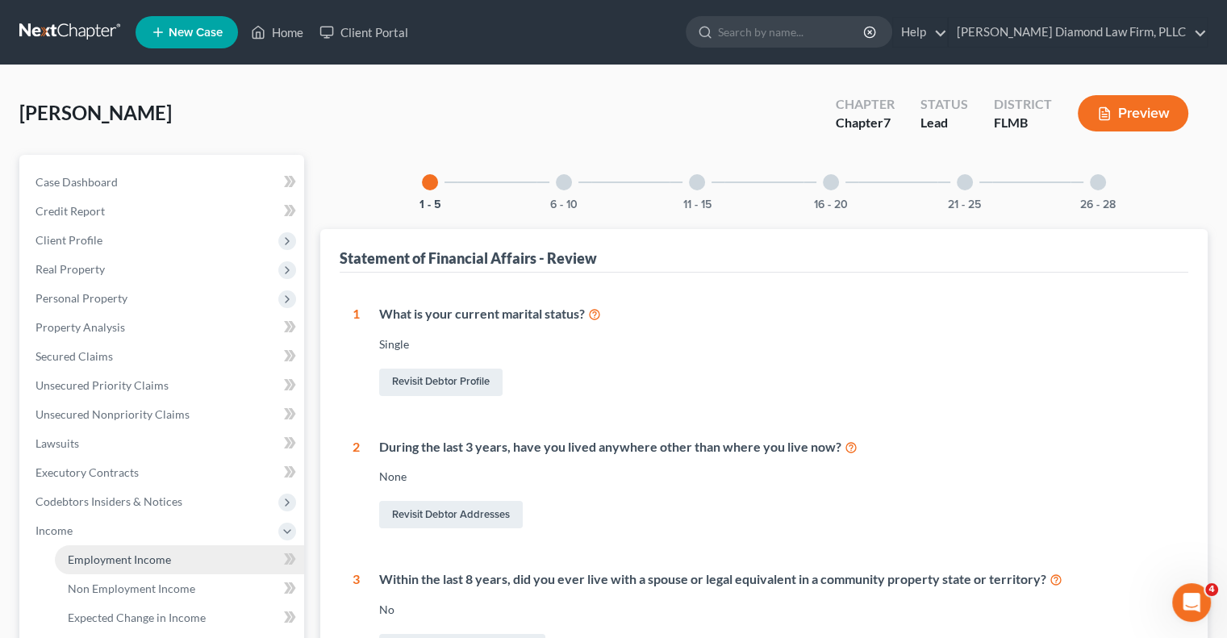
click at [169, 567] on link "Employment Income" at bounding box center [179, 559] width 249 height 29
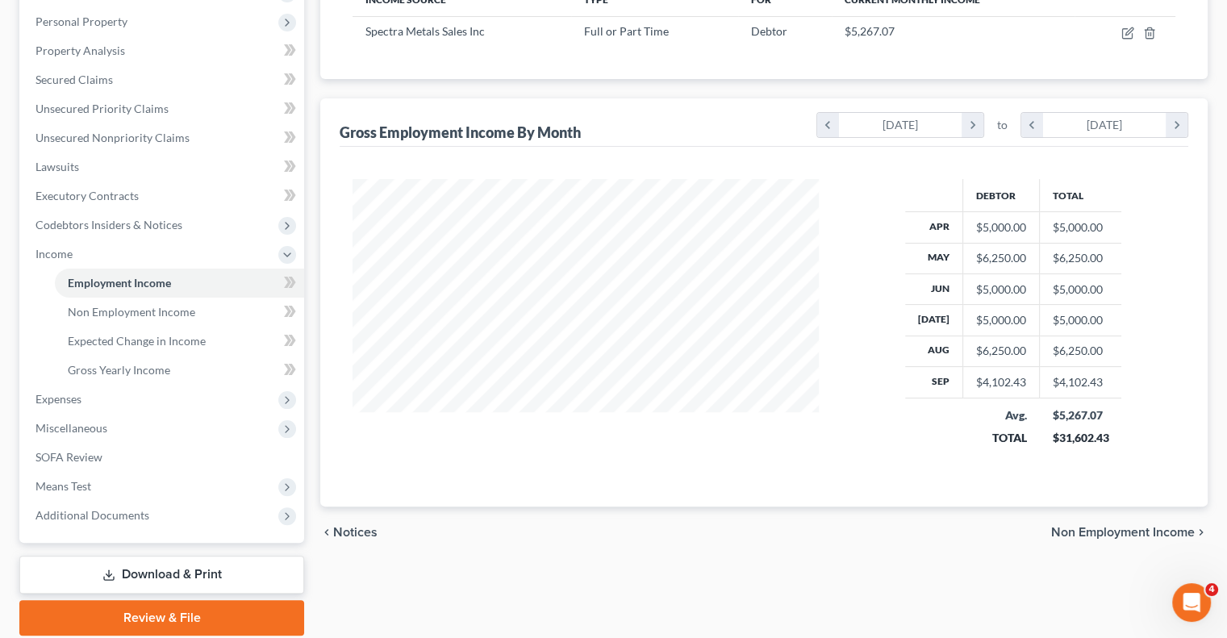
scroll to position [253, 0]
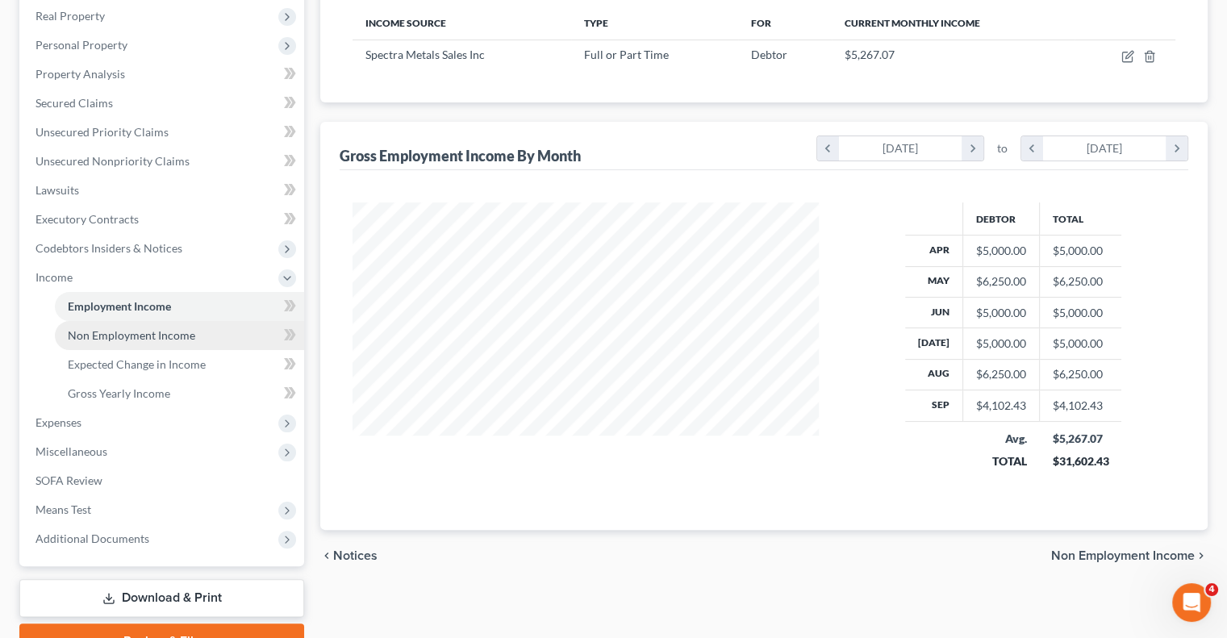
click at [97, 334] on span "Non Employment Income" at bounding box center [131, 335] width 127 height 14
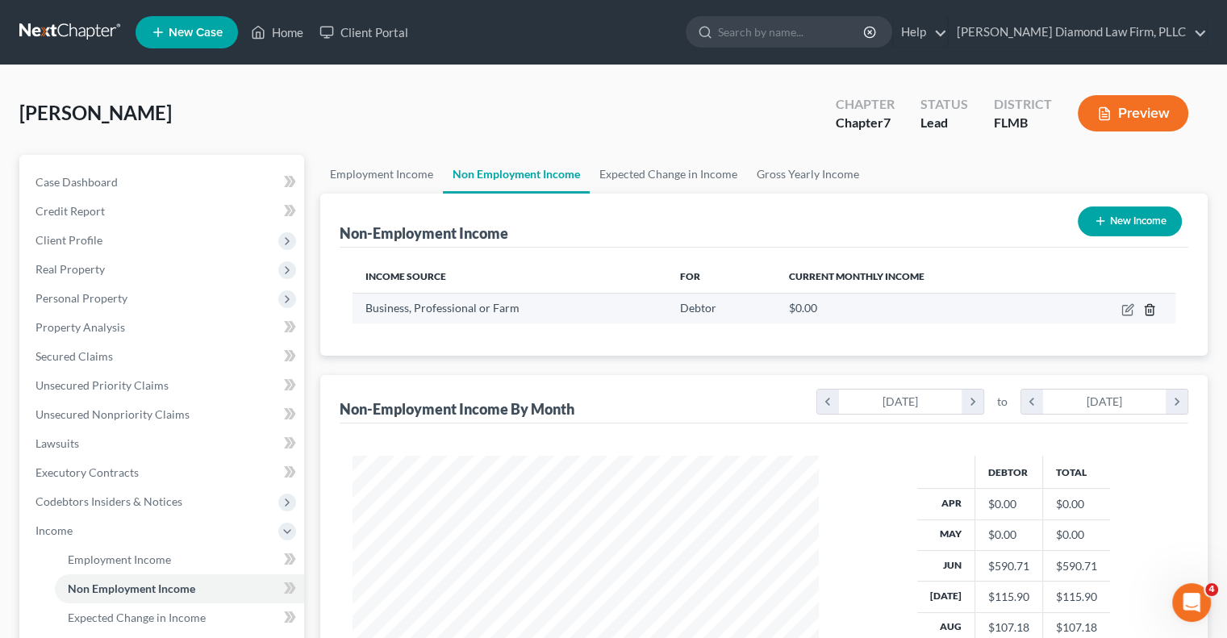
click at [1147, 312] on icon "button" at bounding box center [1149, 309] width 13 height 13
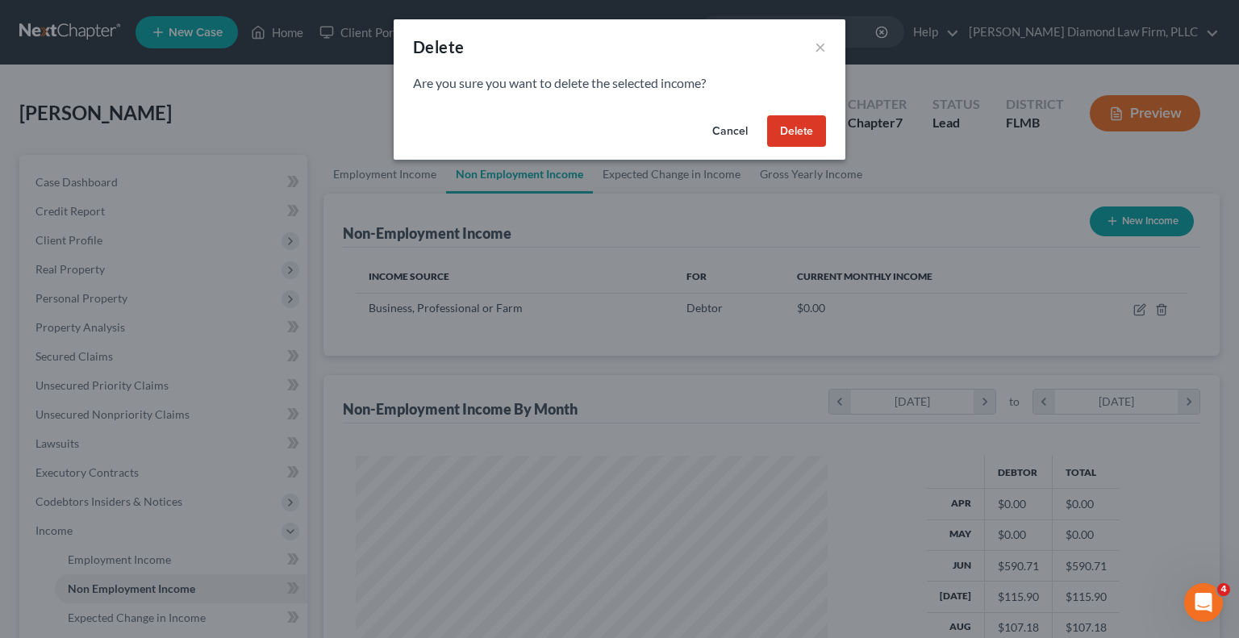
click at [774, 135] on button "Delete" at bounding box center [796, 131] width 59 height 32
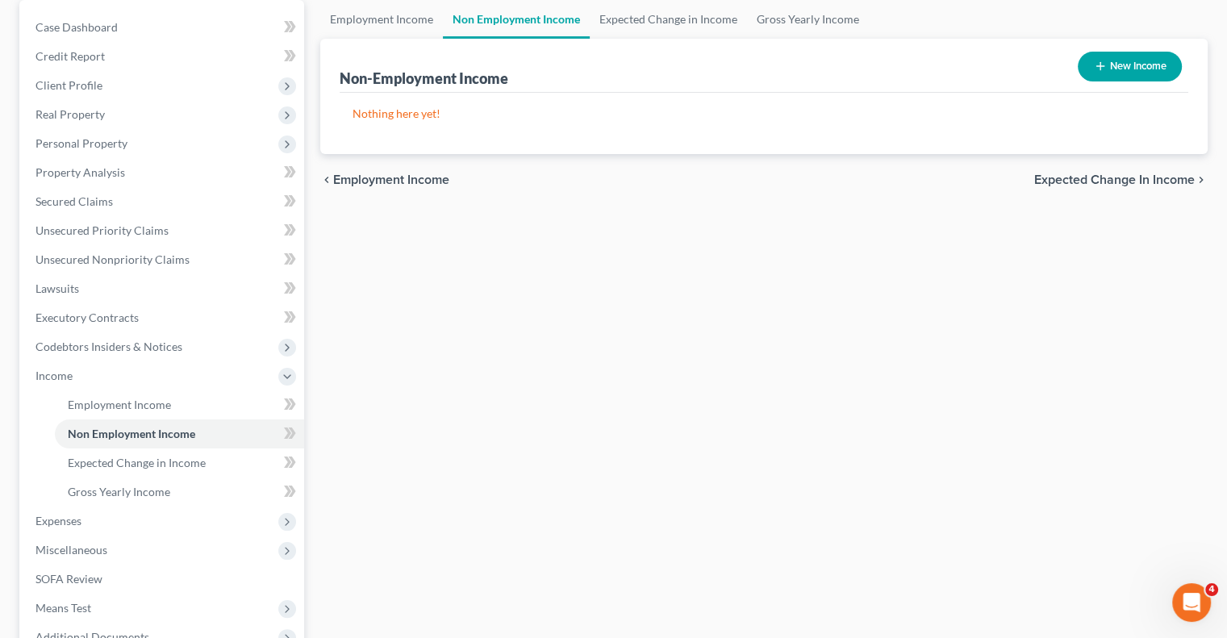
scroll to position [242, 0]
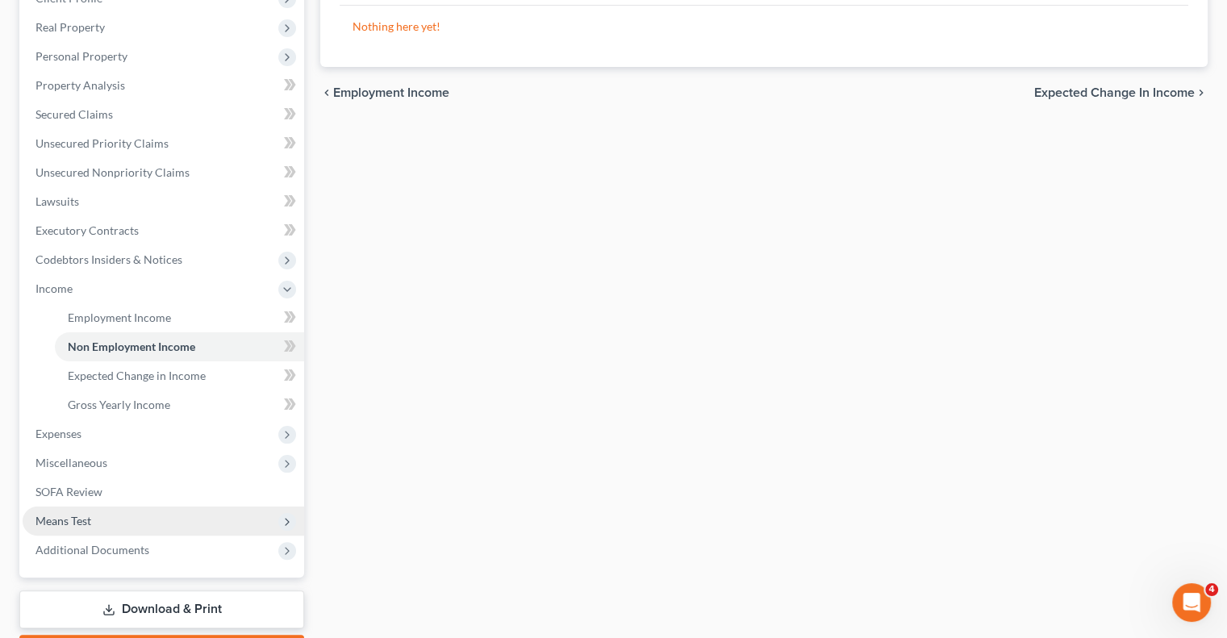
click at [57, 525] on span "Means Test" at bounding box center [63, 521] width 56 height 14
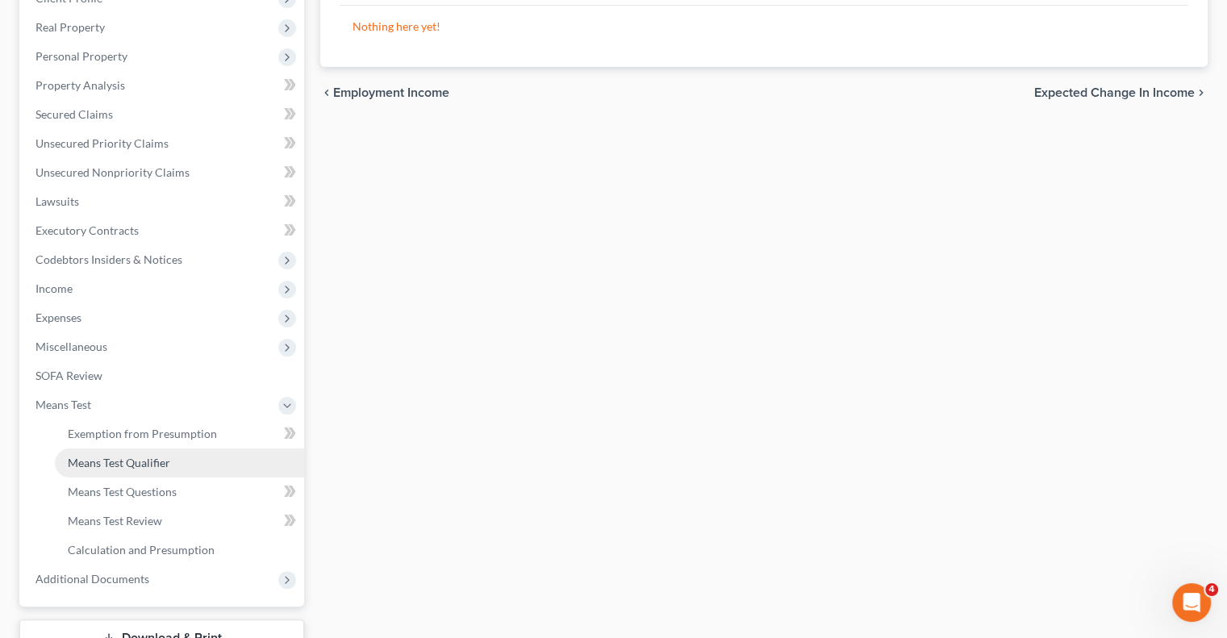
click at [123, 462] on span "Means Test Qualifier" at bounding box center [119, 463] width 102 height 14
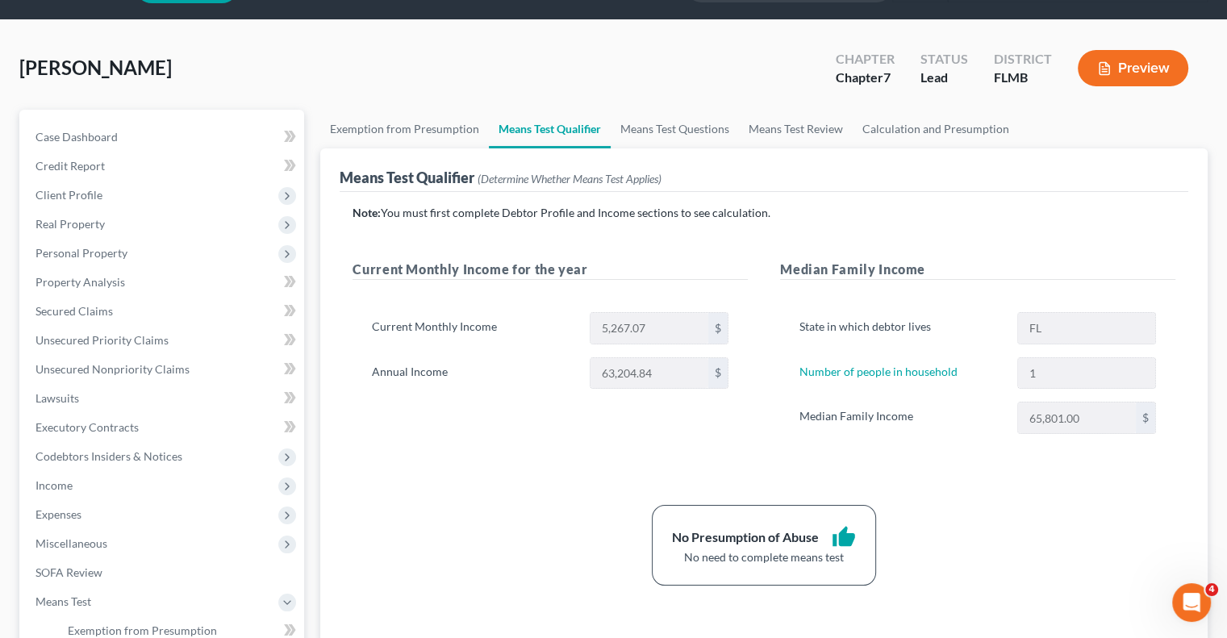
scroll to position [81, 0]
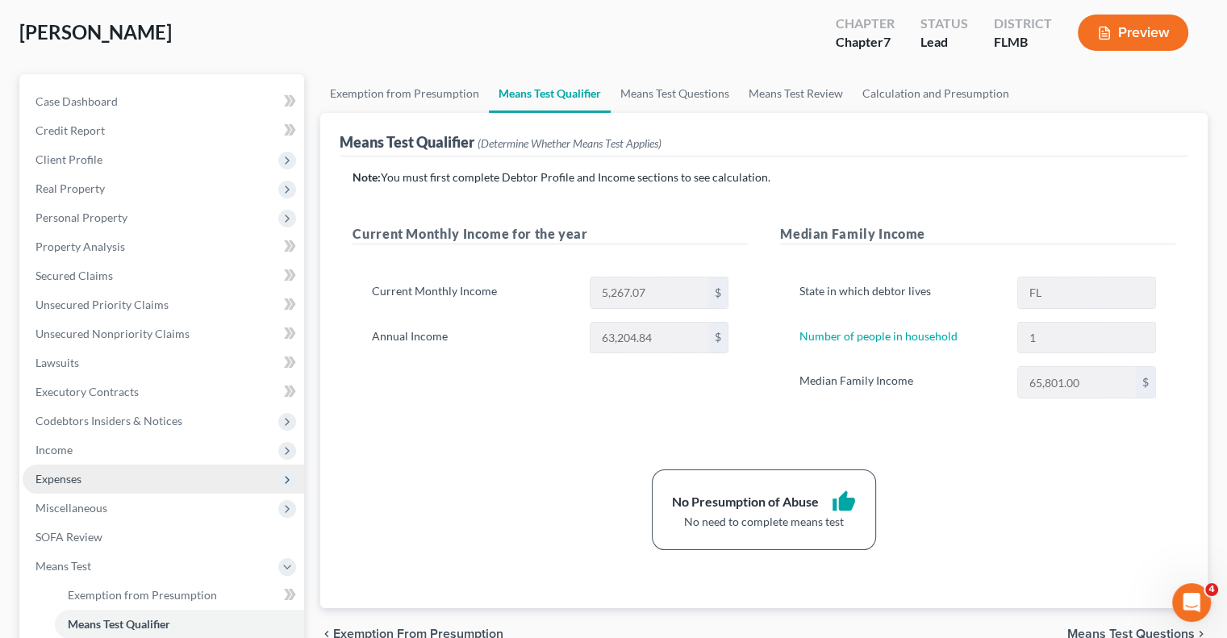
click at [44, 476] on span "Expenses" at bounding box center [58, 479] width 46 height 14
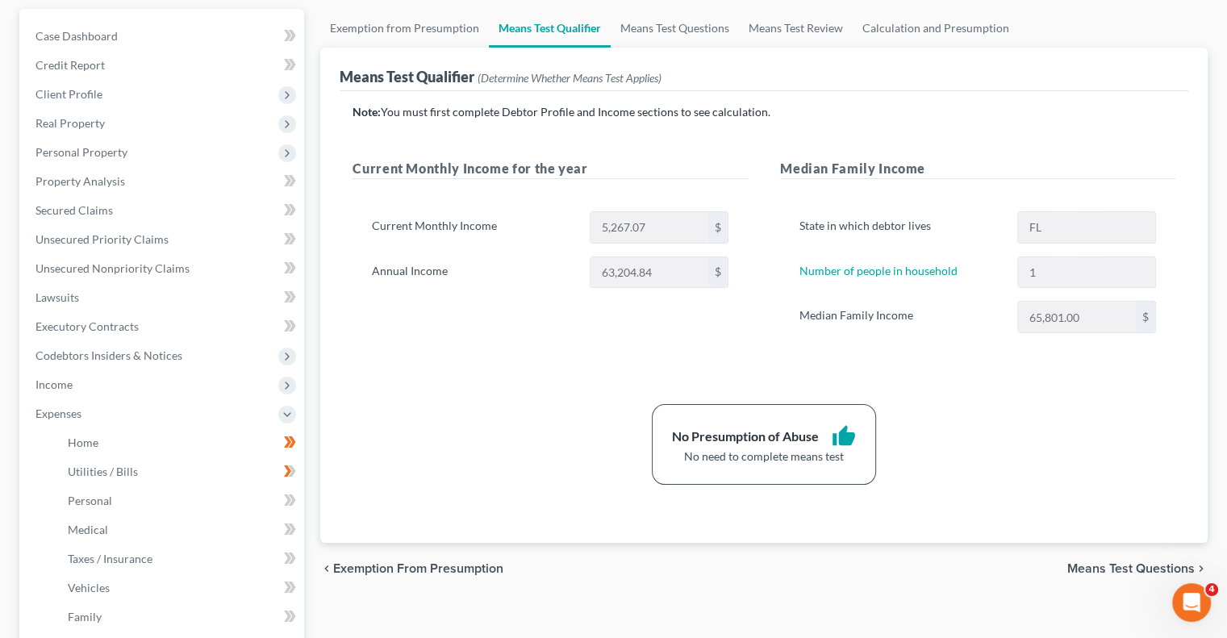
scroll to position [242, 0]
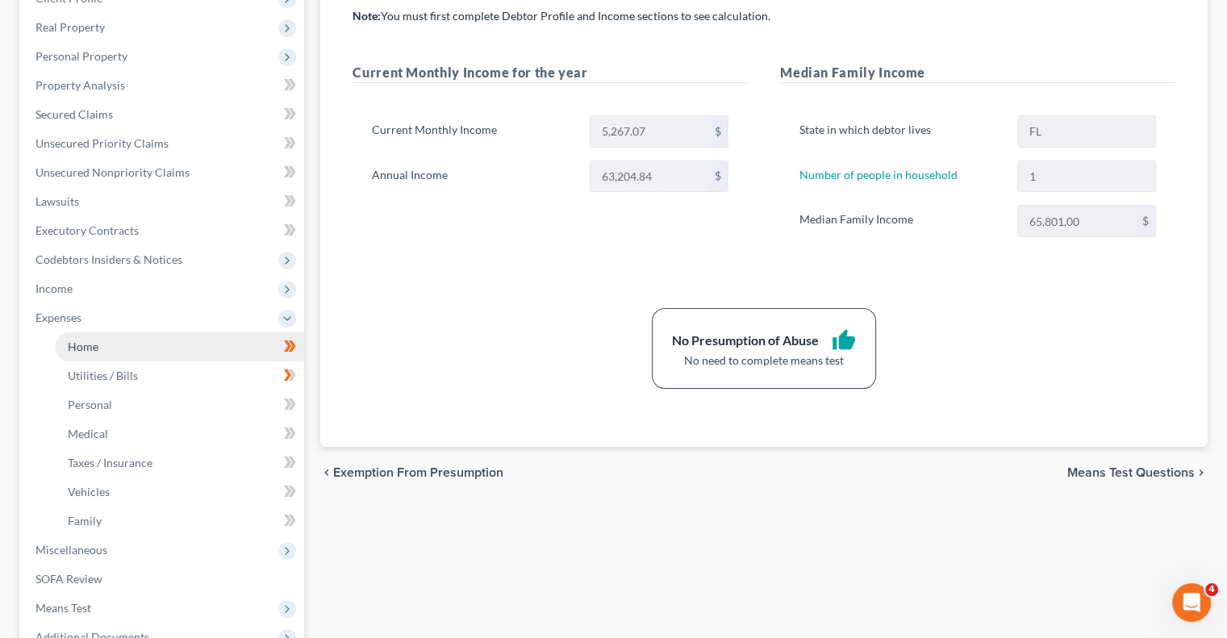
click at [84, 352] on span "Home" at bounding box center [83, 347] width 31 height 14
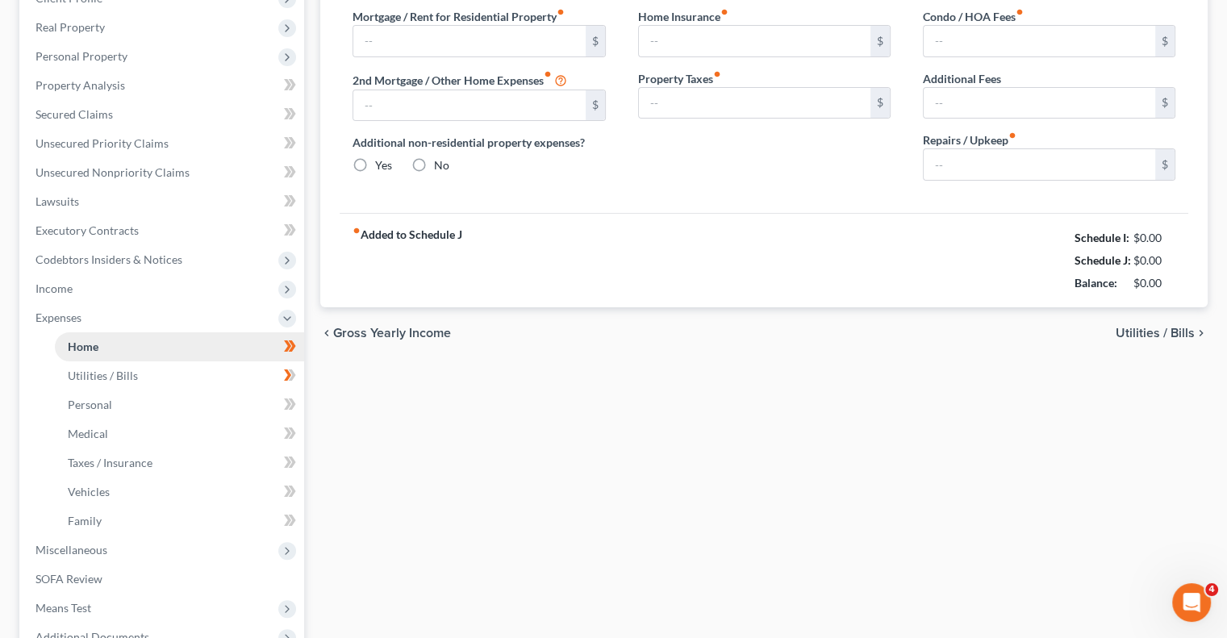
type input "0.00"
radio input "true"
type input "0.00"
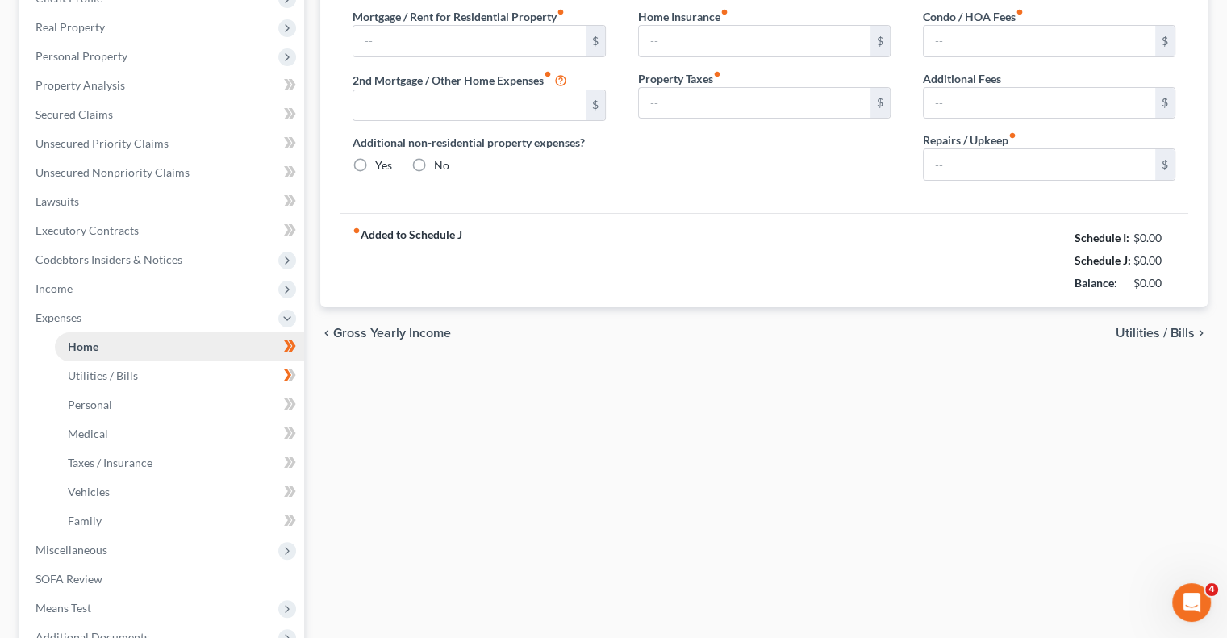
type input "0.00"
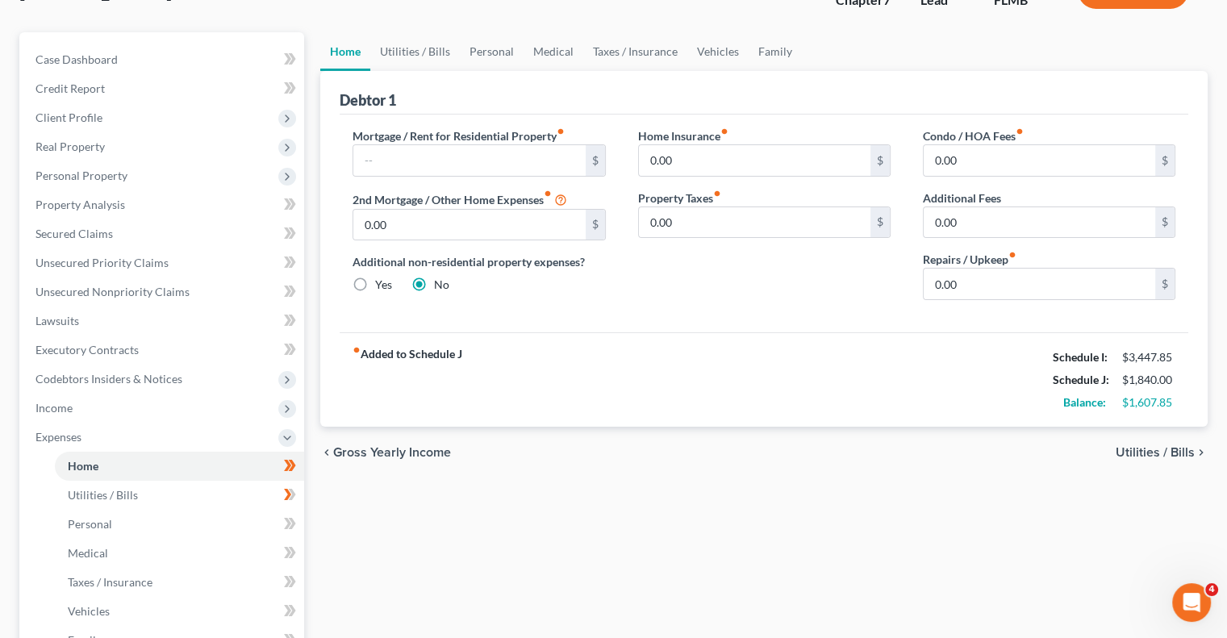
scroll to position [161, 0]
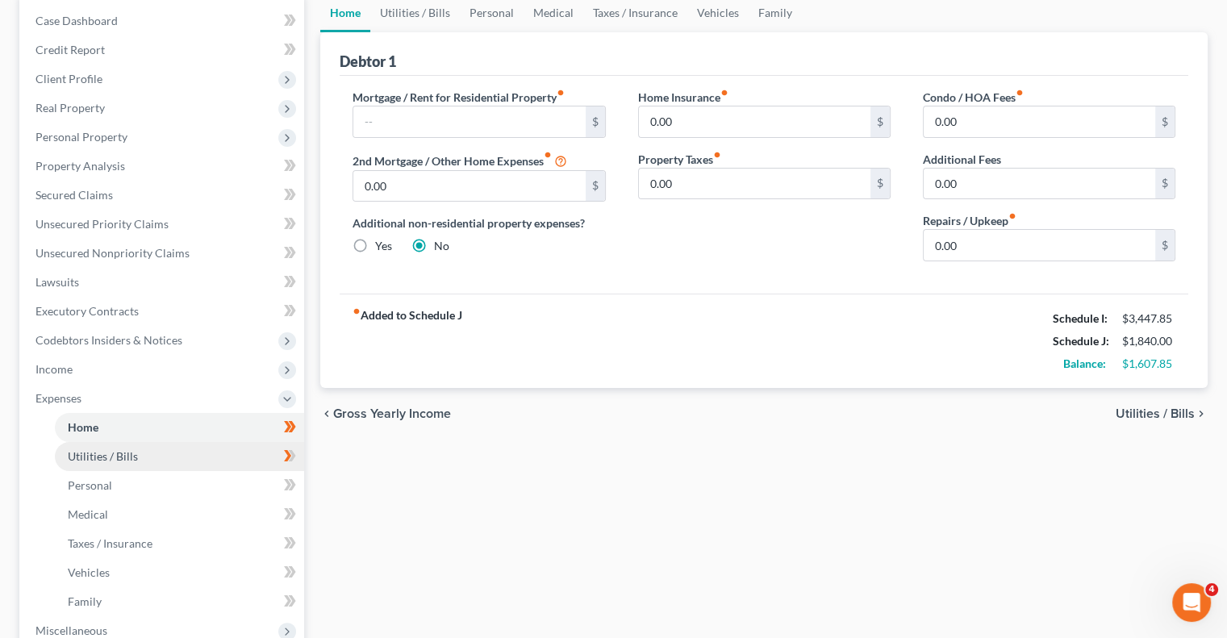
click at [73, 456] on span "Utilities / Bills" at bounding box center [103, 456] width 70 height 14
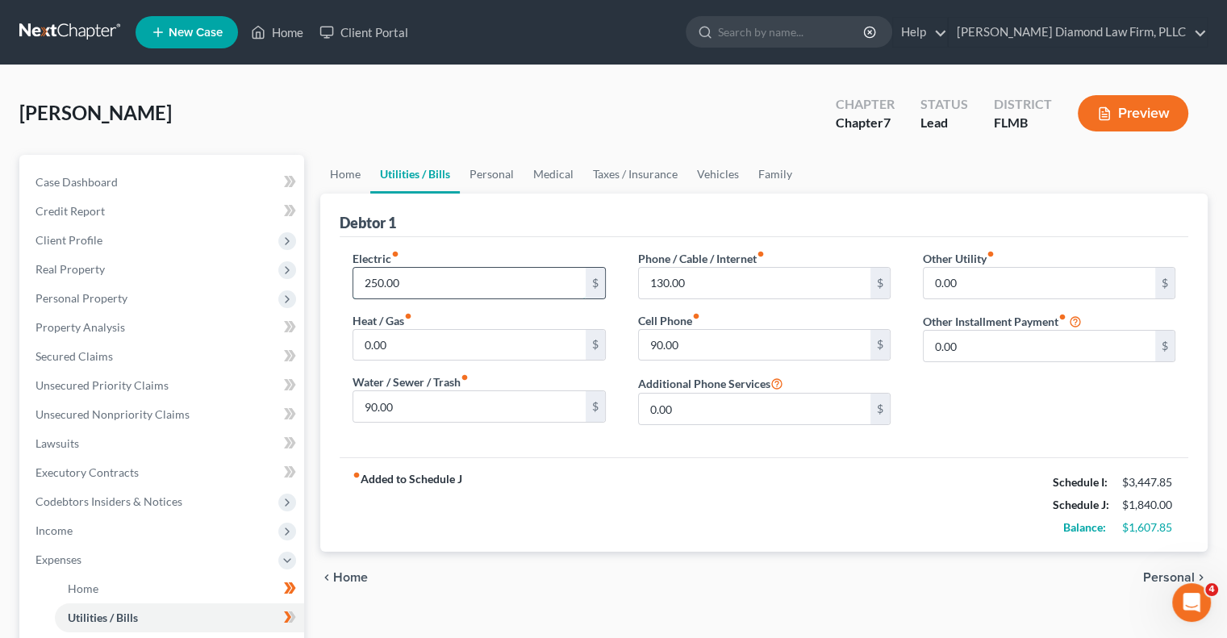
click at [419, 285] on input "250.00" at bounding box center [468, 283] width 231 height 31
type input "200"
click at [803, 505] on div "fiber_manual_record Added to Schedule J Schedule I: $3,447.85 Schedule J: $1,79…" at bounding box center [764, 504] width 848 height 94
click at [823, 619] on div "Home Utilities / Bills Personal Medical Taxes / Insurance Vehicles Family Debto…" at bounding box center [763, 577] width 903 height 844
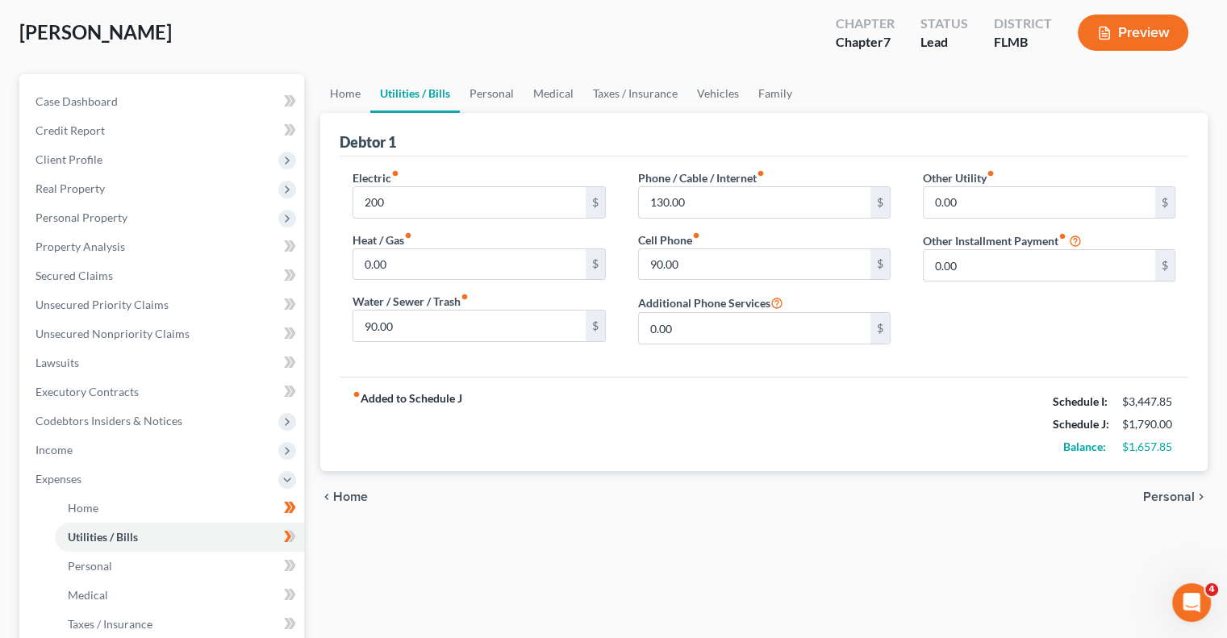
scroll to position [161, 0]
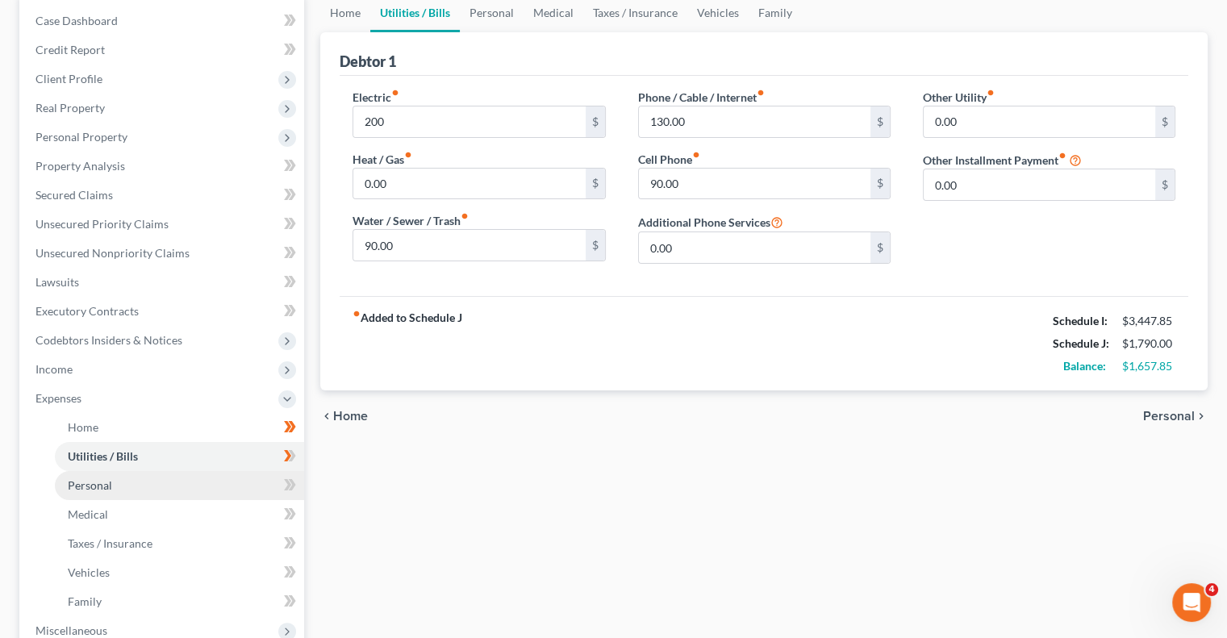
click at [77, 486] on span "Personal" at bounding box center [90, 485] width 44 height 14
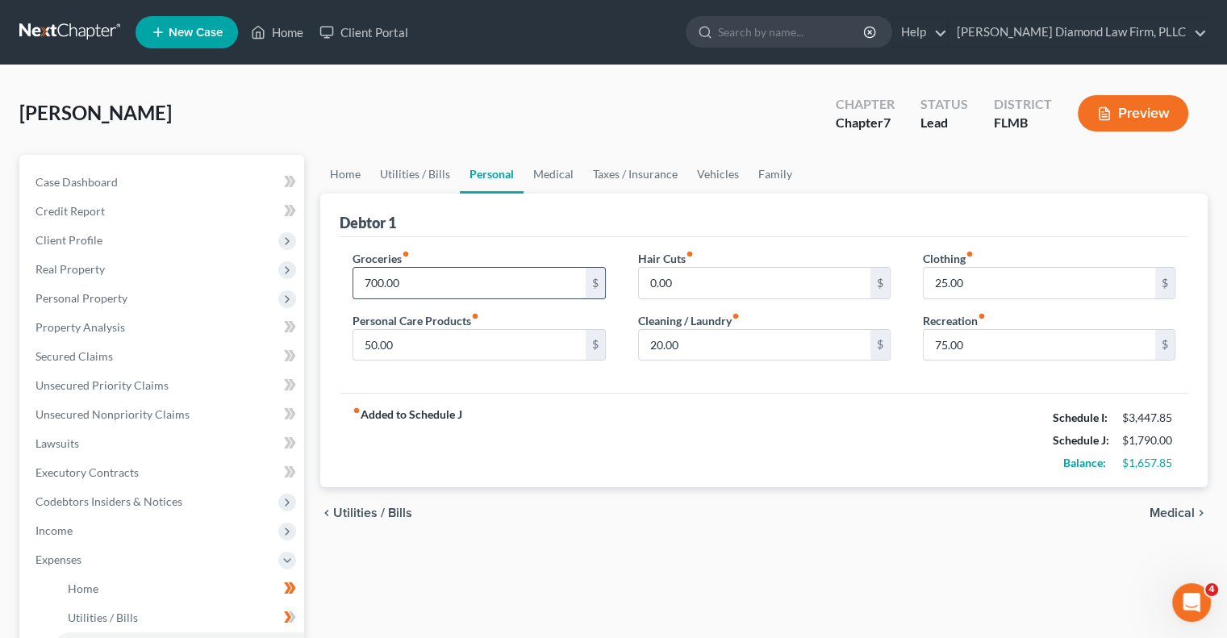
click at [473, 283] on input "700.00" at bounding box center [468, 283] width 231 height 31
click at [402, 283] on input "600" at bounding box center [468, 283] width 231 height 31
click at [514, 444] on div "fiber_manual_record Added to Schedule J Schedule I: $3,447.85 Schedule J: $1,71…" at bounding box center [764, 440] width 848 height 94
click at [903, 562] on div "Home Utilities / Bills Personal Medical Taxes / Insurance Vehicles Family Debto…" at bounding box center [763, 577] width 903 height 844
click at [803, 452] on div "fiber_manual_record Added to Schedule J Schedule I: $3,447.85 Schedule J: $1,71…" at bounding box center [764, 440] width 848 height 94
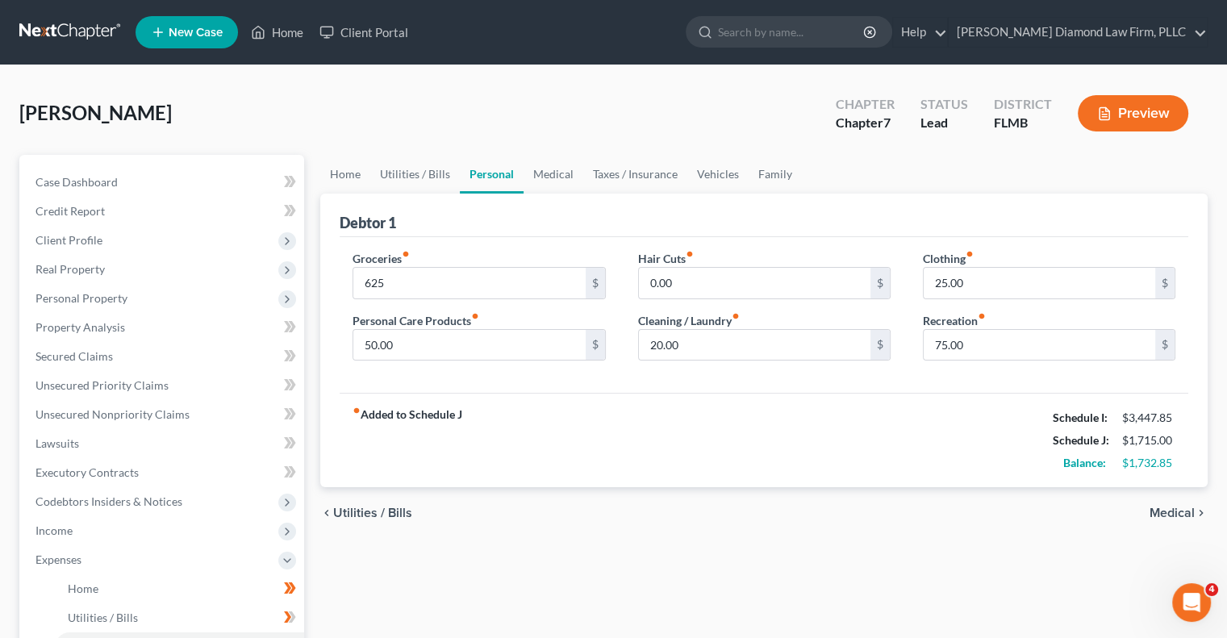
click at [803, 452] on div "fiber_manual_record Added to Schedule J Schedule I: $3,447.85 Schedule J: $1,71…" at bounding box center [764, 440] width 848 height 94
click at [454, 290] on input "625" at bounding box center [468, 283] width 231 height 31
click at [438, 280] on input "625" at bounding box center [468, 283] width 231 height 31
type input "600"
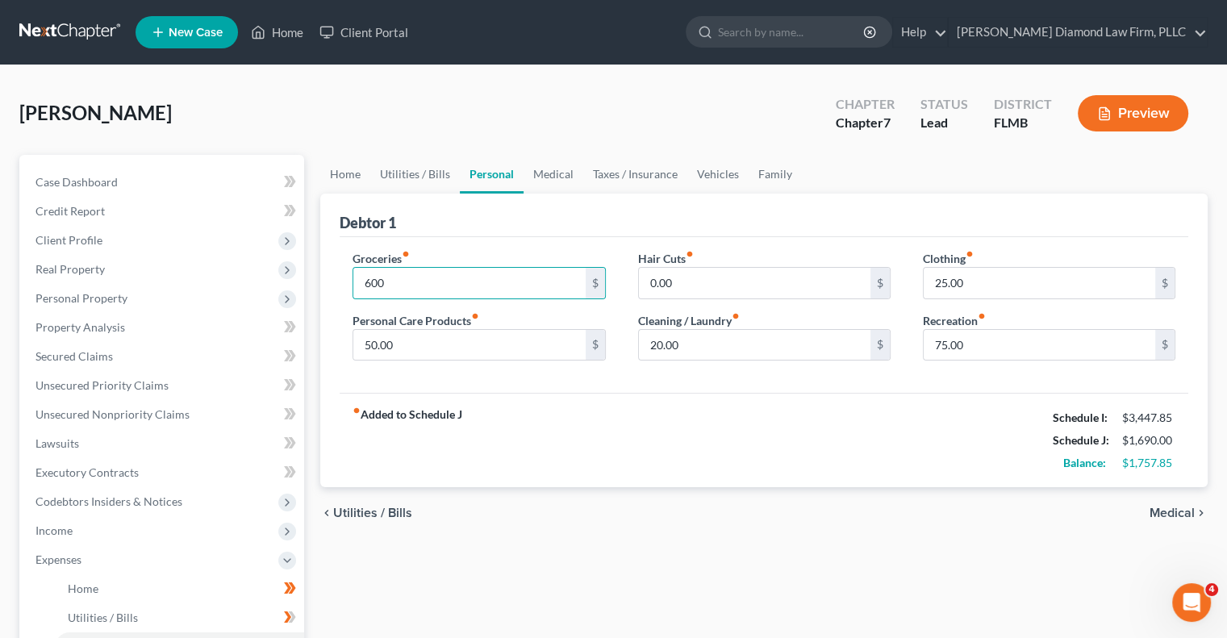
click at [640, 611] on div "Home Utilities / Bills Personal Medical Taxes / Insurance Vehicles Family Debto…" at bounding box center [763, 577] width 903 height 844
click at [946, 621] on div "Home Utilities / Bills Personal Medical Taxes / Insurance Vehicles Family Debto…" at bounding box center [763, 577] width 903 height 844
click at [908, 493] on div "chevron_left Utilities / Bills Medical chevron_right" at bounding box center [763, 513] width 887 height 52
click at [907, 481] on div "fiber_manual_record Added to Schedule J Schedule I: $3,447.85 Schedule J: $1,69…" at bounding box center [764, 440] width 848 height 94
drag, startPoint x: 907, startPoint y: 481, endPoint x: 953, endPoint y: 527, distance: 65.0
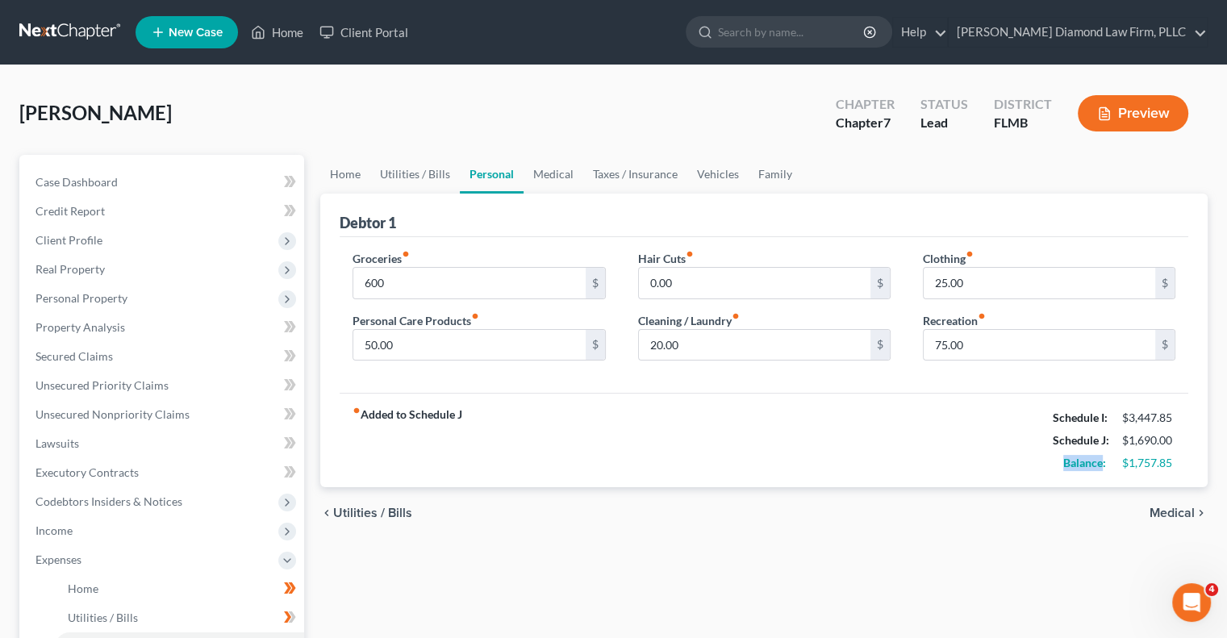
click at [907, 481] on div "fiber_manual_record Added to Schedule J Schedule I: $3,447.85 Schedule J: $1,69…" at bounding box center [764, 440] width 848 height 94
click at [959, 544] on div "Home Utilities / Bills Personal Medical Taxes / Insurance Vehicles Family Debto…" at bounding box center [763, 577] width 903 height 844
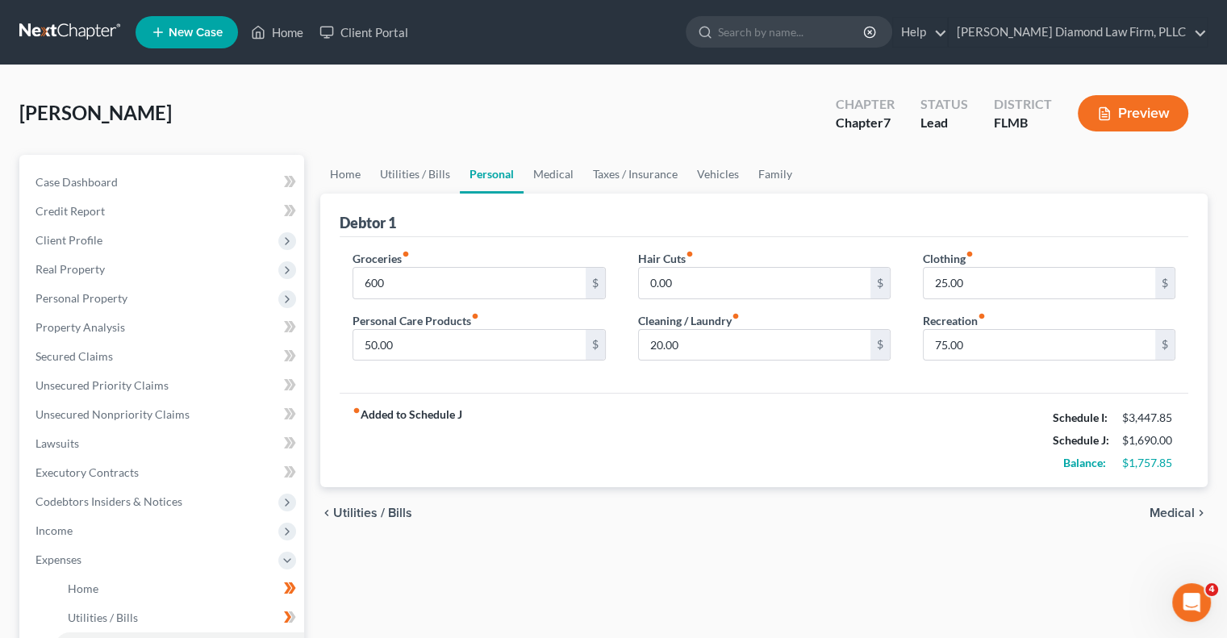
click at [958, 544] on div "Home Utilities / Bills Personal Medical Taxes / Insurance Vehicles Family Debto…" at bounding box center [763, 577] width 903 height 844
click at [957, 543] on div "Home Utilities / Bills Personal Medical Taxes / Insurance Vehicles Family Debto…" at bounding box center [763, 577] width 903 height 844
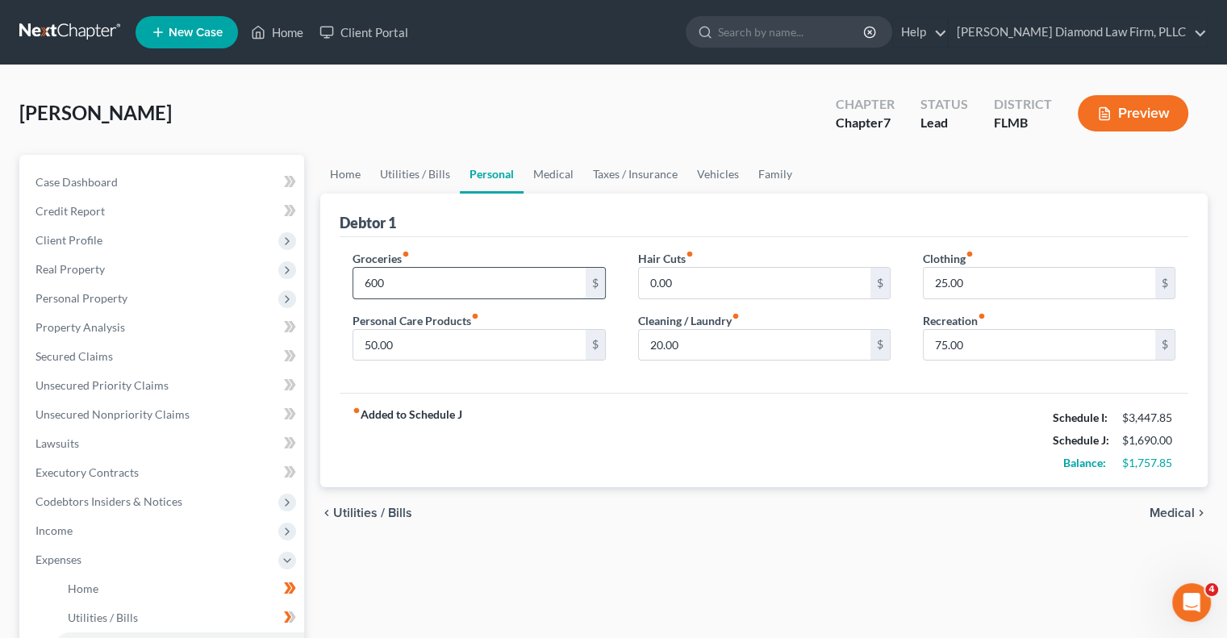
click at [369, 281] on input "600" at bounding box center [468, 283] width 231 height 31
click at [686, 611] on div "Home Utilities / Bills Personal Medical Taxes / Insurance Vehicles Family Debto…" at bounding box center [763, 577] width 903 height 844
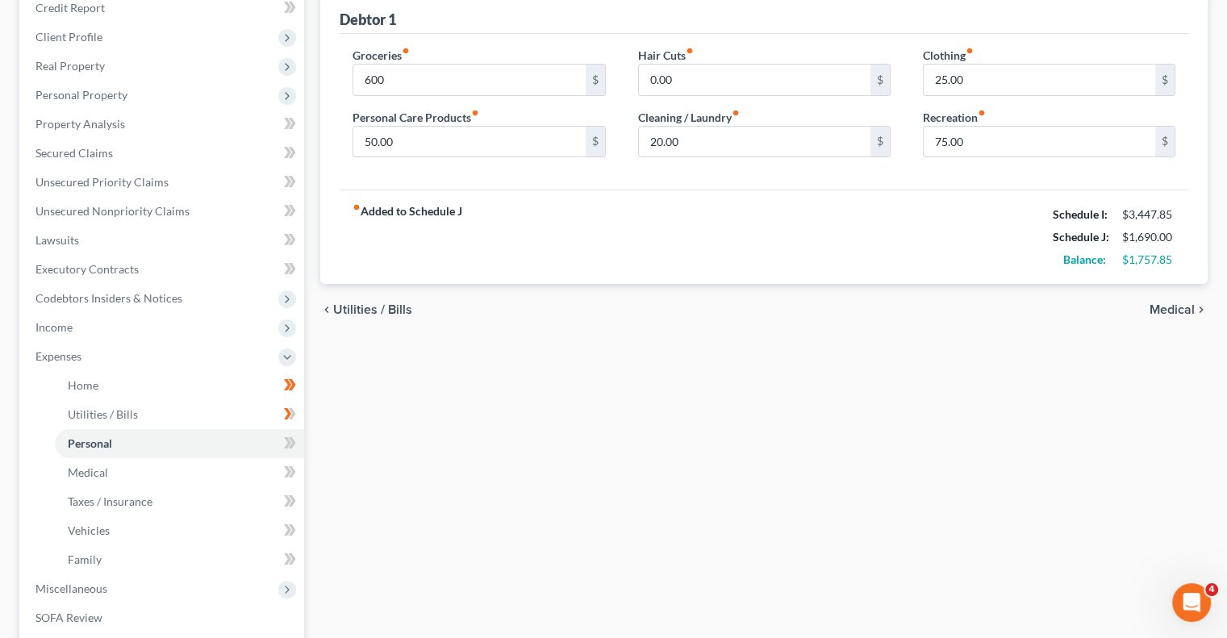
scroll to position [242, 0]
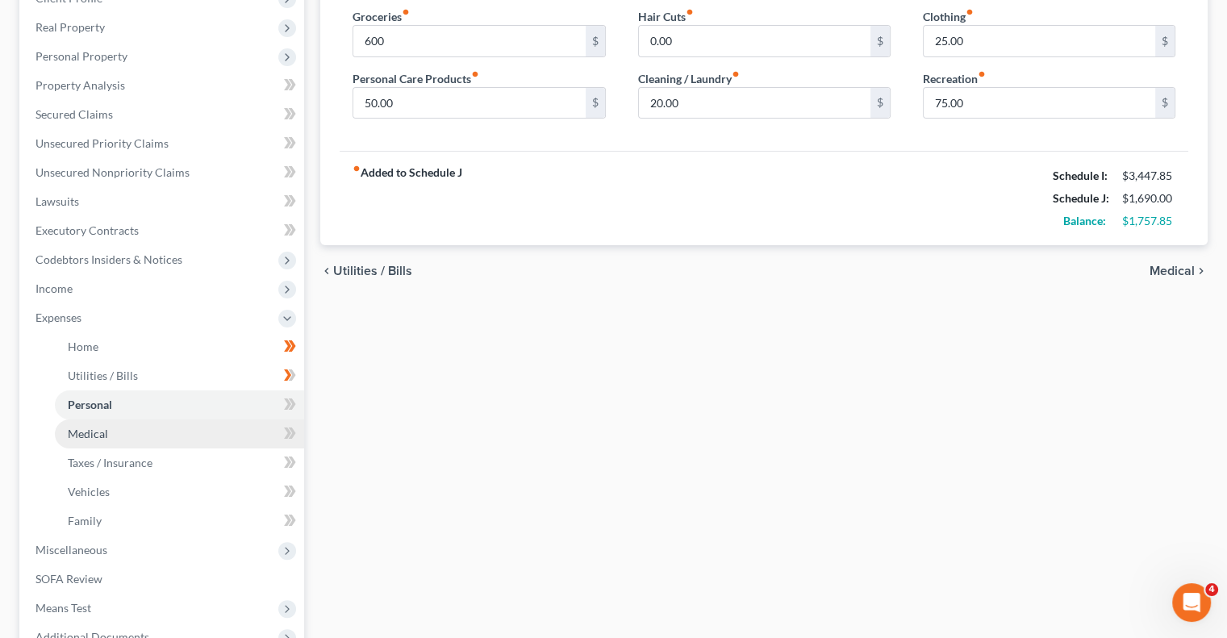
click at [94, 438] on span "Medical" at bounding box center [88, 434] width 40 height 14
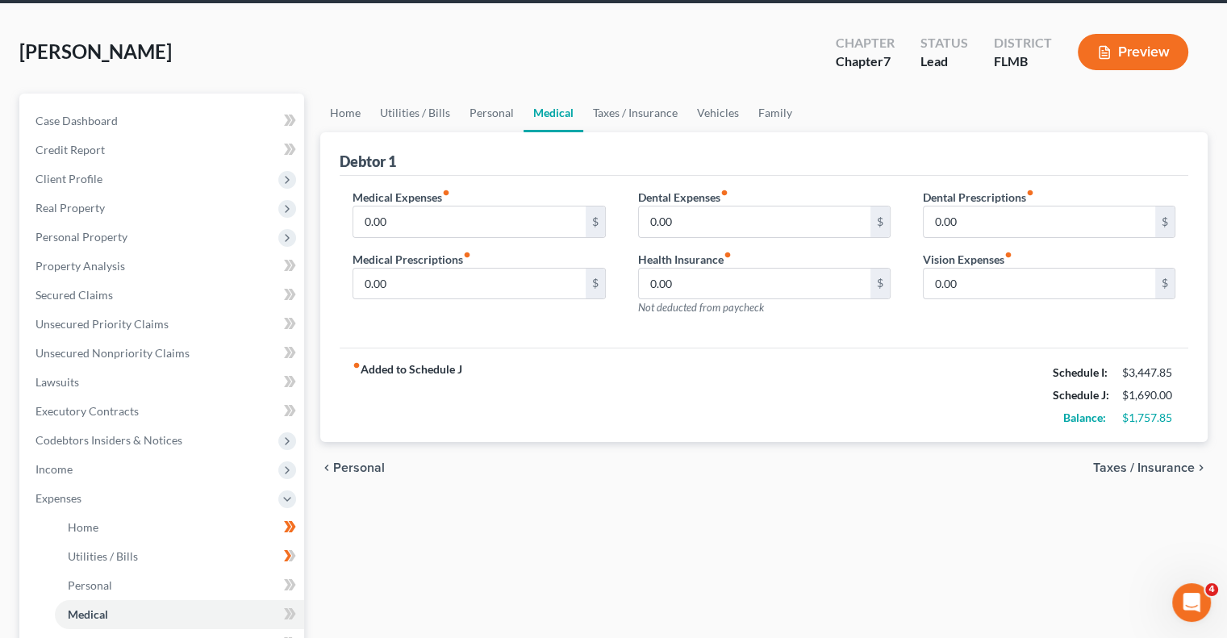
scroll to position [161, 0]
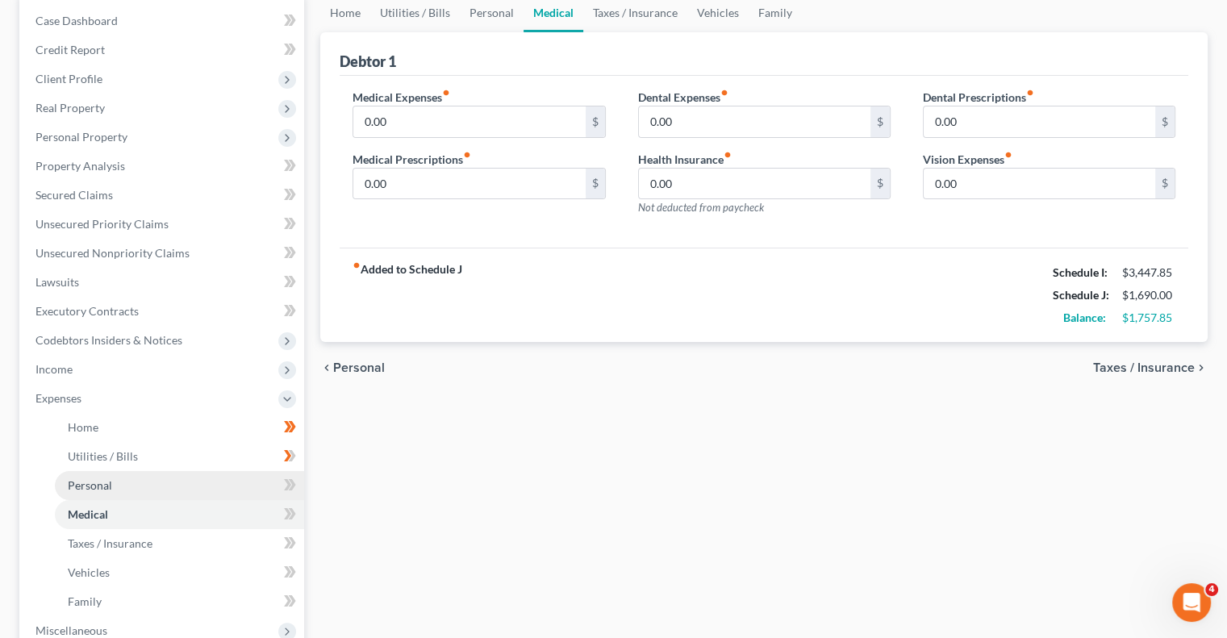
click at [115, 479] on link "Personal" at bounding box center [179, 485] width 249 height 29
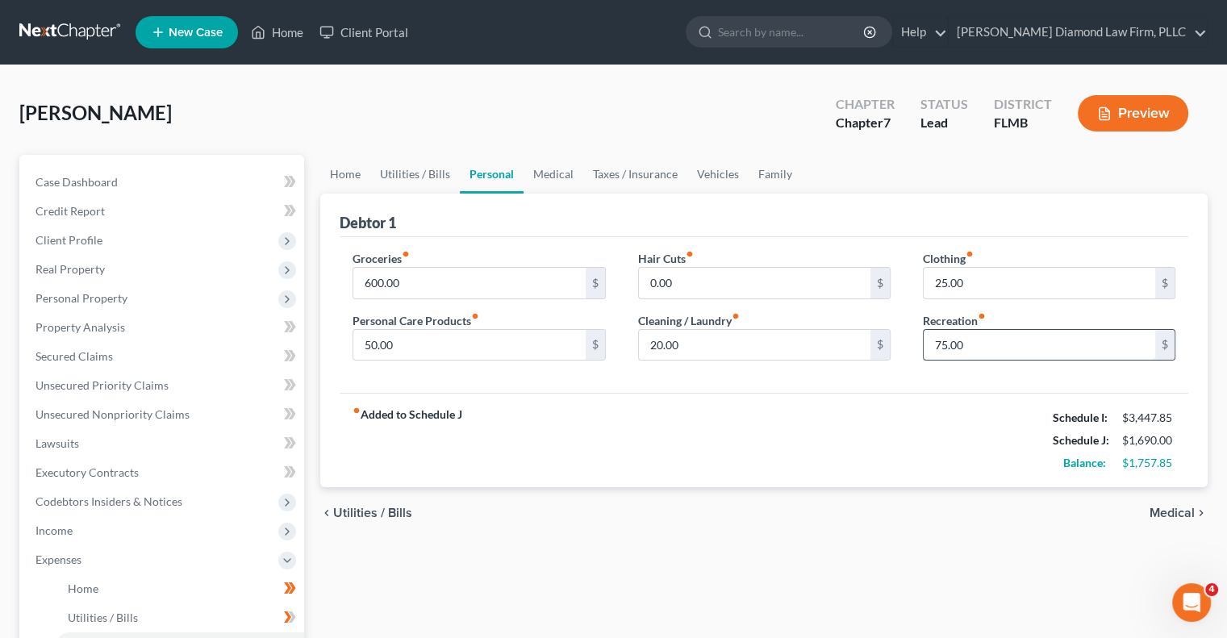
click at [978, 348] on input "75.00" at bounding box center [1038, 345] width 231 height 31
click at [770, 442] on div "fiber_manual_record Added to Schedule J Schedule I: $3,447.85 Schedule J: $1,61…" at bounding box center [764, 440] width 848 height 94
click at [948, 346] on input "text" at bounding box center [1038, 345] width 231 height 31
type input "75"
click at [477, 283] on input "600.00" at bounding box center [468, 283] width 231 height 31
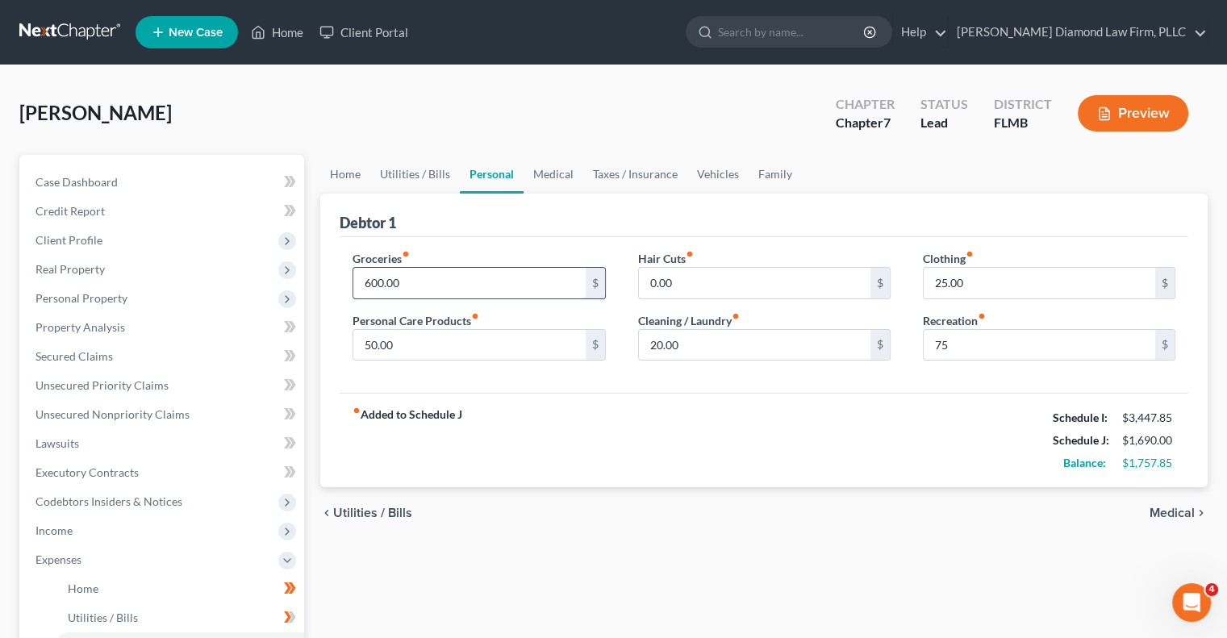
click at [423, 286] on input "600.00" at bounding box center [468, 283] width 231 height 31
click at [639, 616] on div "Home Utilities / Bills Personal Medical Taxes / Insurance Vehicles Family Debto…" at bounding box center [763, 577] width 903 height 844
click at [408, 278] on input "700" at bounding box center [468, 283] width 231 height 31
type input "7"
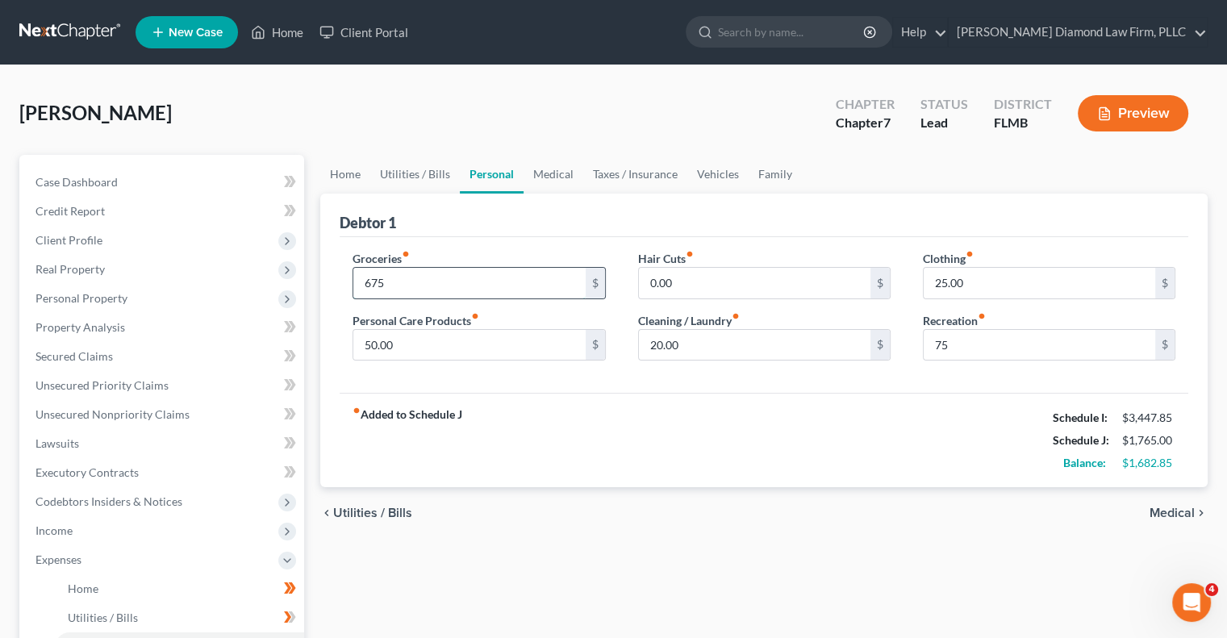
click at [453, 281] on input "675" at bounding box center [468, 283] width 231 height 31
click at [602, 510] on div "chevron_left Utilities / Bills Medical chevron_right" at bounding box center [763, 513] width 887 height 52
click at [430, 283] on input "680" at bounding box center [468, 283] width 231 height 31
click at [428, 280] on input "680" at bounding box center [468, 283] width 231 height 31
click at [398, 275] on input "680" at bounding box center [468, 283] width 231 height 31
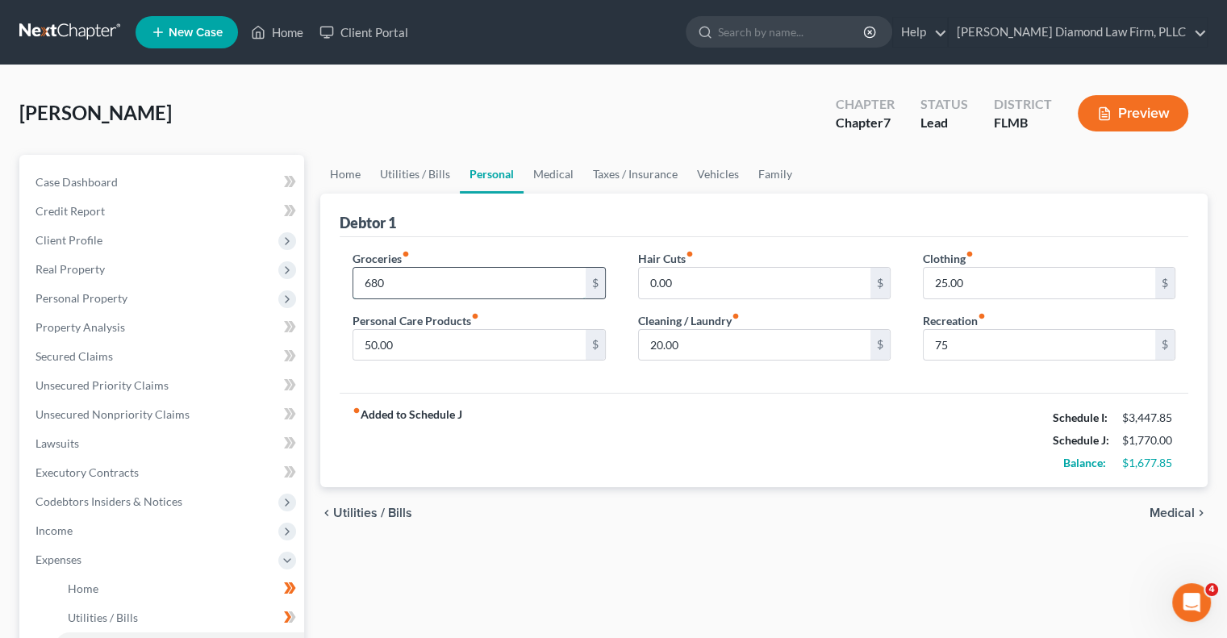
click at [398, 279] on input "680" at bounding box center [468, 283] width 231 height 31
click at [807, 621] on div "Home Utilities / Bills Personal Medical Taxes / Insurance Vehicles Family Debto…" at bounding box center [763, 577] width 903 height 844
click at [949, 461] on div "fiber_manual_record Added to Schedule J Schedule I: $3,447.85 Schedule J: $1,78…" at bounding box center [764, 440] width 848 height 94
click at [919, 558] on div "Home Utilities / Bills Personal Medical Taxes / Insurance Vehicles Family Debto…" at bounding box center [763, 577] width 903 height 844
click at [380, 277] on input "690" at bounding box center [468, 283] width 231 height 31
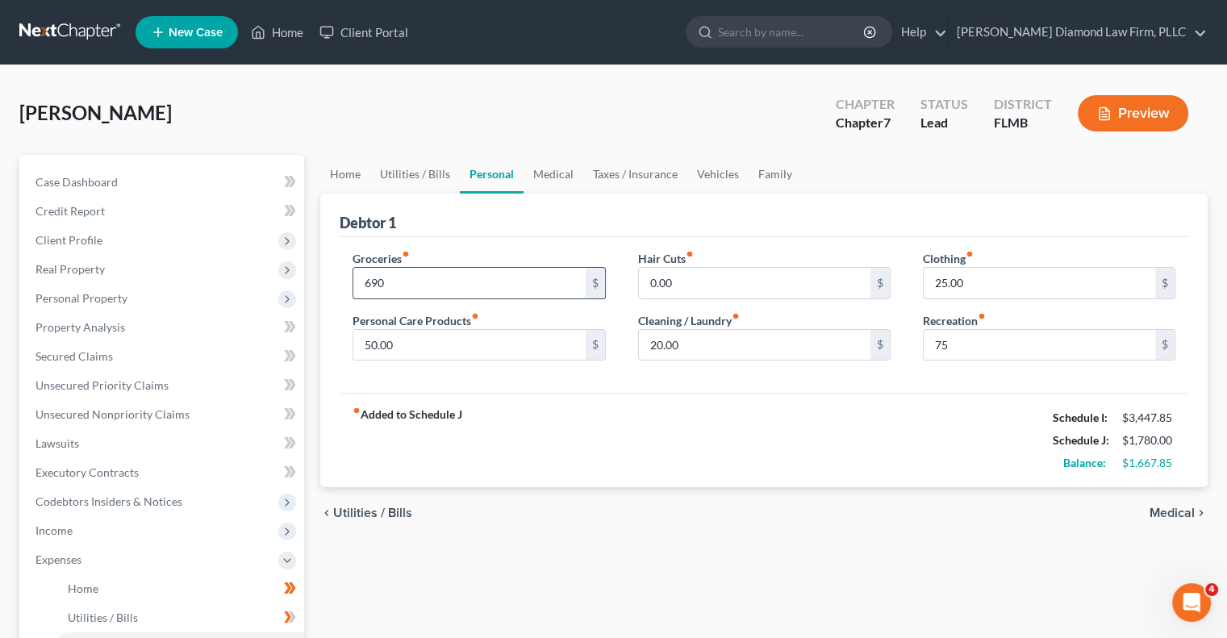
click at [377, 280] on input "690" at bounding box center [468, 283] width 231 height 31
type input "680"
click at [818, 431] on div "fiber_manual_record Added to Schedule J Schedule I: $3,447.85 Schedule J: $1,77…" at bounding box center [764, 440] width 848 height 94
click at [661, 568] on div "Home Utilities / Bills Personal Medical Taxes / Insurance Vehicles Family Debto…" at bounding box center [763, 577] width 903 height 844
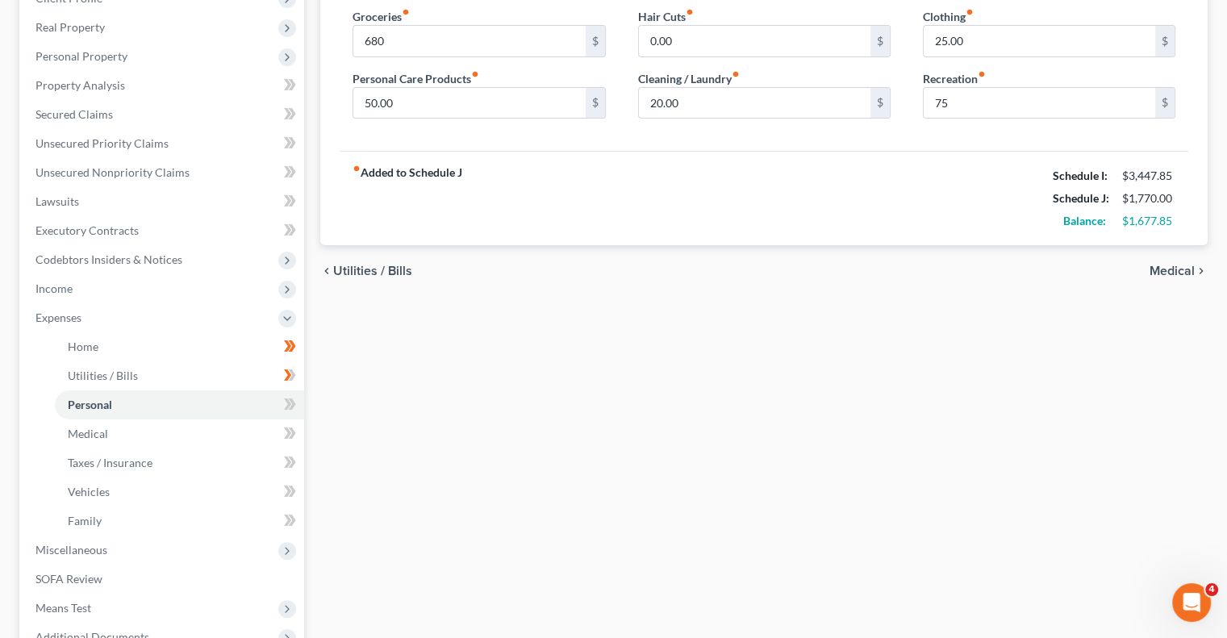
scroll to position [323, 0]
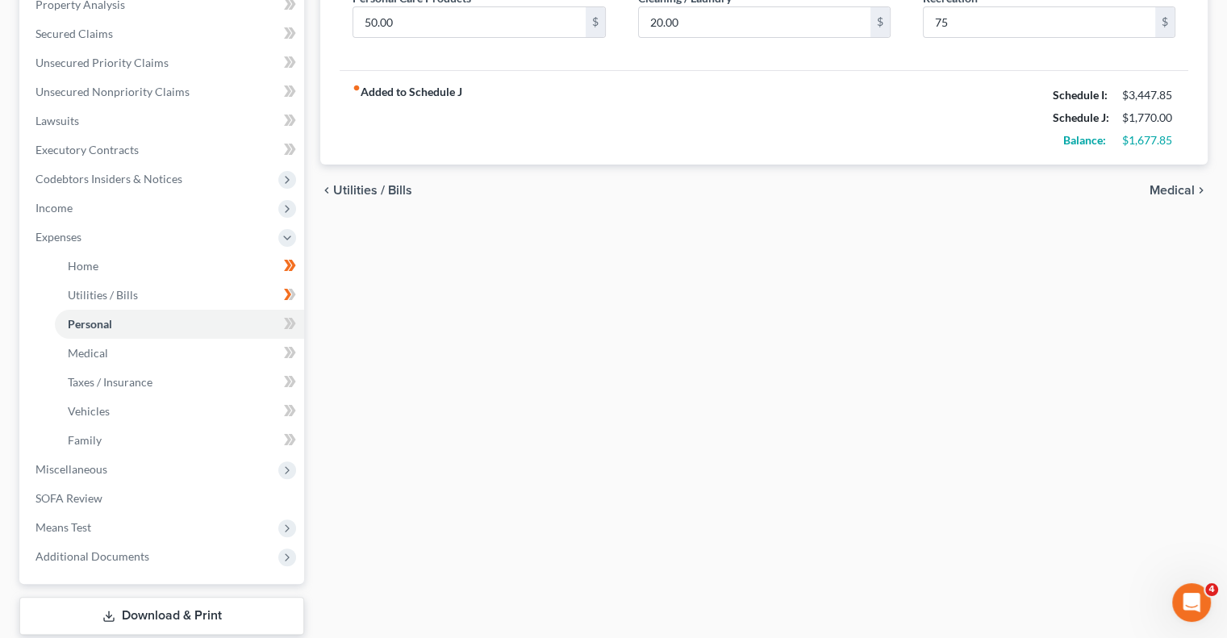
click at [691, 507] on div "Home Utilities / Bills Personal Medical Taxes / Insurance Vehicles Family Debto…" at bounding box center [763, 254] width 903 height 844
click at [674, 497] on div "Home Utilities / Bills Personal Medical Taxes / Insurance Vehicles Family Debto…" at bounding box center [763, 254] width 903 height 844
click at [67, 373] on link "Taxes / Insurance" at bounding box center [179, 382] width 249 height 29
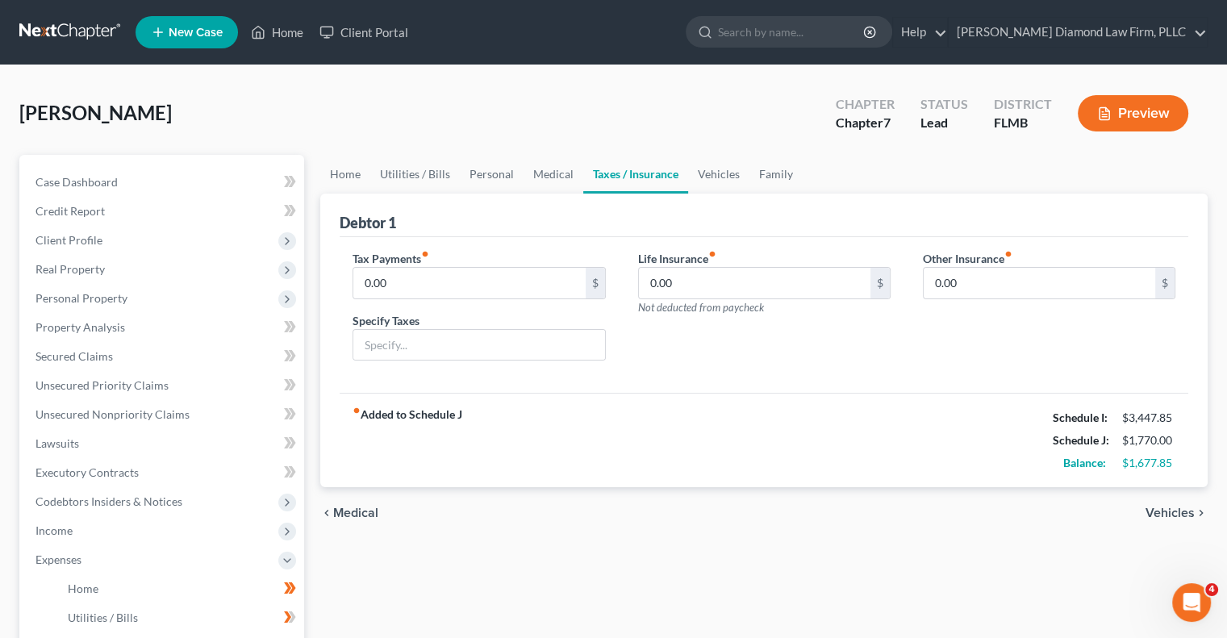
click at [749, 594] on div "Home Utilities / Bills Personal Medical Taxes / Insurance Vehicles Family Debto…" at bounding box center [763, 577] width 903 height 844
